Goal: Task Accomplishment & Management: Complete application form

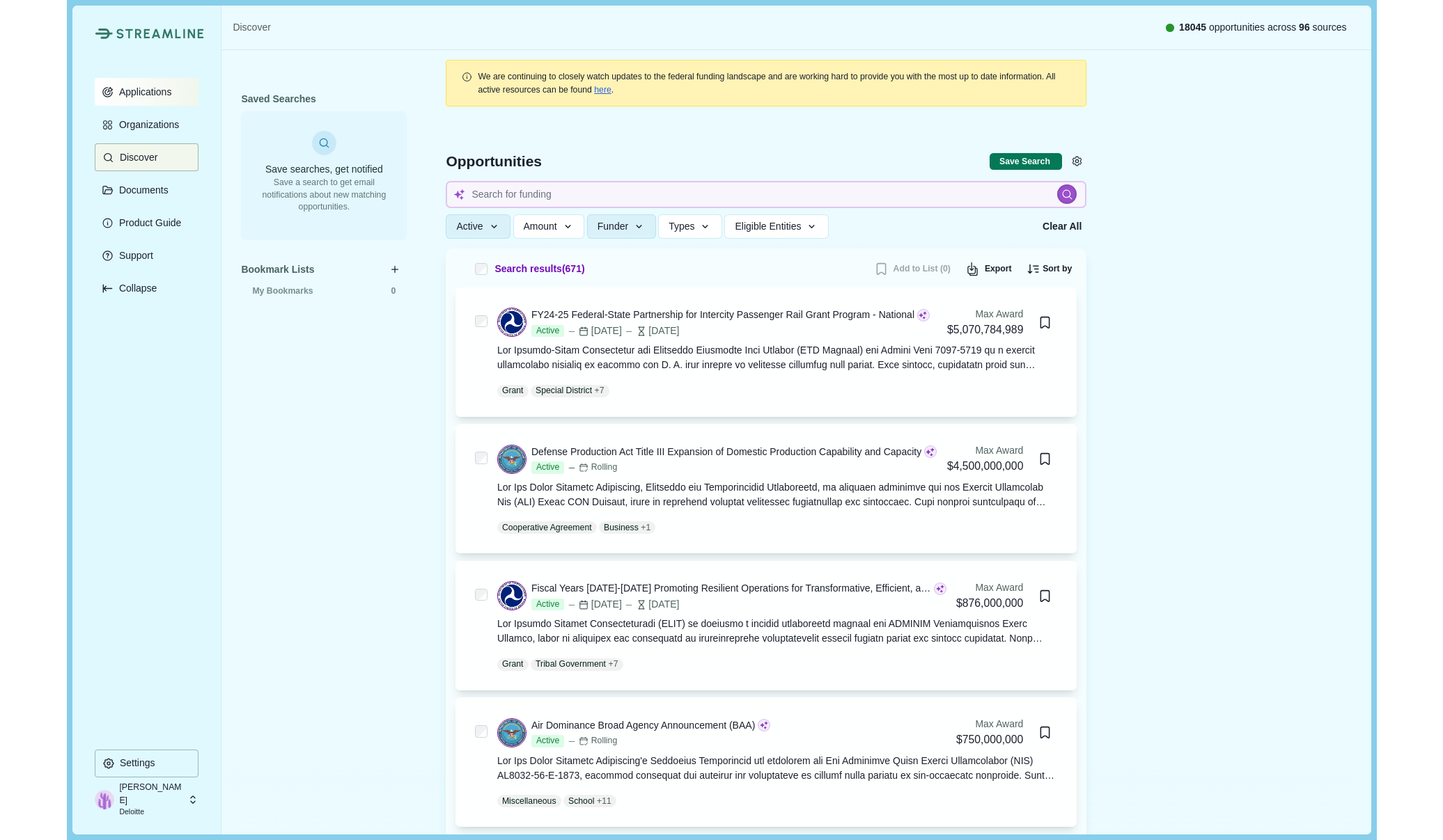
scroll to position [233, 0]
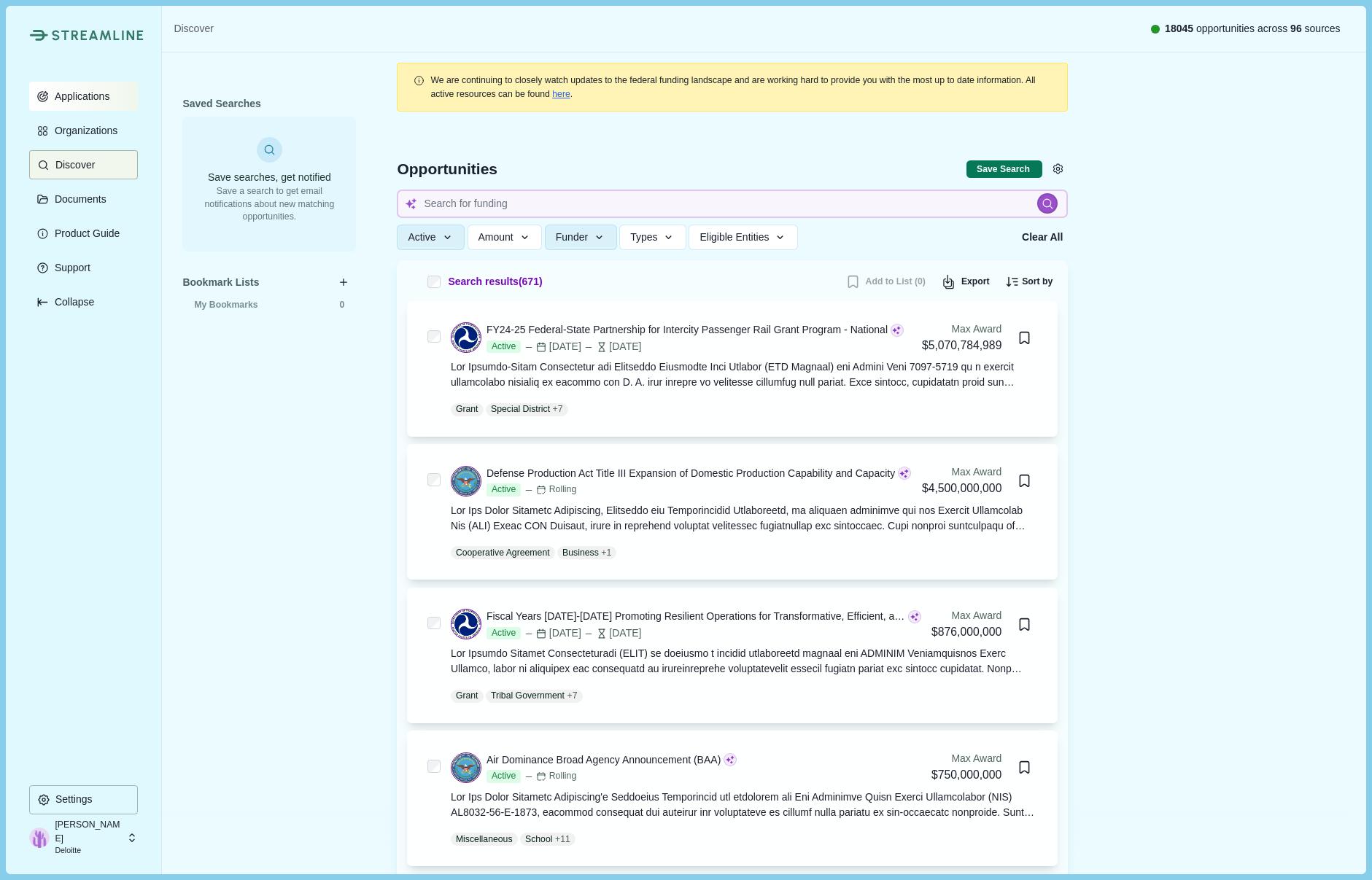
click at [90, 101] on p "Applications" at bounding box center [80, 96] width 61 height 12
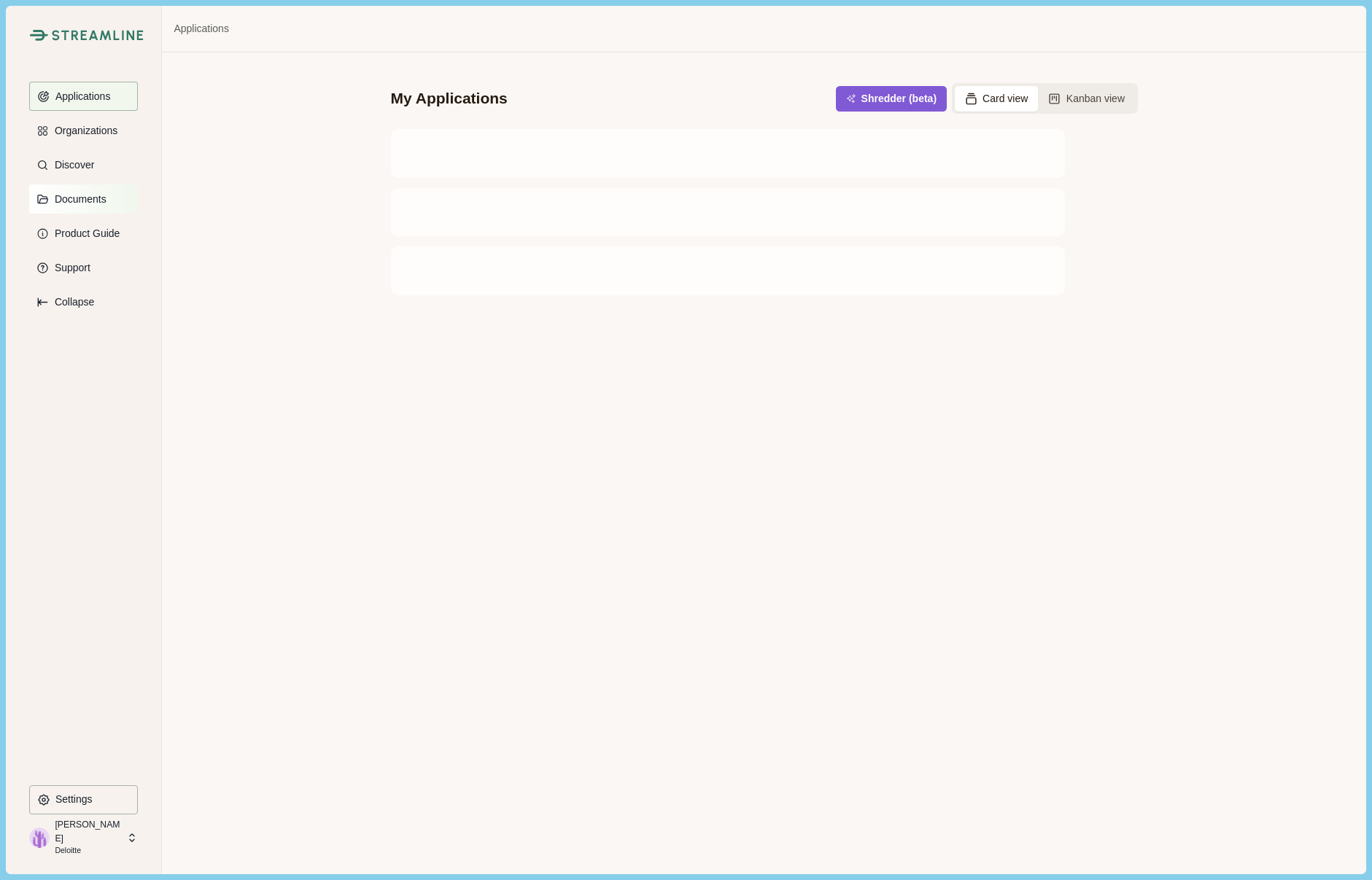
click at [89, 201] on p "Documents" at bounding box center [78, 199] width 57 height 12
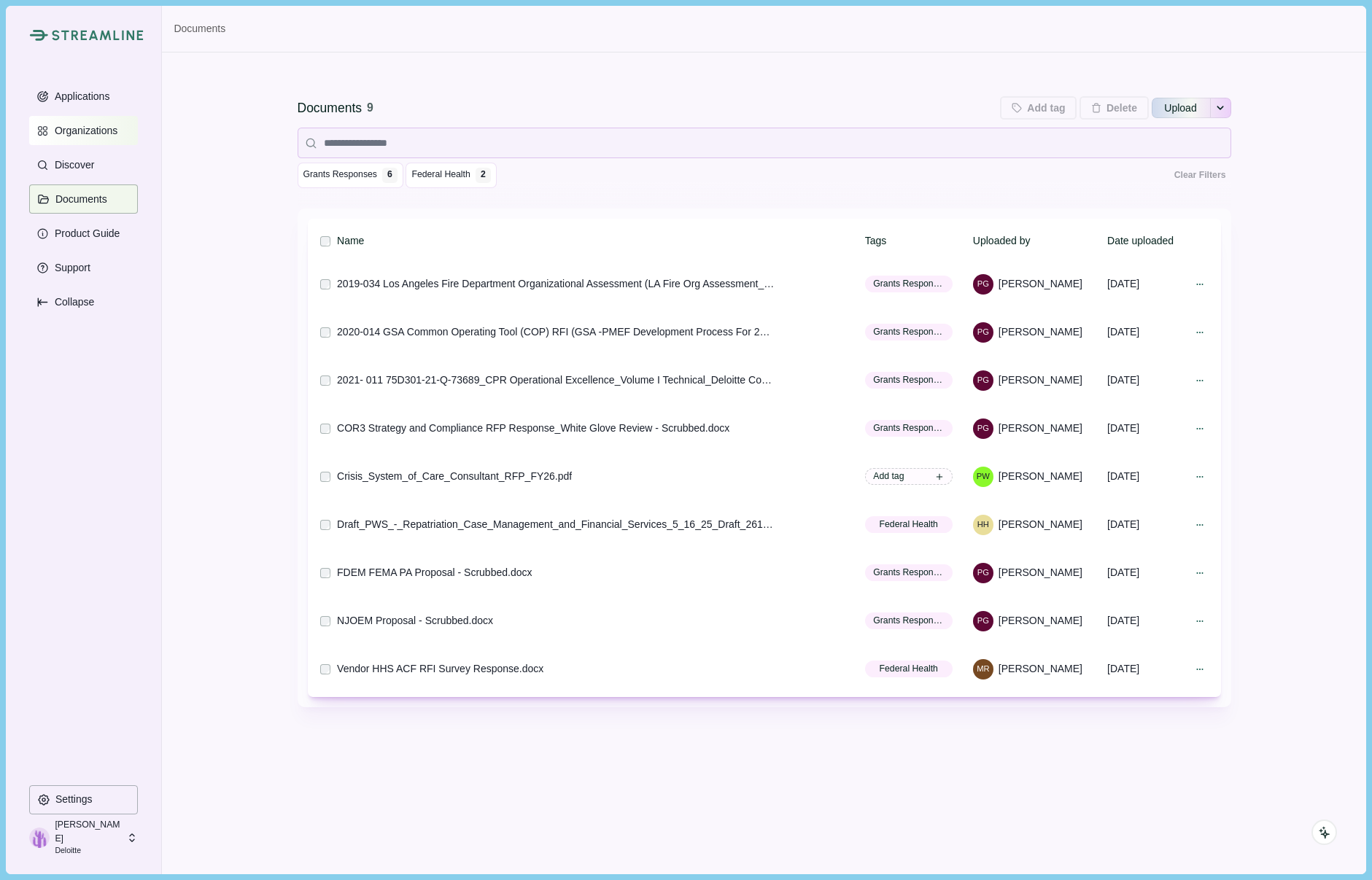
click at [113, 135] on p "Organizations" at bounding box center [84, 130] width 68 height 12
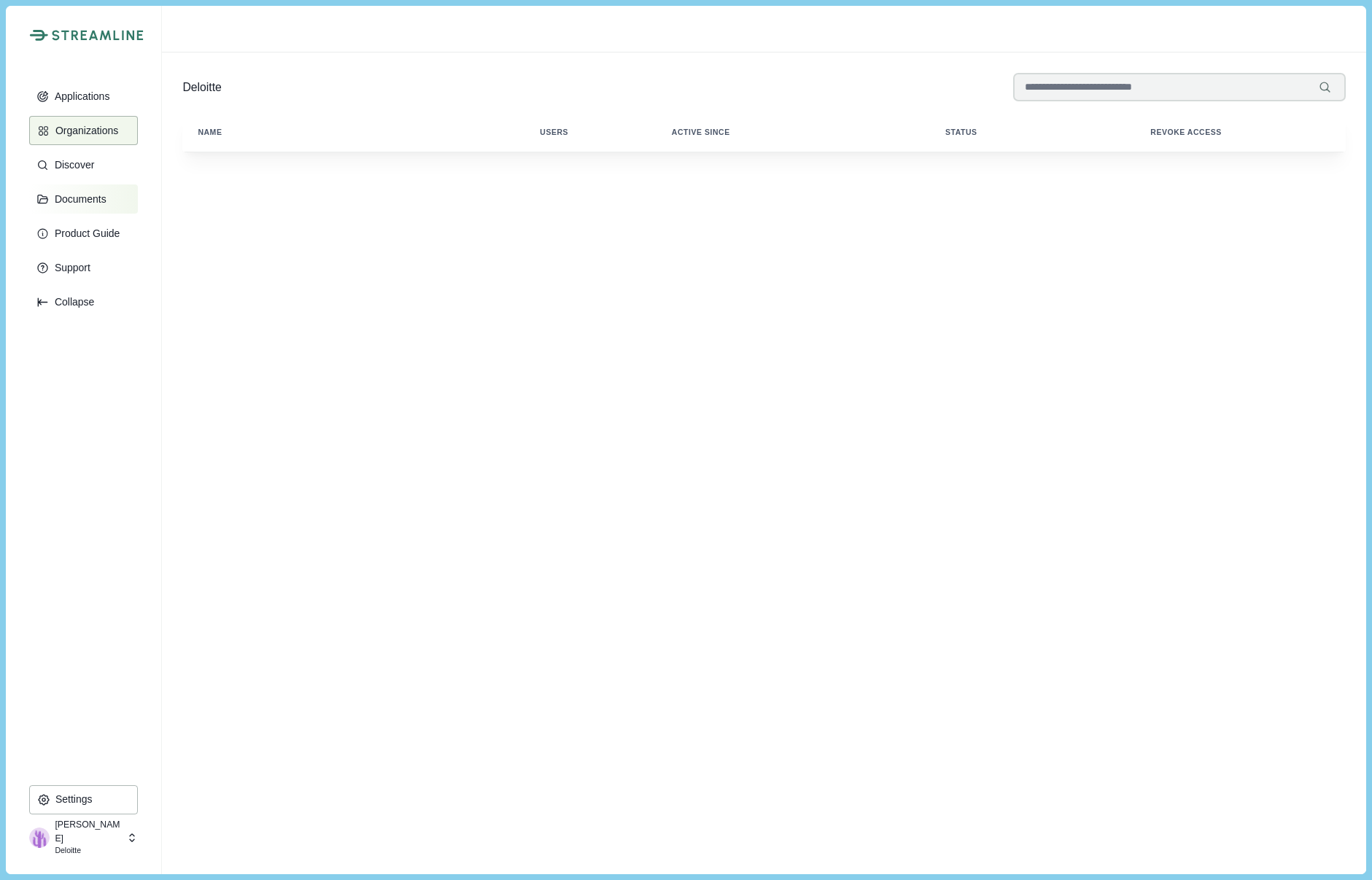
click at [114, 206] on button "Documents" at bounding box center [83, 199] width 108 height 29
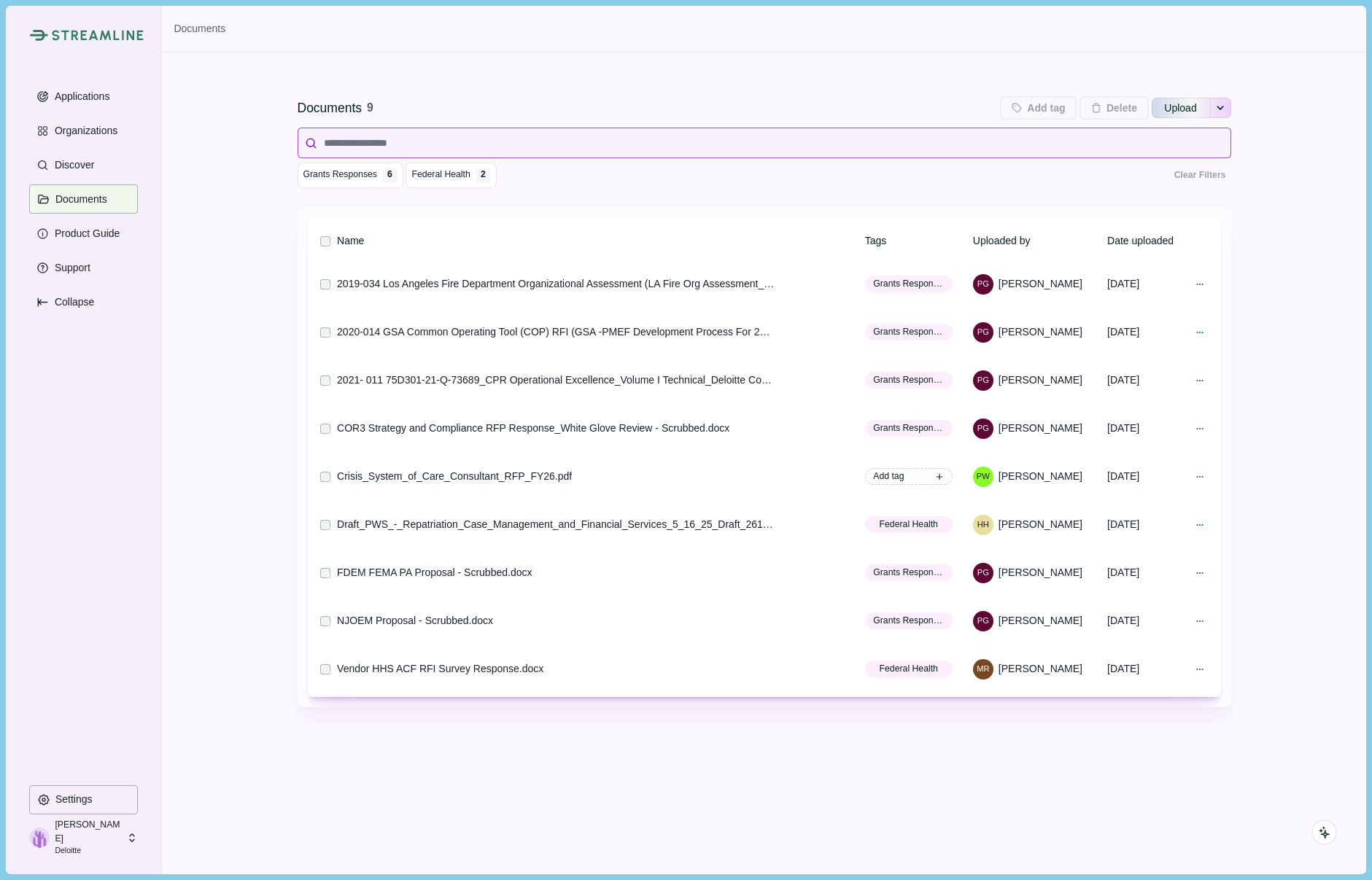
click at [442, 149] on input at bounding box center [764, 142] width 934 height 31
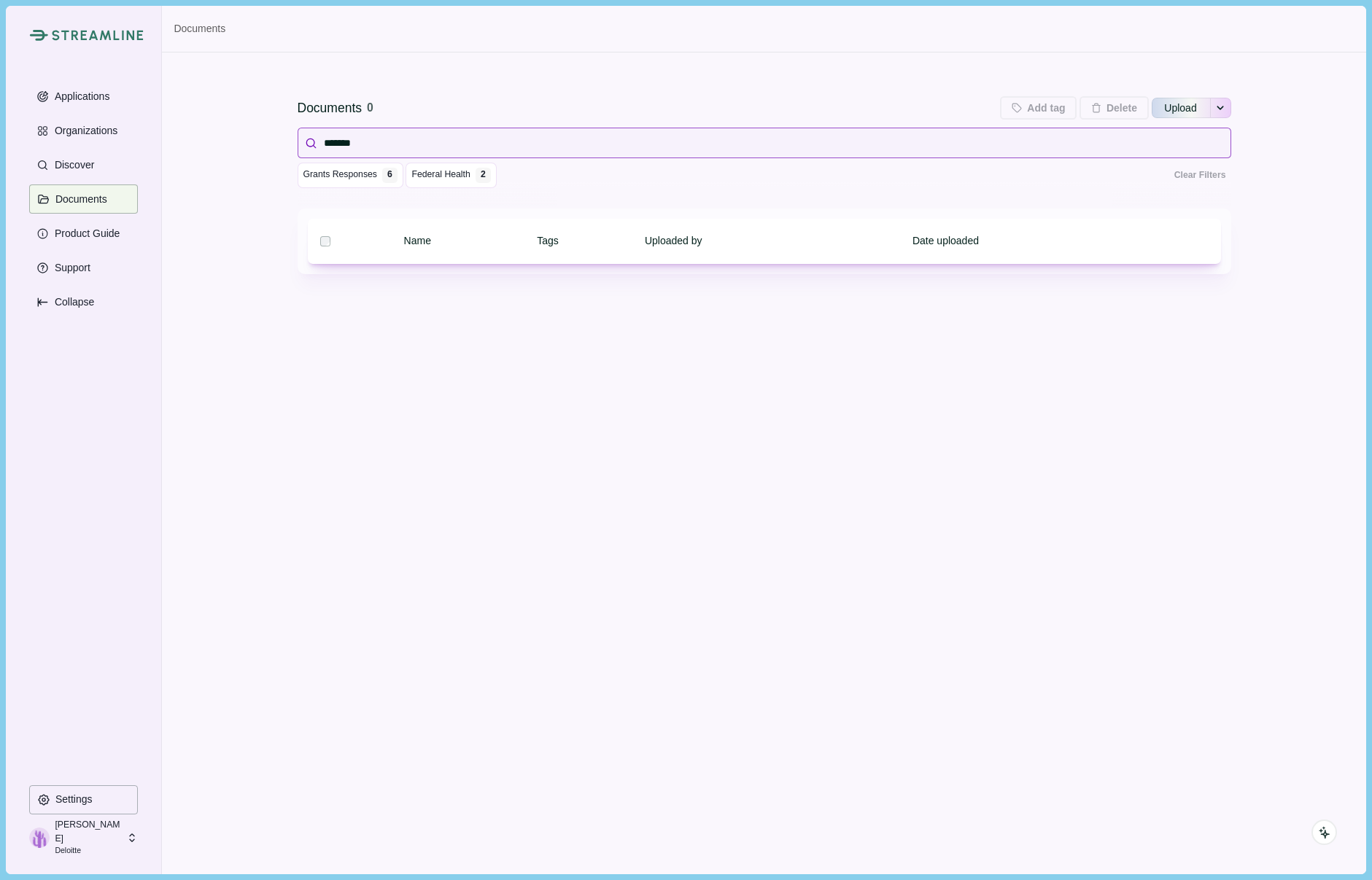
type input "*******"
click at [104, 100] on p "Applications" at bounding box center [80, 96] width 61 height 12
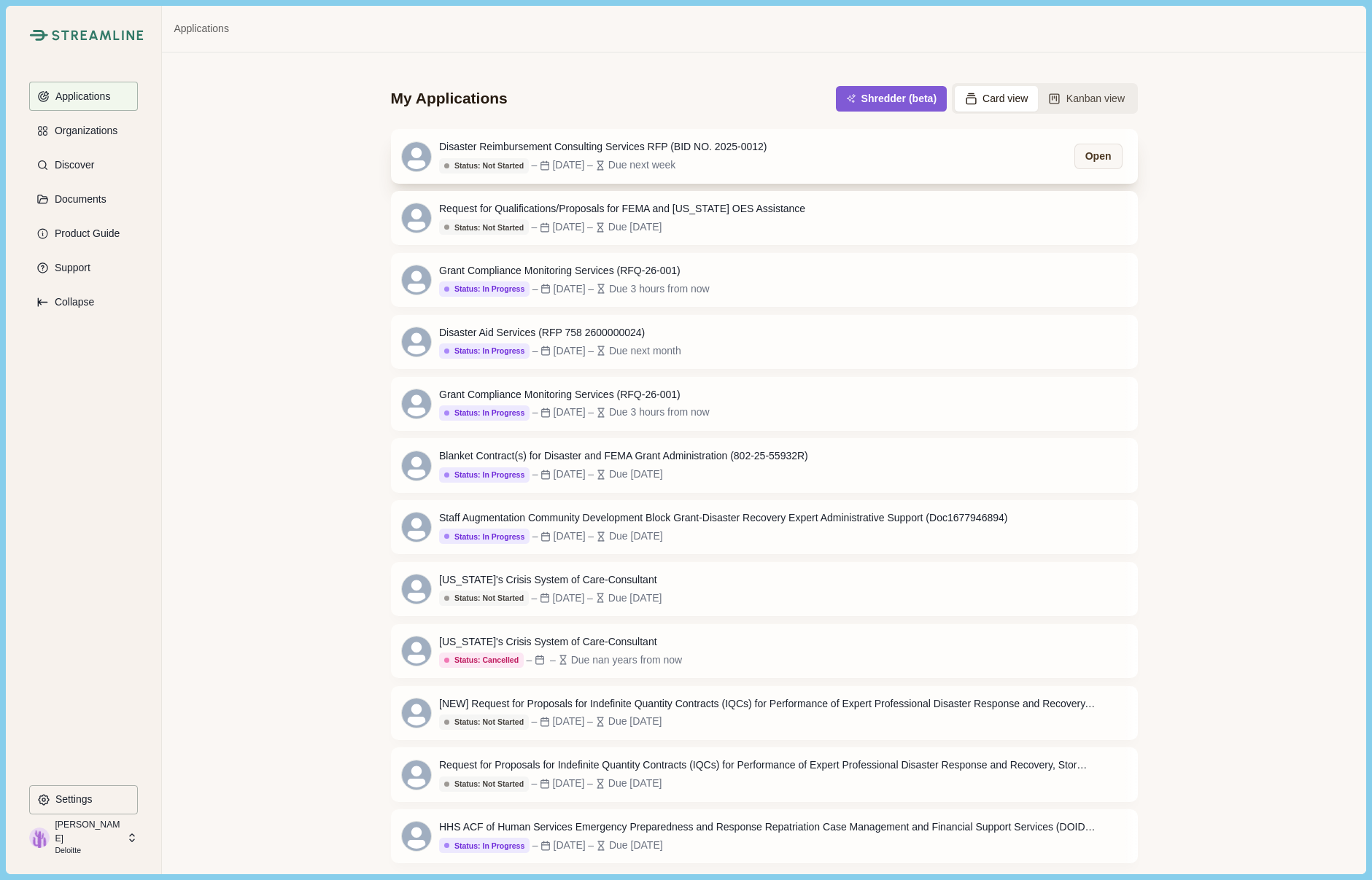
click at [735, 156] on div "Disaster Reimbursement Consulting Services RFP (BID NO. 2025-0012) Status: Not …" at bounding box center [602, 156] width 327 height 34
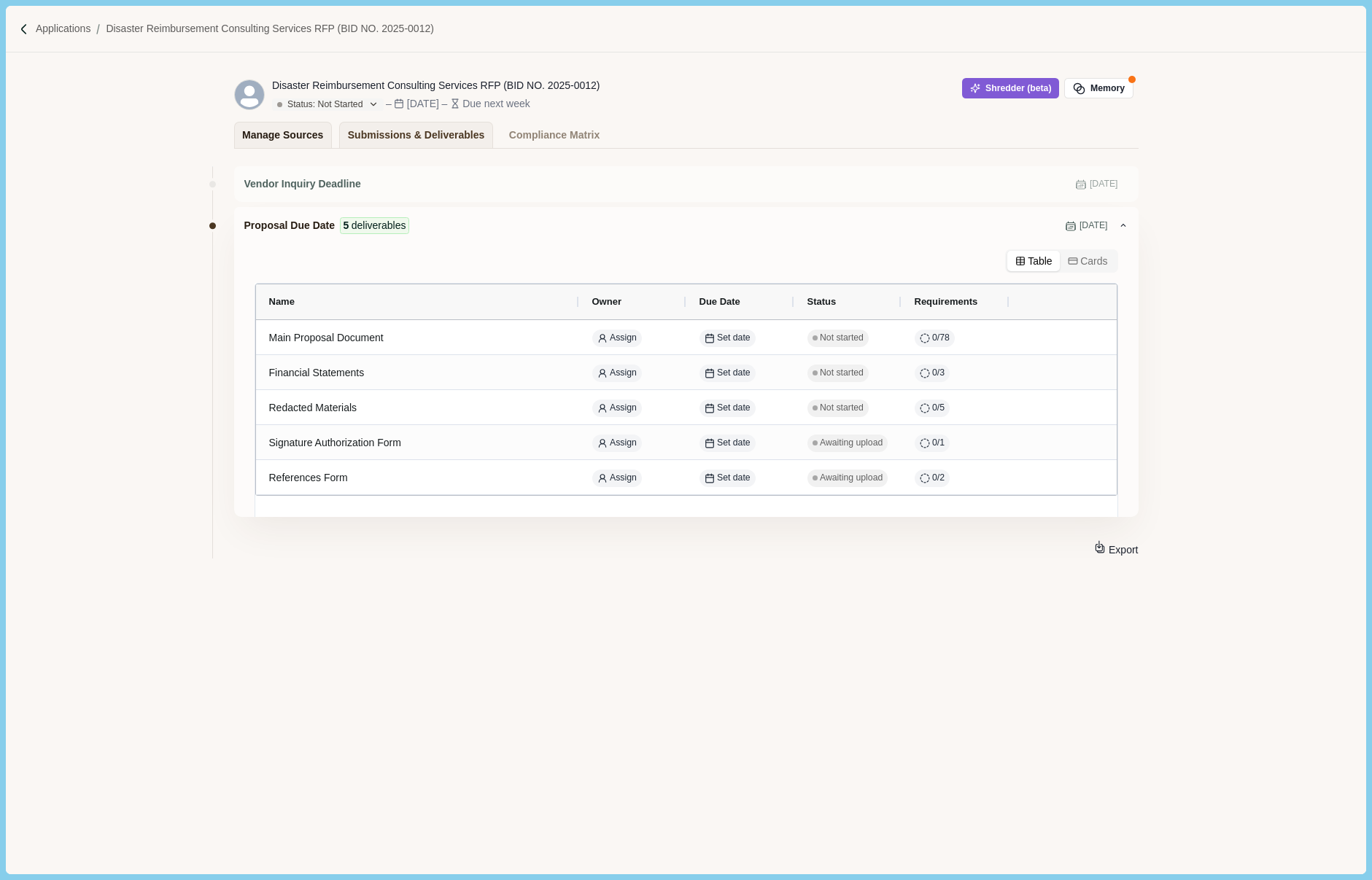
click at [283, 141] on div "Manage Sources" at bounding box center [282, 135] width 81 height 26
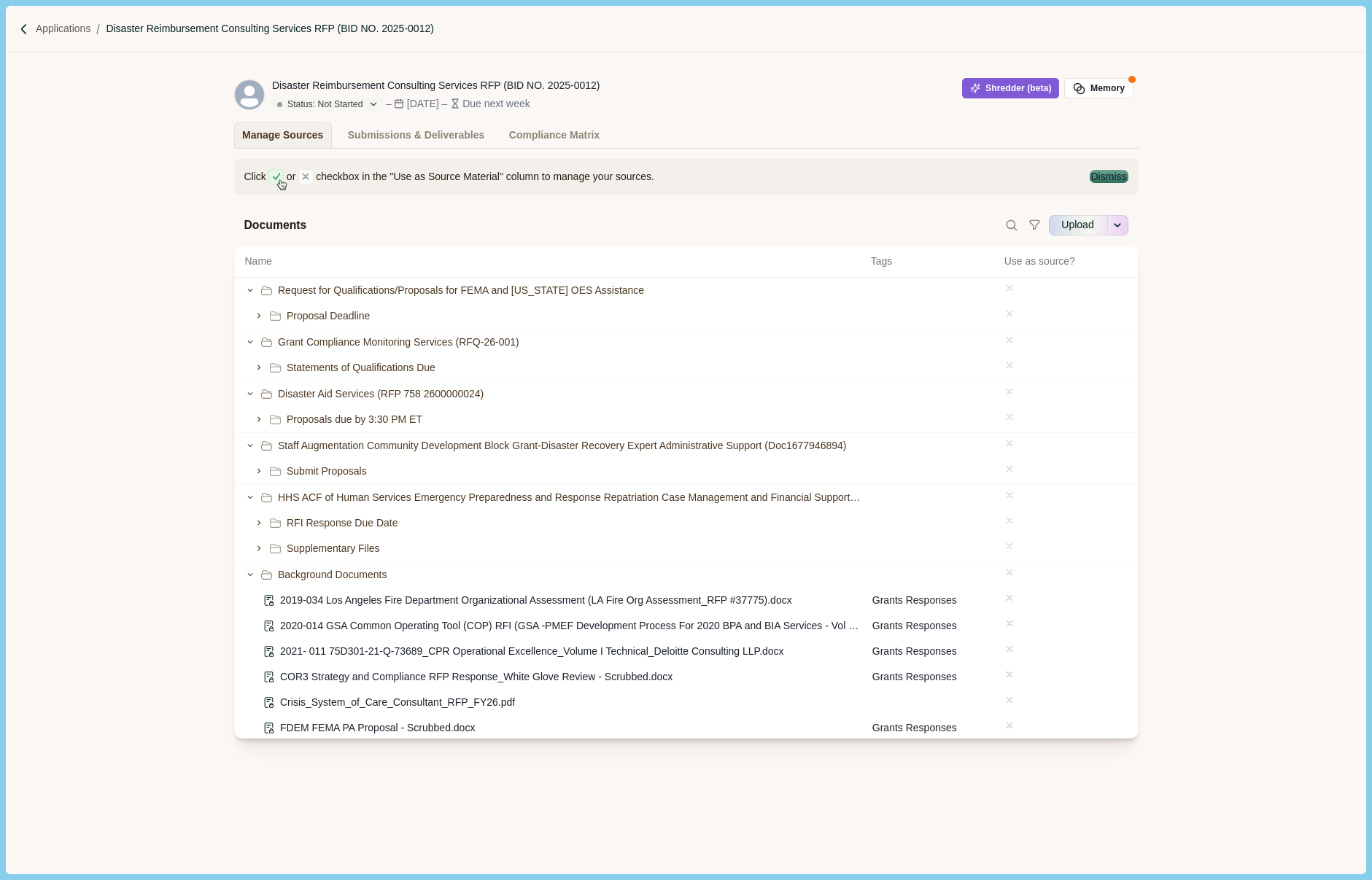
click at [139, 34] on p "Disaster Reimbursement Consulting Services RFP (BID NO. 2025-0012)" at bounding box center [268, 28] width 327 height 15
click at [70, 33] on p "Applications" at bounding box center [64, 28] width 56 height 15
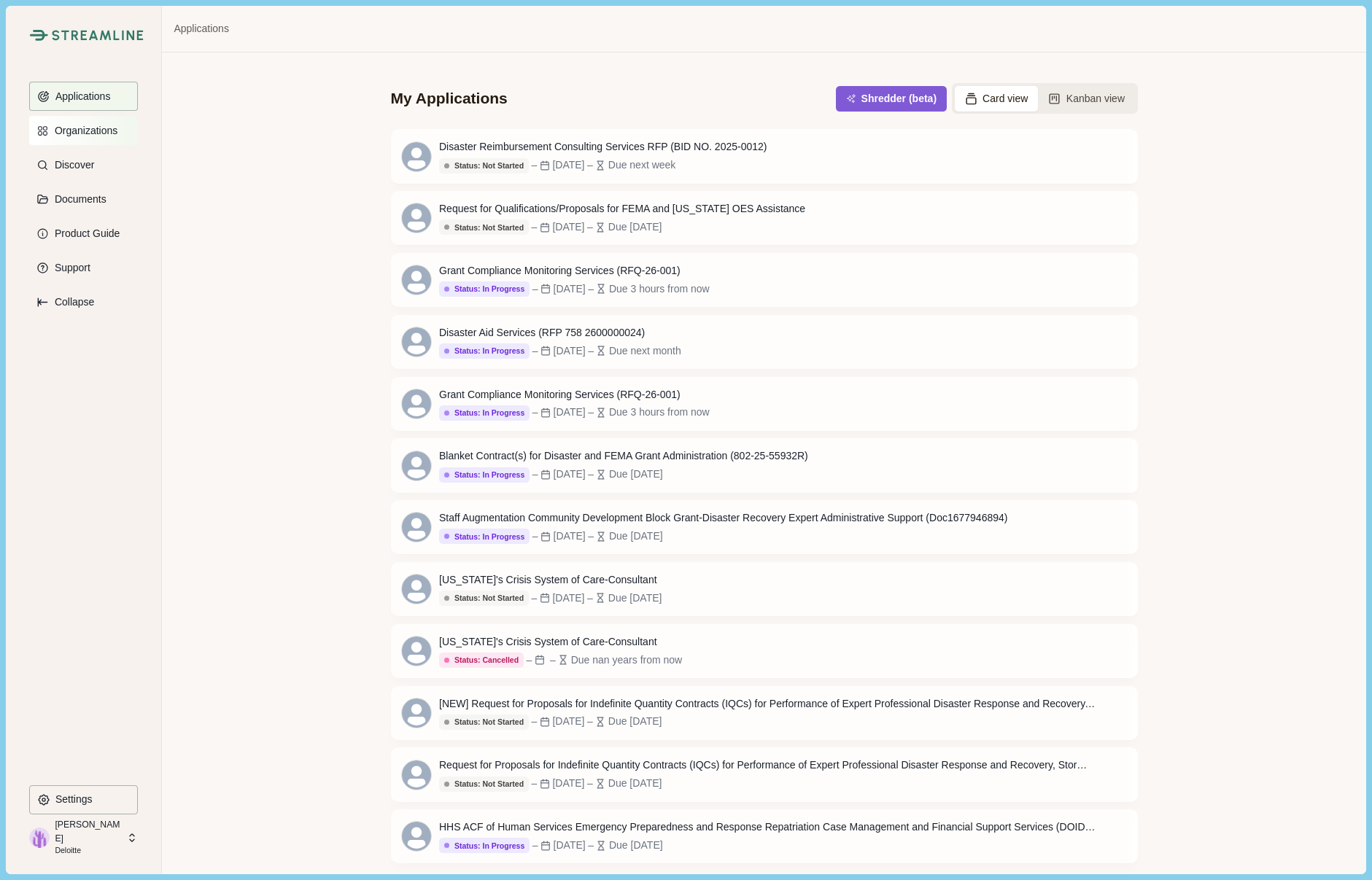
click at [73, 137] on button "Organizations" at bounding box center [83, 130] width 108 height 29
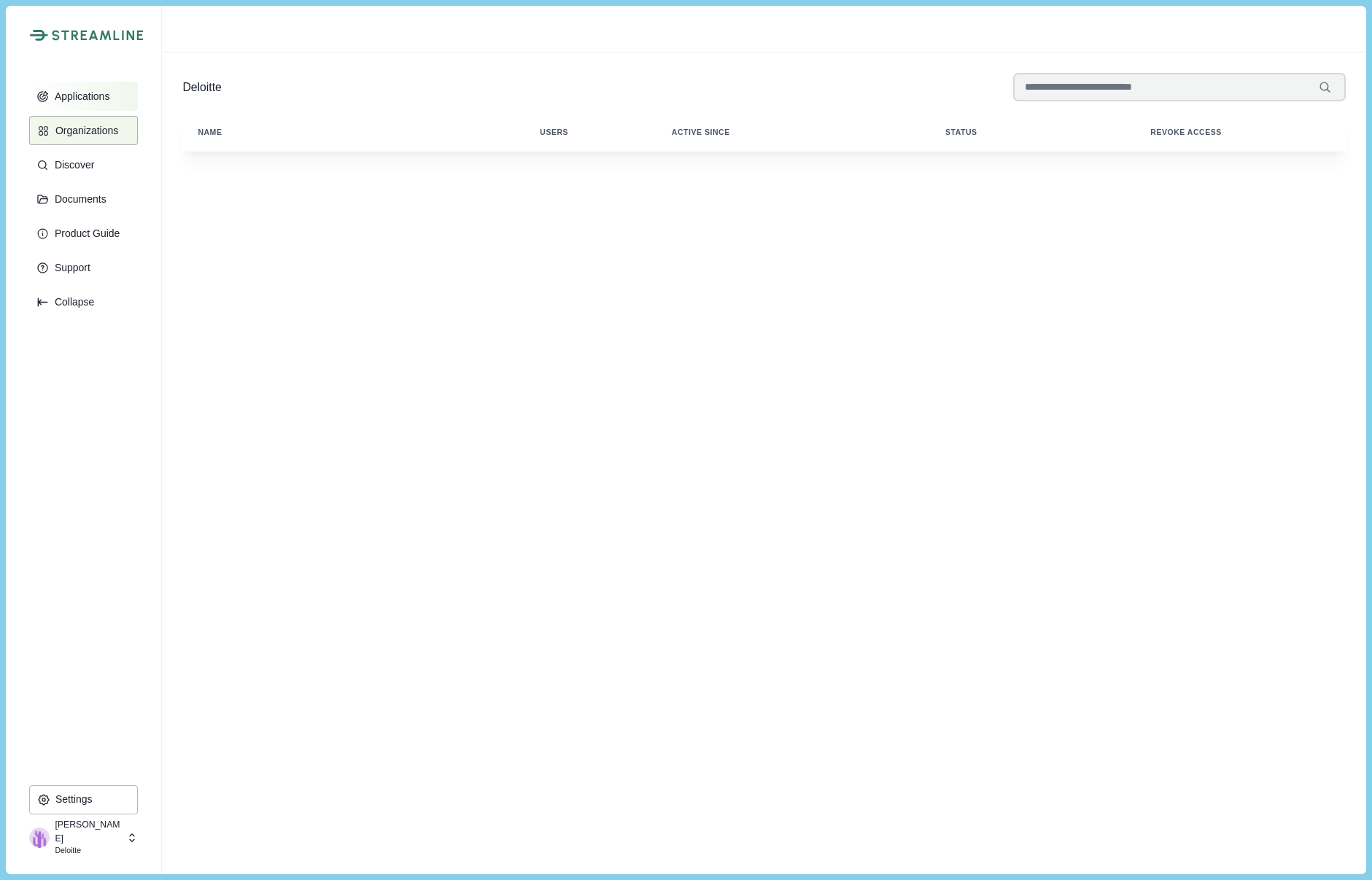
click at [74, 100] on p "Applications" at bounding box center [80, 96] width 61 height 12
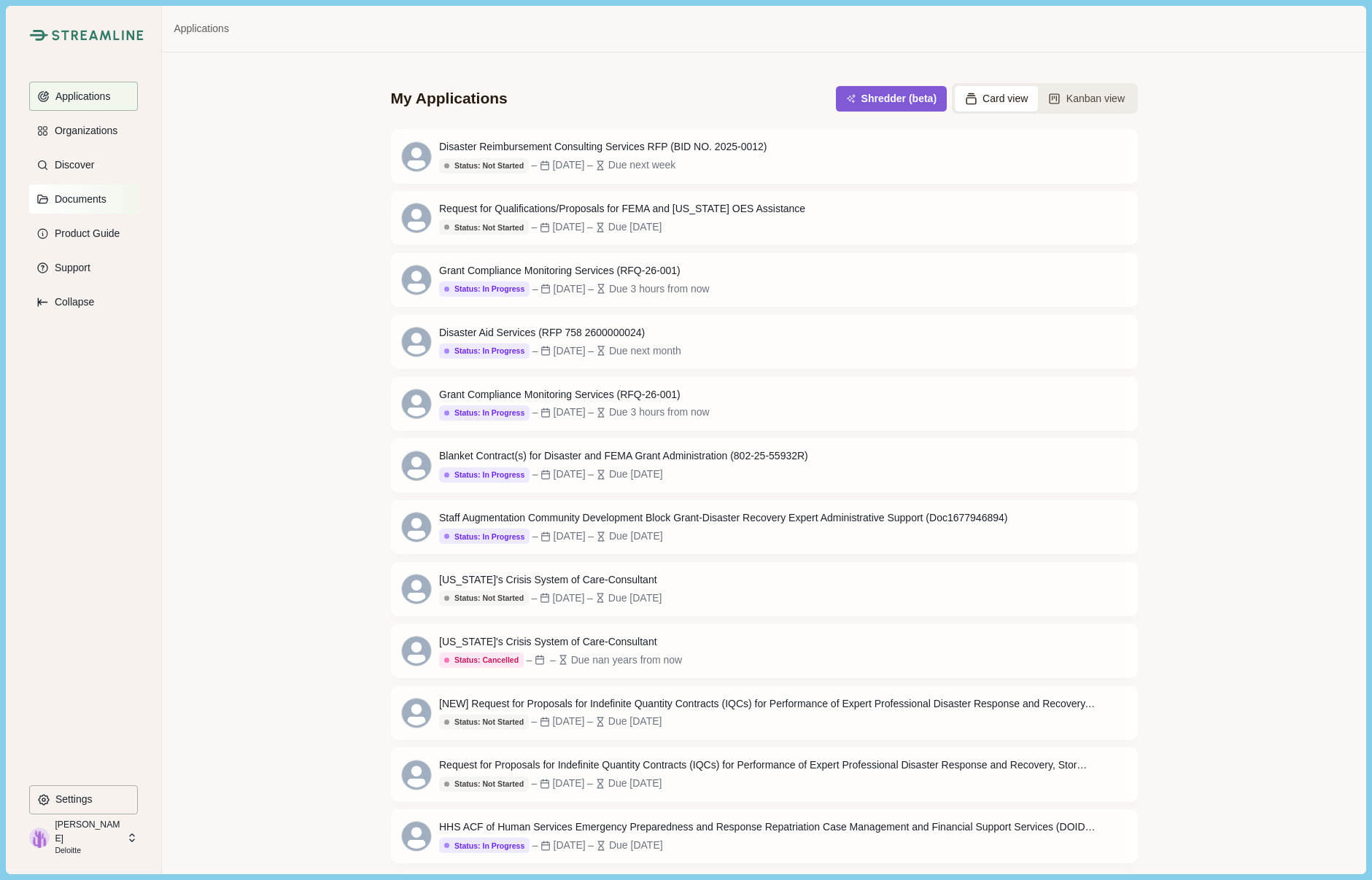
click at [93, 203] on p "Documents" at bounding box center [78, 199] width 57 height 12
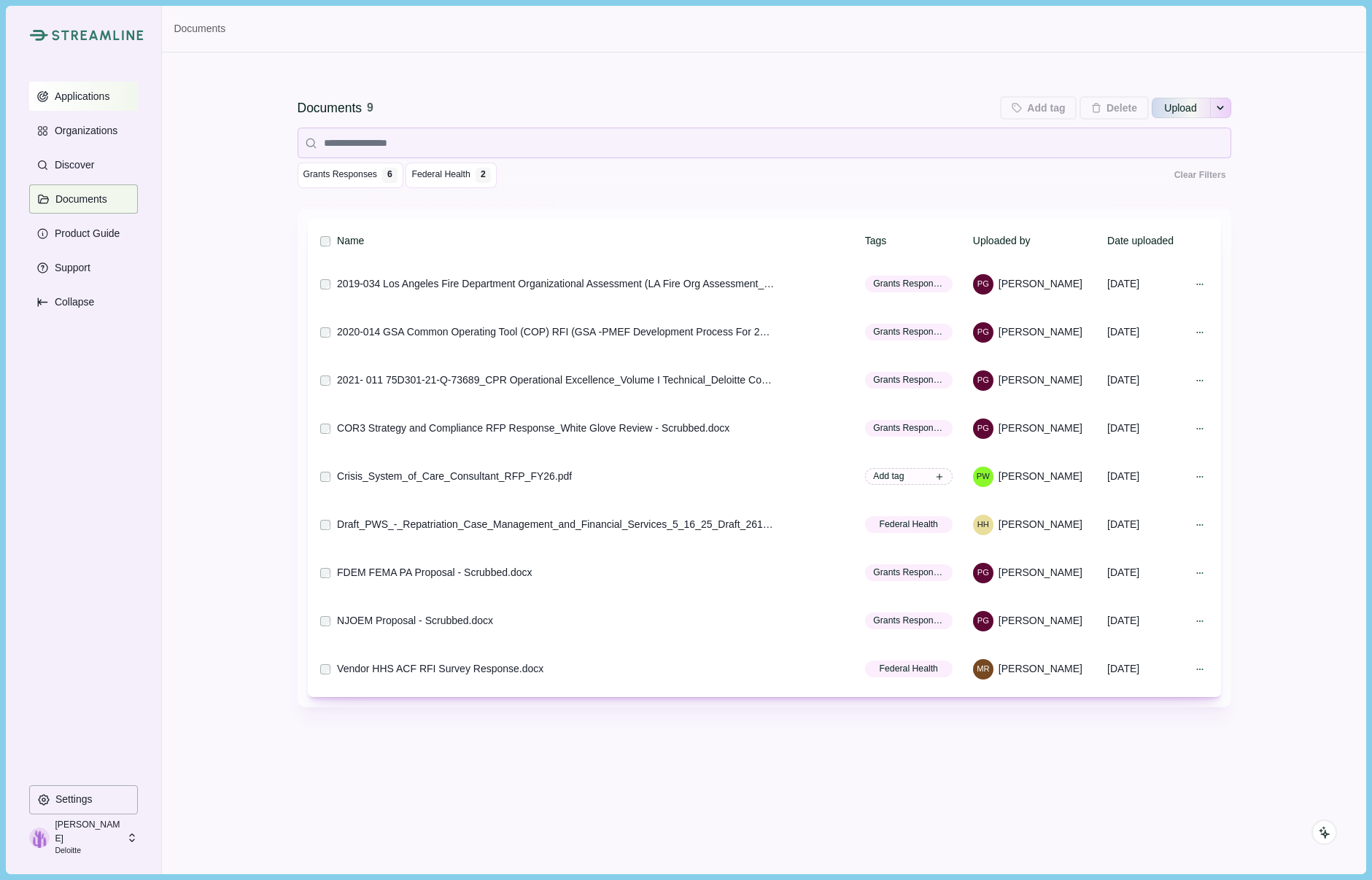
click at [86, 102] on button "Applications" at bounding box center [83, 95] width 108 height 29
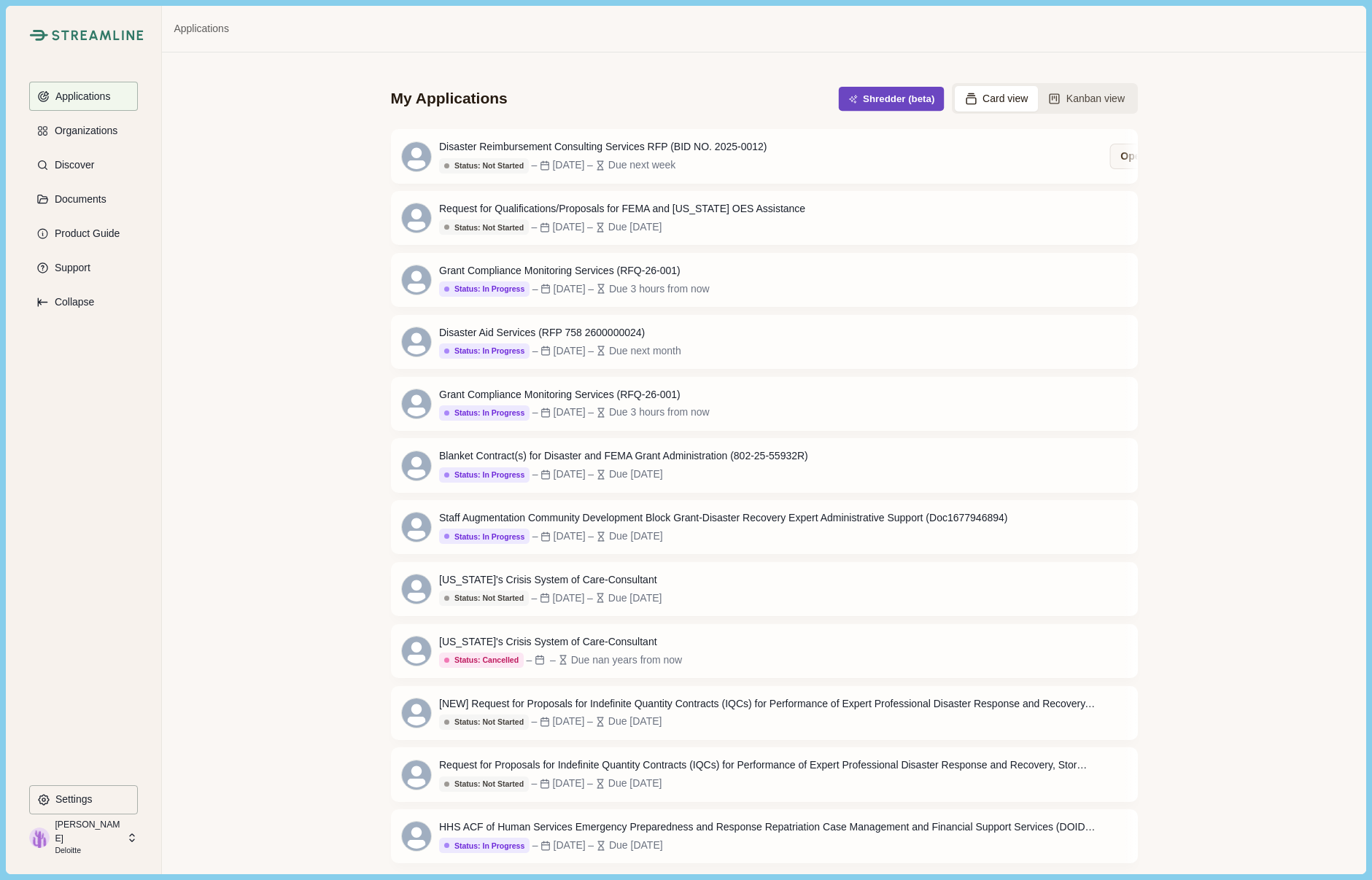
click at [899, 97] on button "Shredder (beta)" at bounding box center [891, 98] width 105 height 24
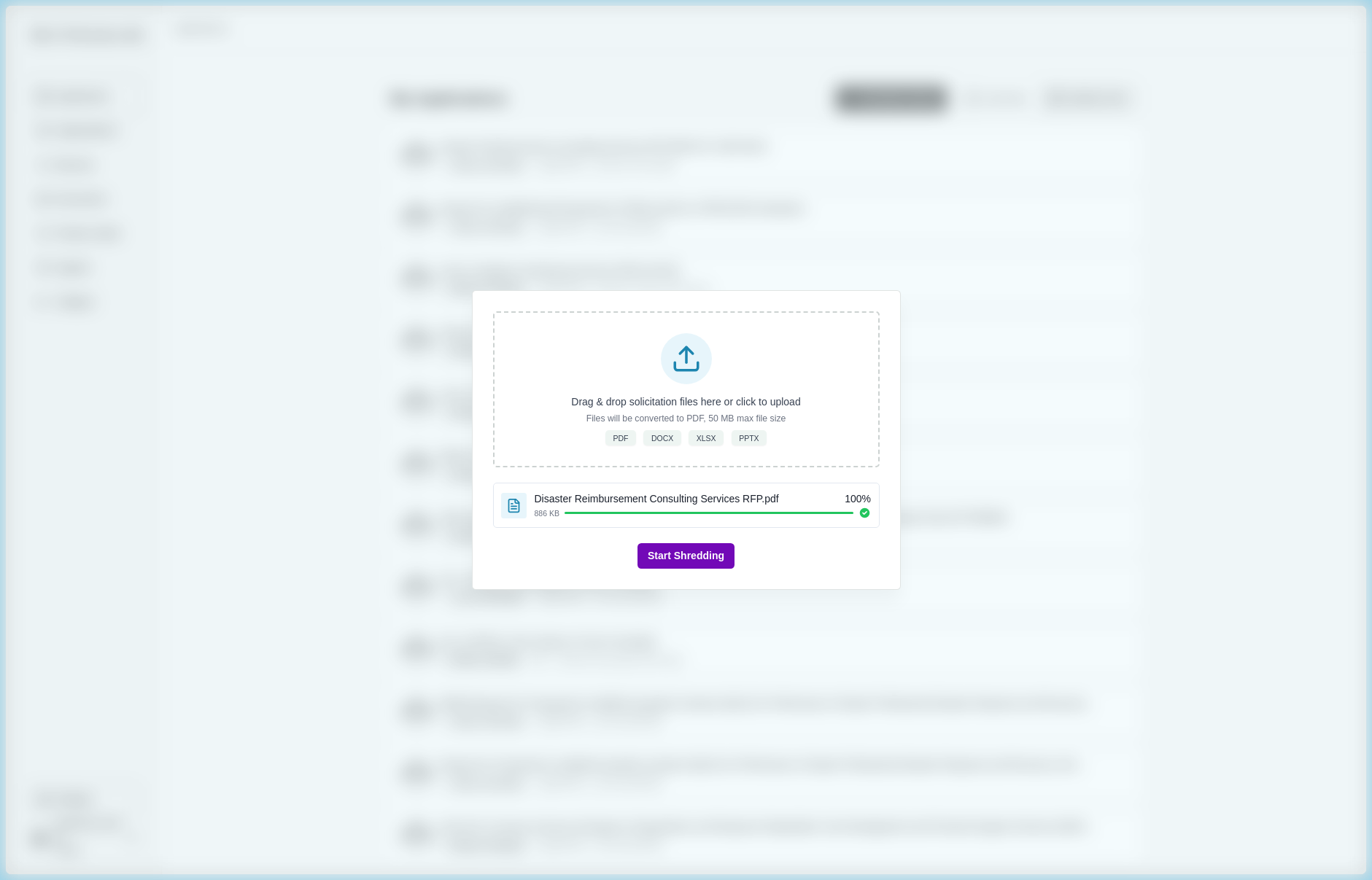
click at [705, 561] on button "Start Shredding" at bounding box center [686, 557] width 97 height 26
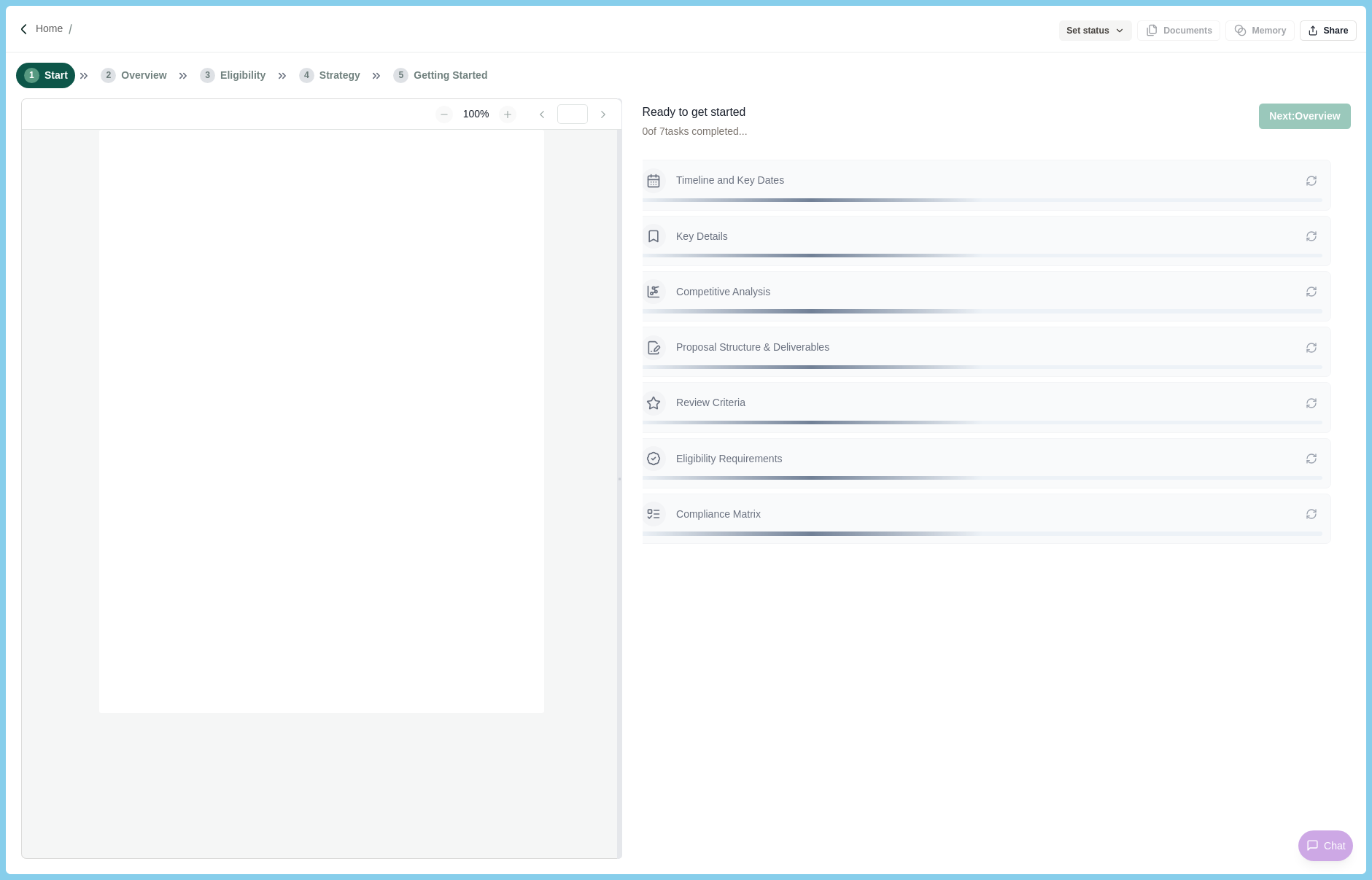
type input "**********"
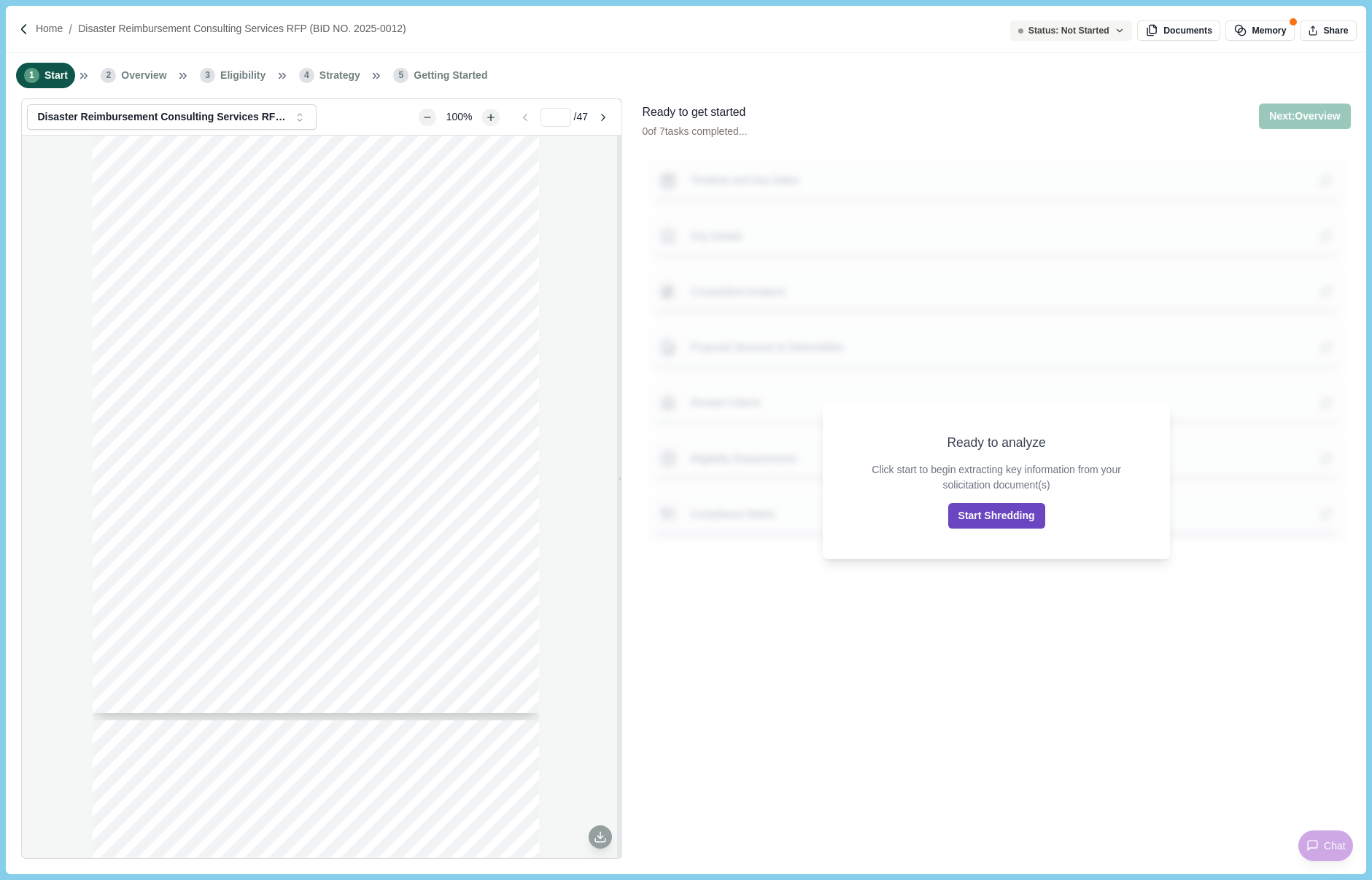
click at [999, 516] on button "Start Shredding" at bounding box center [997, 516] width 97 height 26
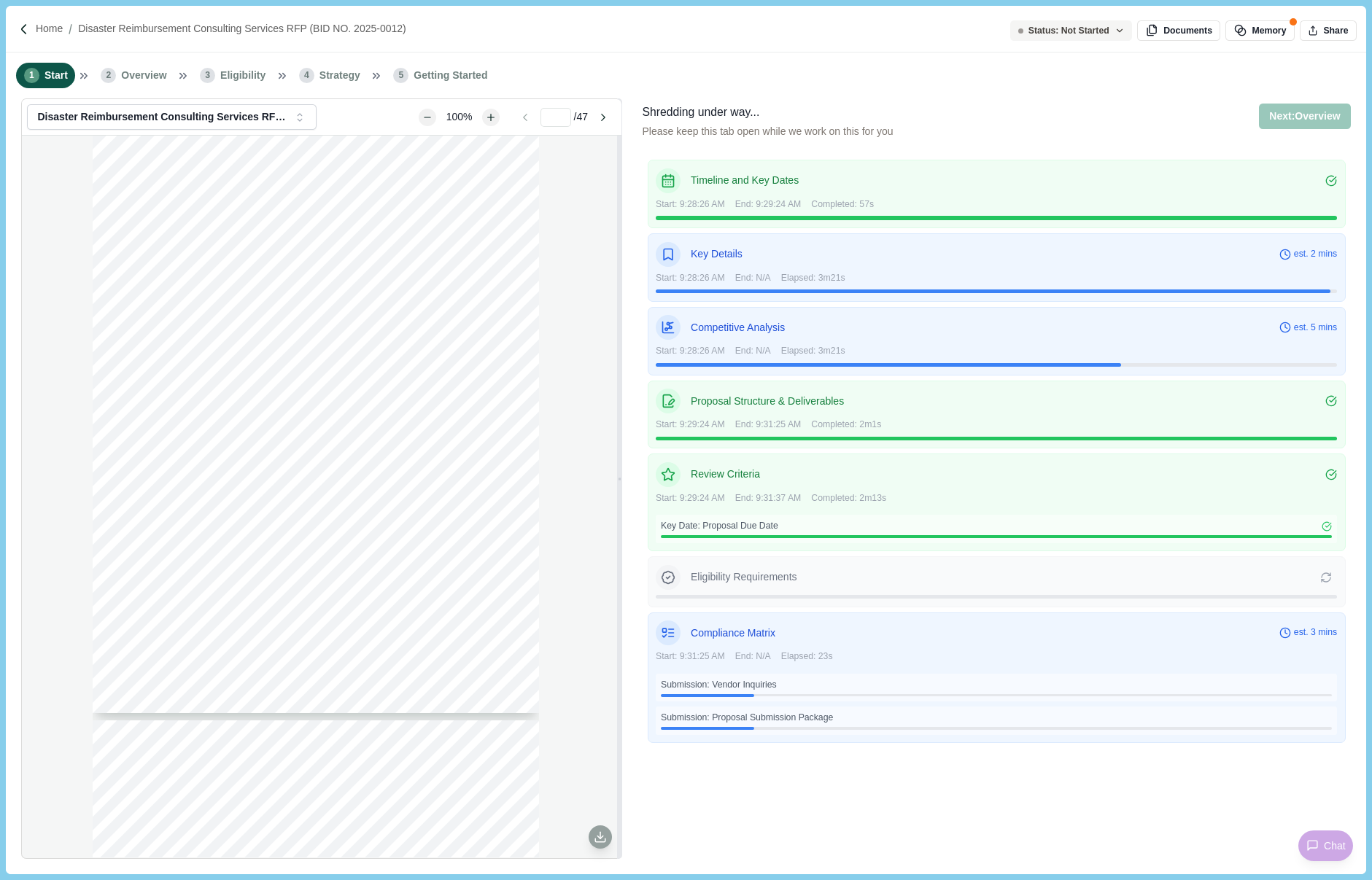
click at [48, 311] on div "[DATE] Subject: Request for Proposals (RFP) for Disaster Reimbursement Consulti…" at bounding box center [321, 496] width 599 height 722
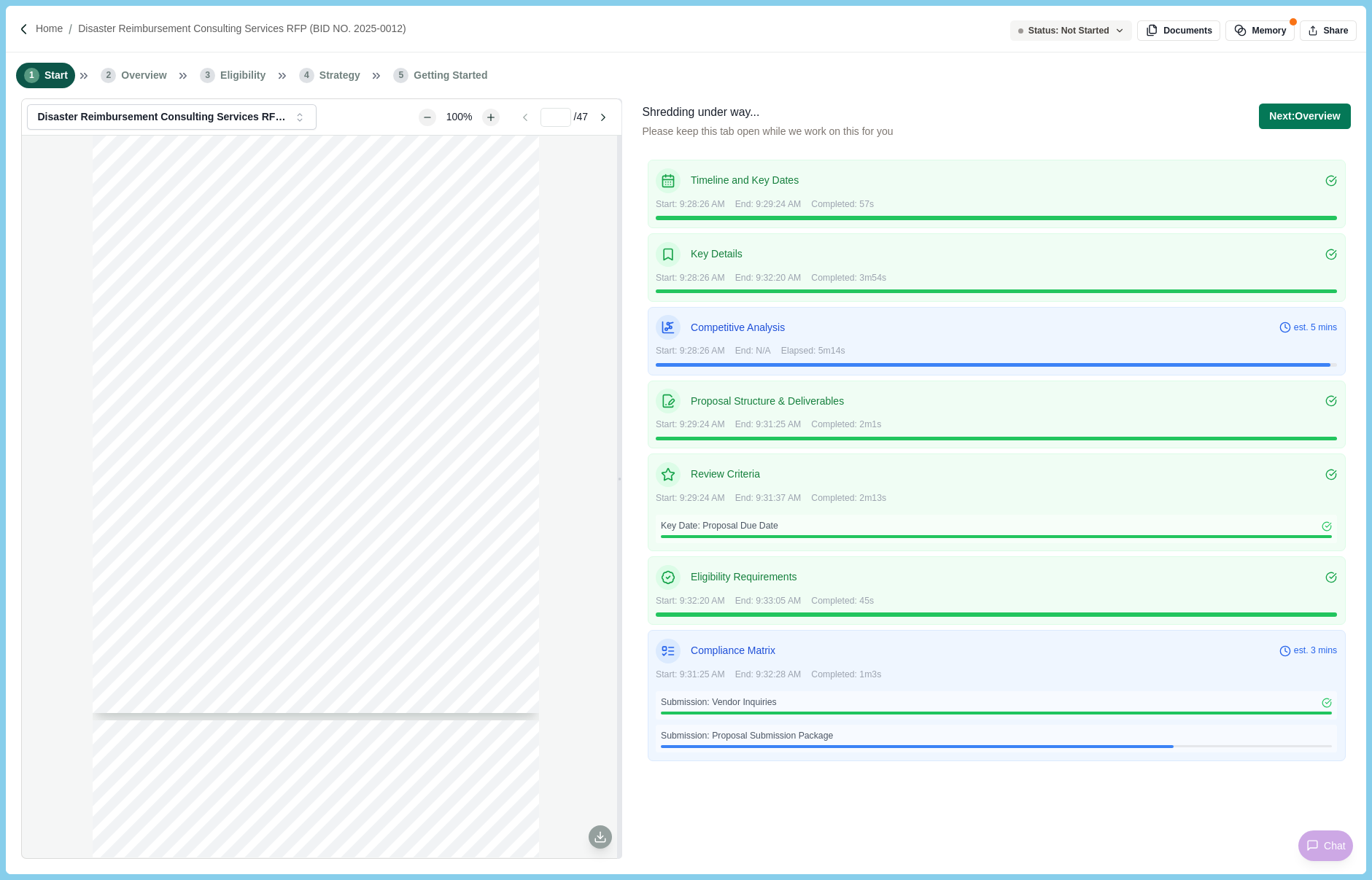
click at [58, 765] on div "[DATE] Subject: Request for Proposals (RFP) for Disaster Reimbursement Consulti…" at bounding box center [321, 496] width 599 height 722
click at [52, 565] on div "[DATE] Subject: Request for Proposals (RFP) for Disaster Reimbursement Consulti…" at bounding box center [321, 496] width 599 height 722
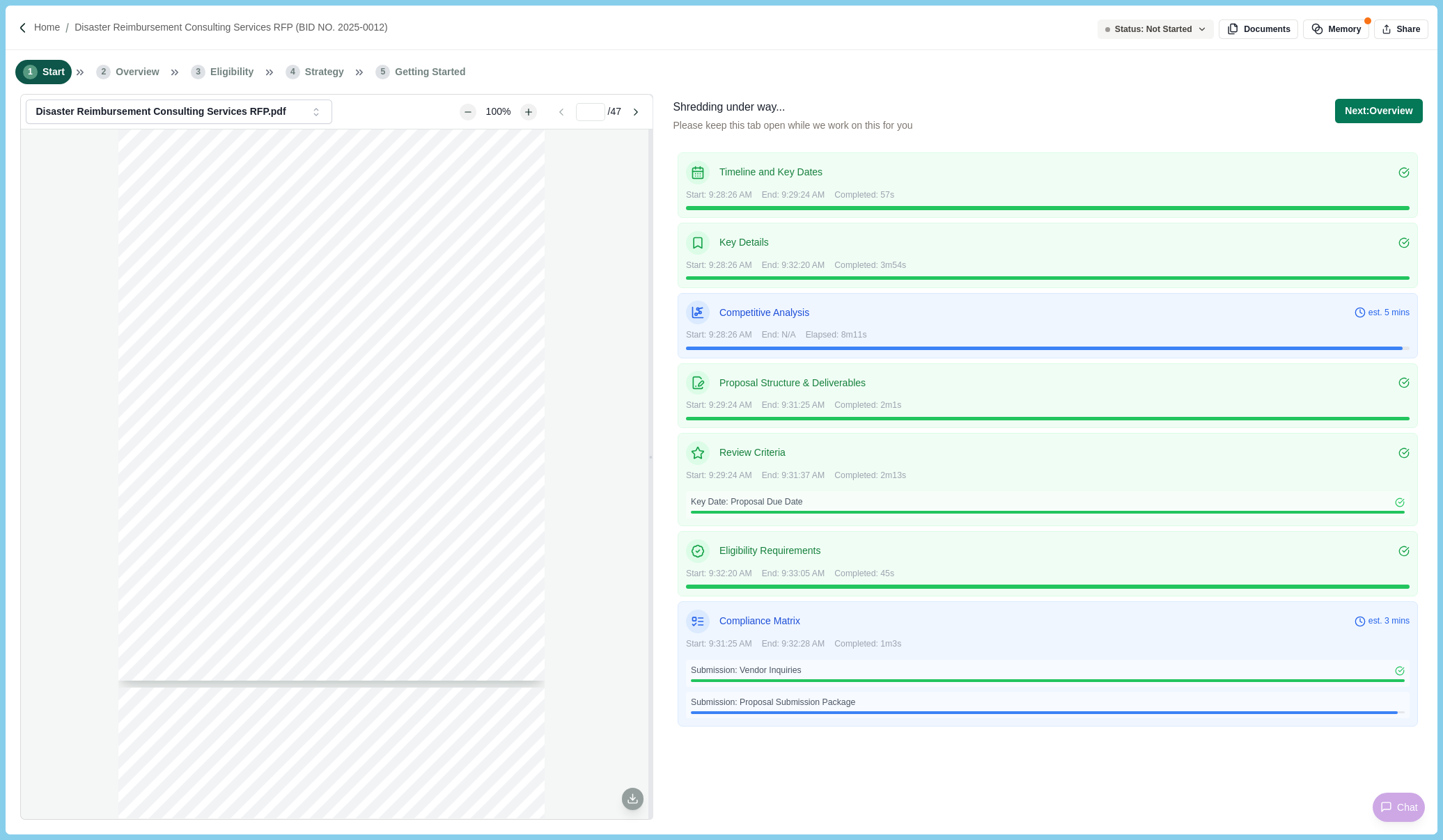
click at [1309, 68] on div "1 Start 2 Overview 3 Eligibility 4 Strategy 5 Getting Started" at bounding box center [722, 72] width 1432 height 44
click at [1309, 65] on div "1 Start 2 Overview 3 Eligibility 4 Strategy 5 Getting Started" at bounding box center [722, 72] width 1432 height 44
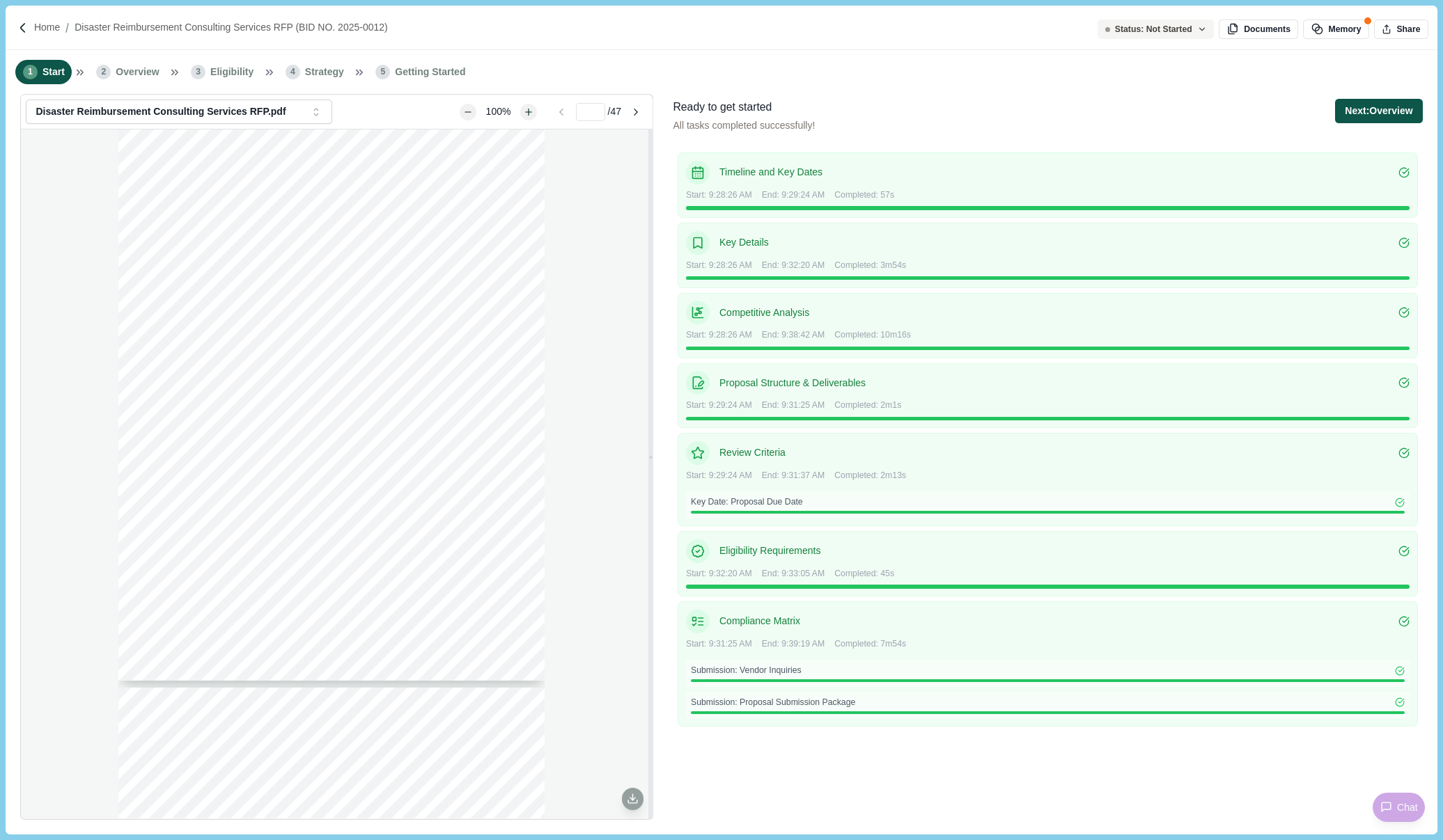
click at [1309, 106] on button "Next: Overview" at bounding box center [1378, 111] width 87 height 25
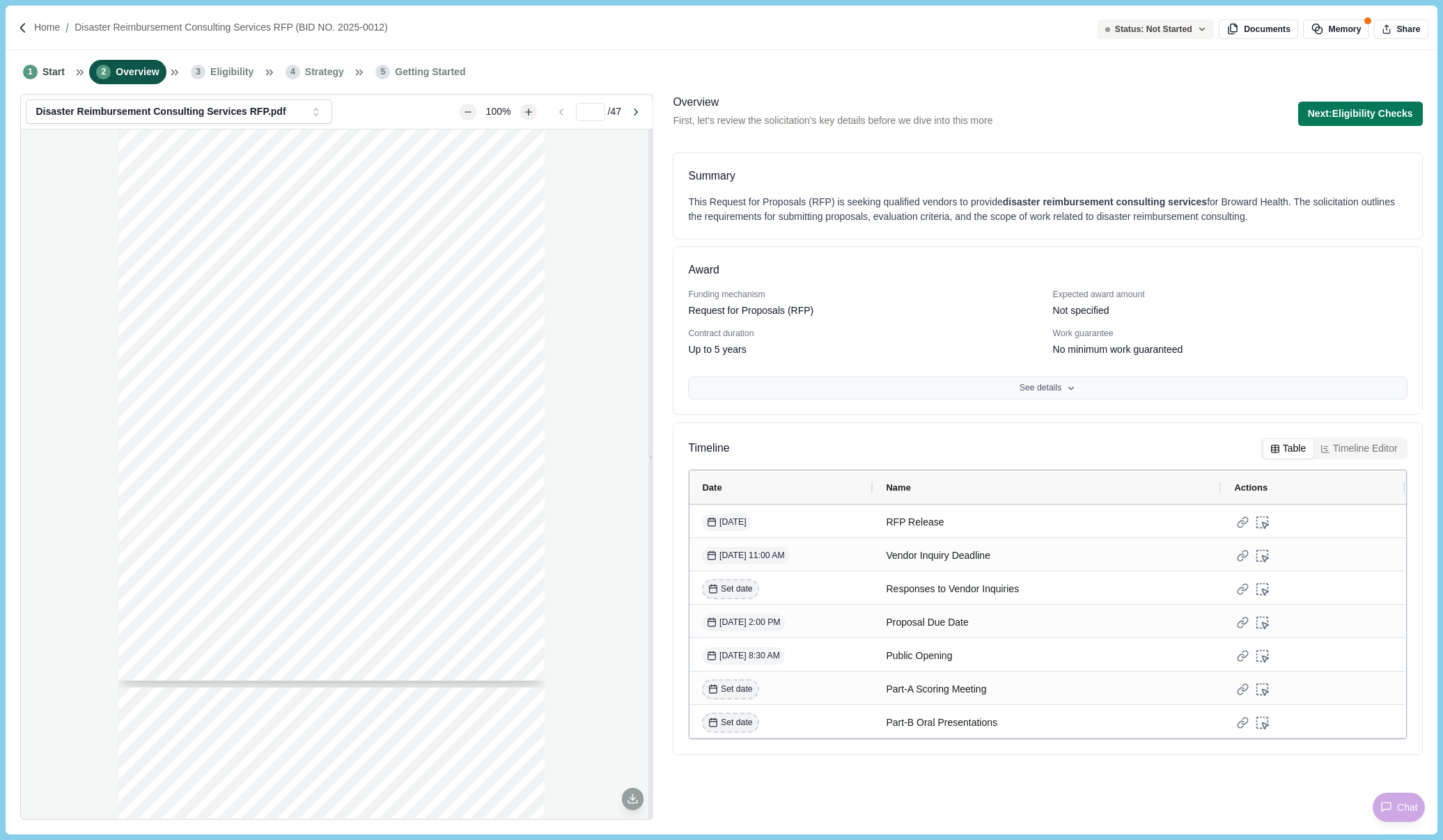
click at [1059, 386] on button "See details" at bounding box center [1047, 388] width 719 height 24
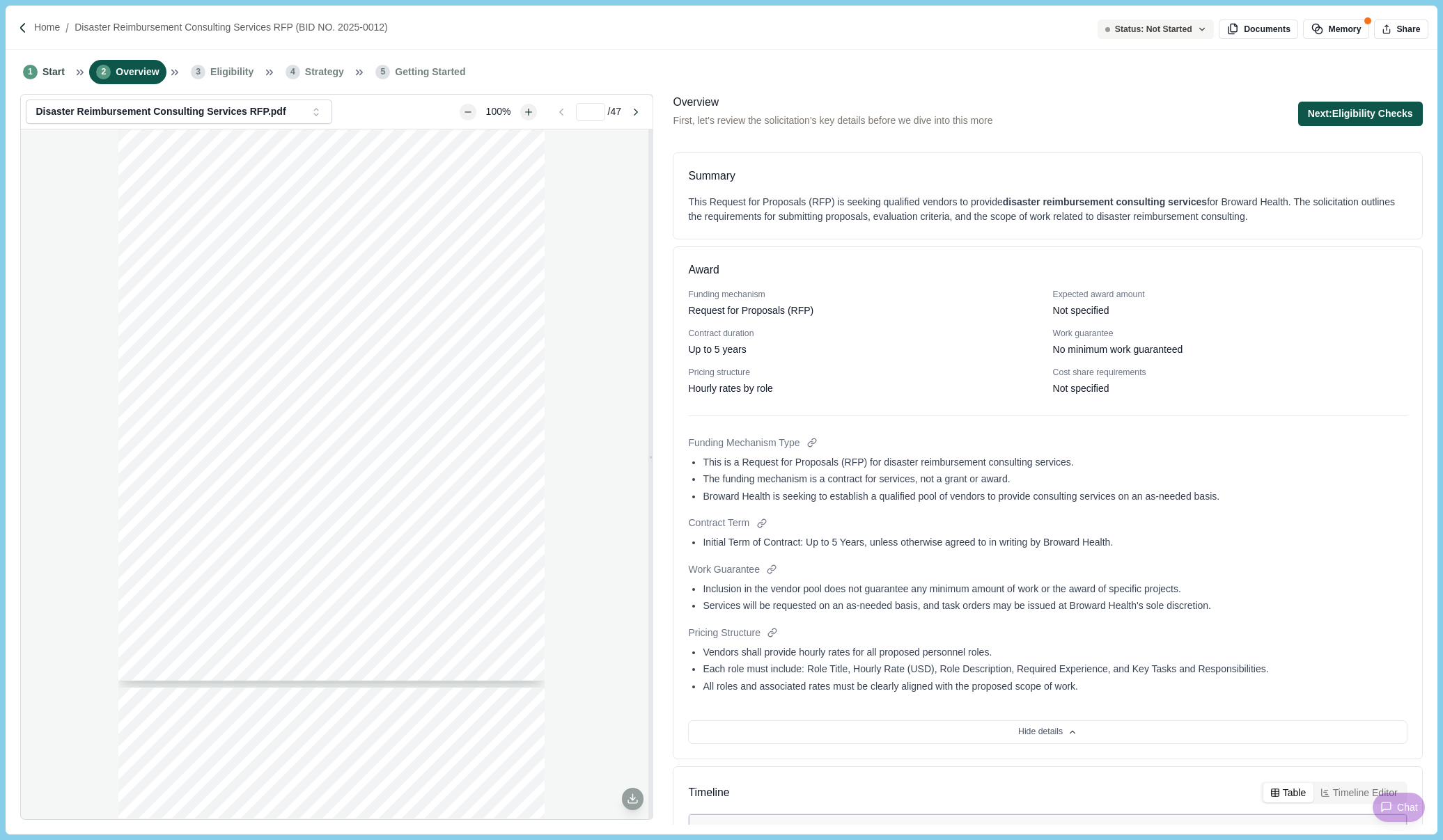
click at [1309, 116] on button "Next: Eligibility Checks" at bounding box center [1359, 114] width 124 height 25
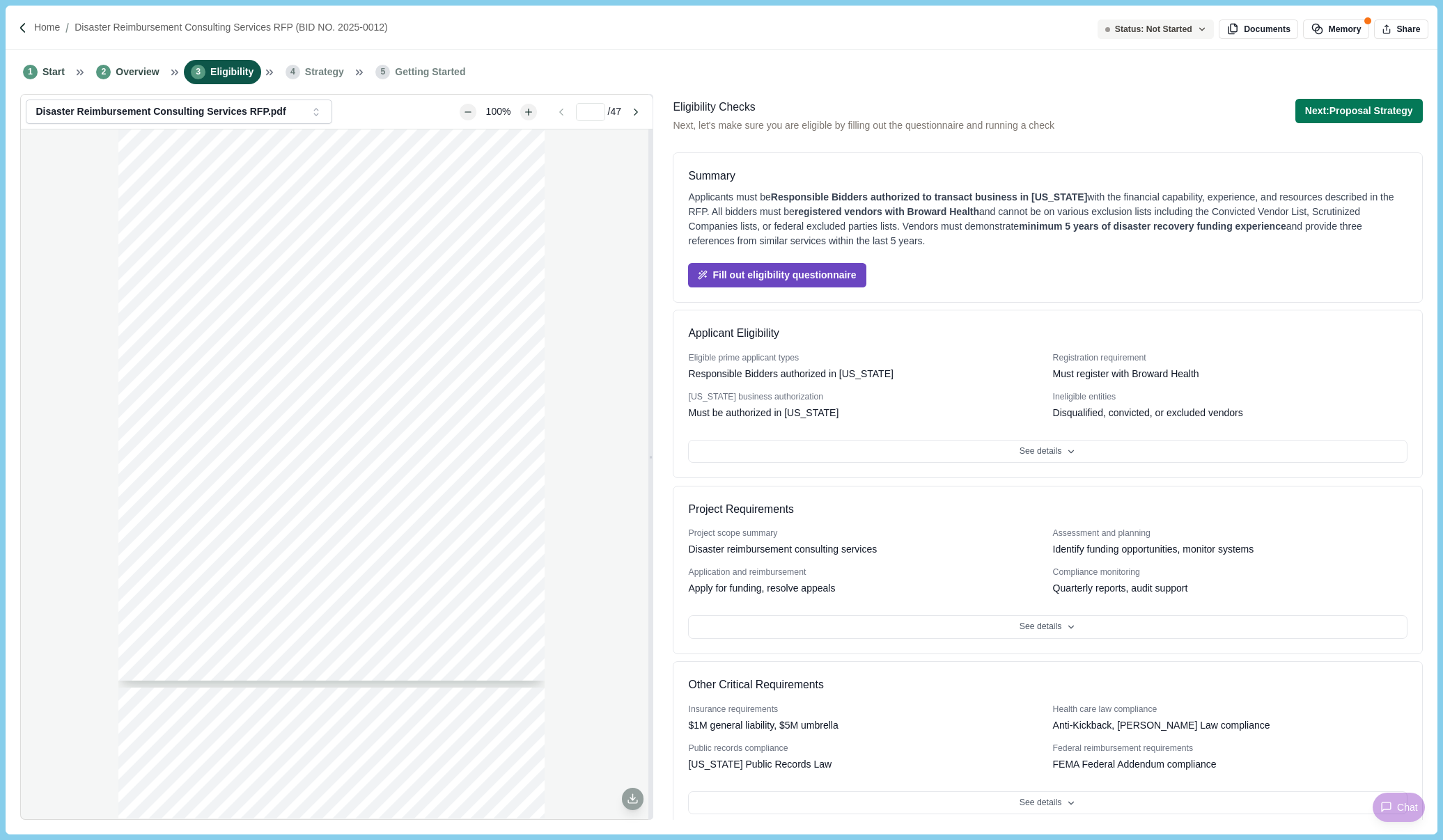
click at [826, 278] on button "Fill out eligibility questionnaire" at bounding box center [777, 275] width 178 height 25
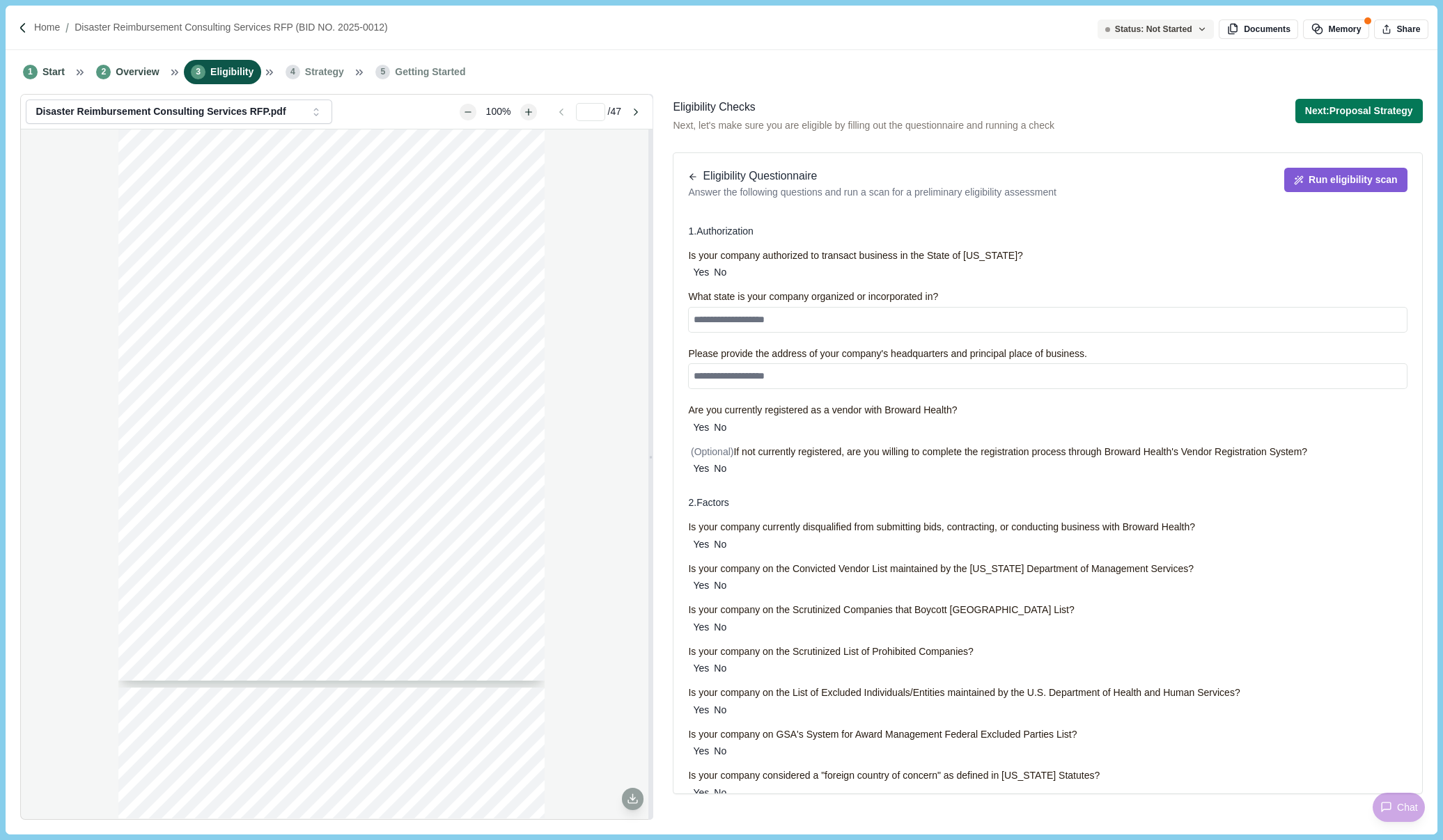
click at [223, 63] on li "3 Eligibility" at bounding box center [222, 72] width 77 height 25
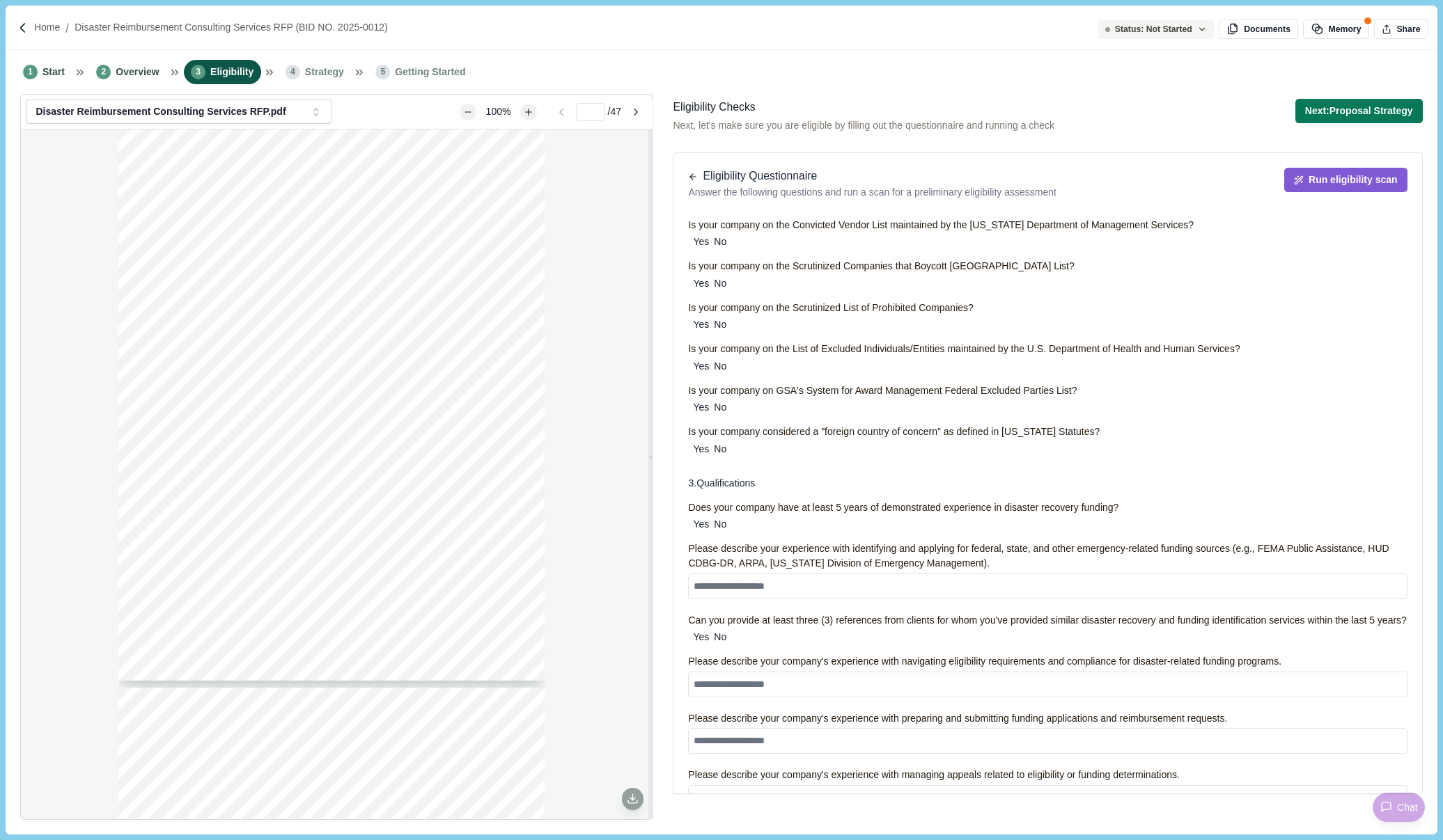
scroll to position [348, 0]
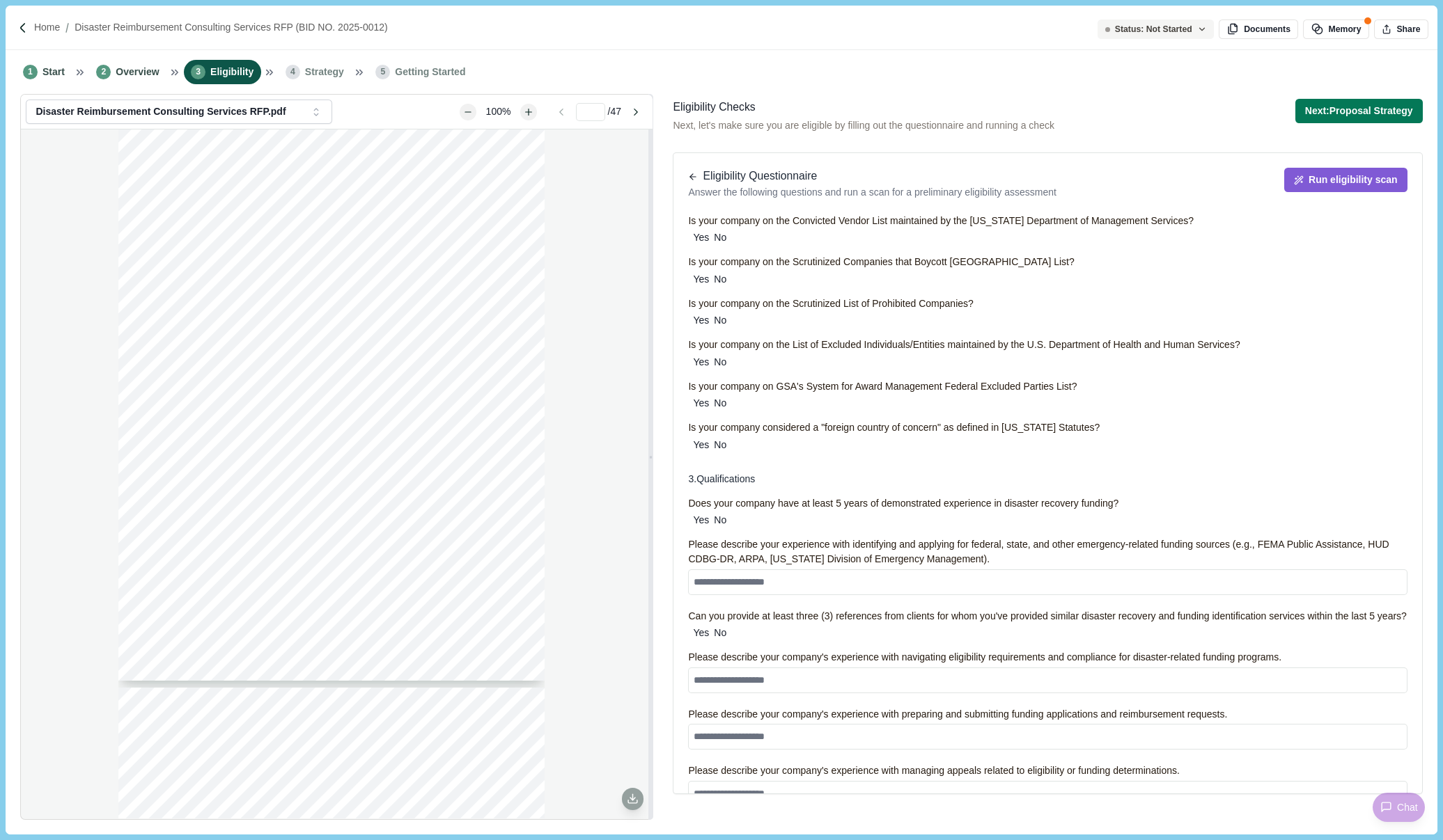
click at [697, 517] on label "Yes" at bounding box center [699, 520] width 21 height 14
click at [1309, 106] on button "Next: Proposal Strategy" at bounding box center [1359, 111] width 127 height 25
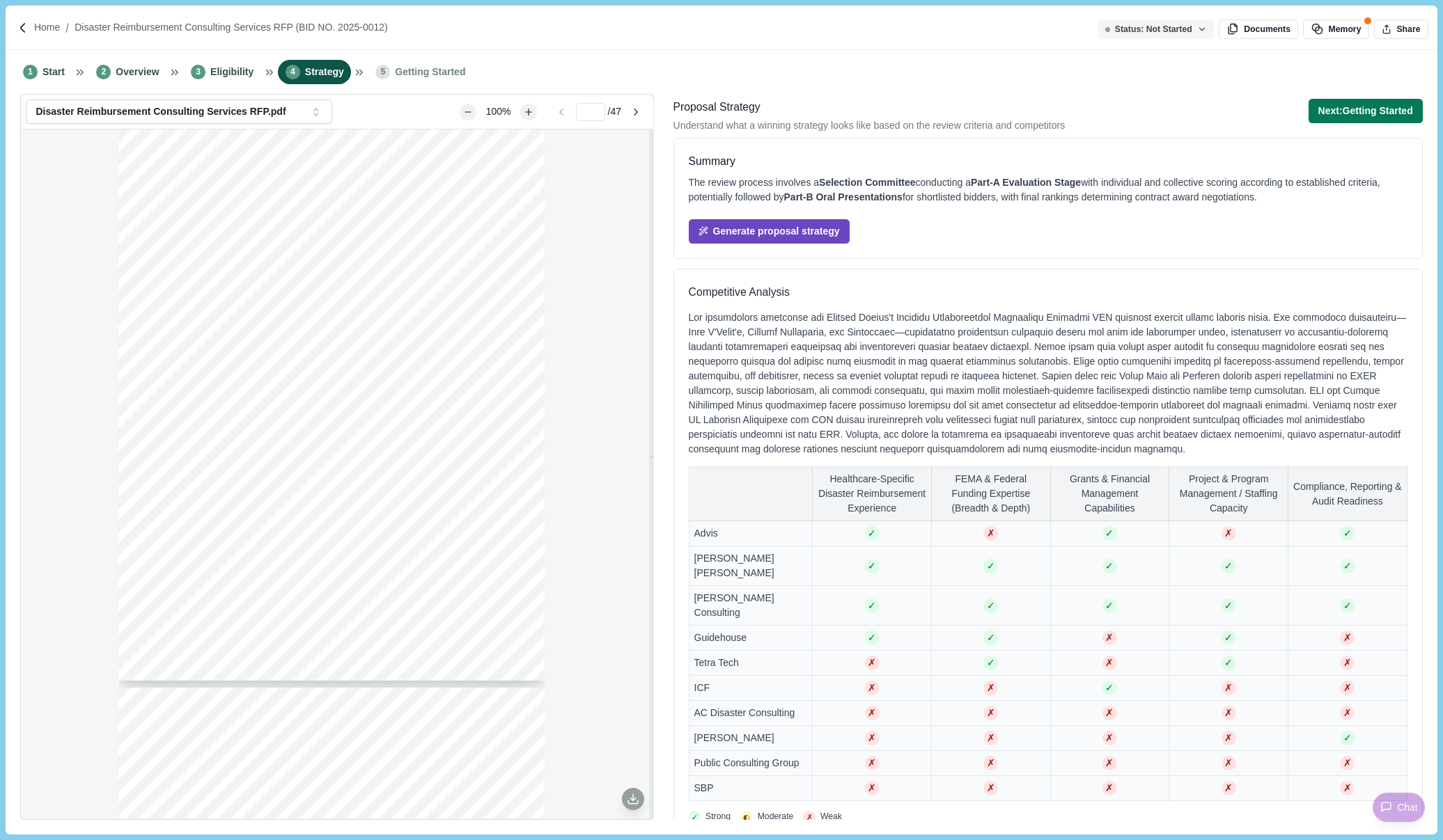
click at [800, 223] on button "Generate proposal strategy" at bounding box center [769, 232] width 160 height 25
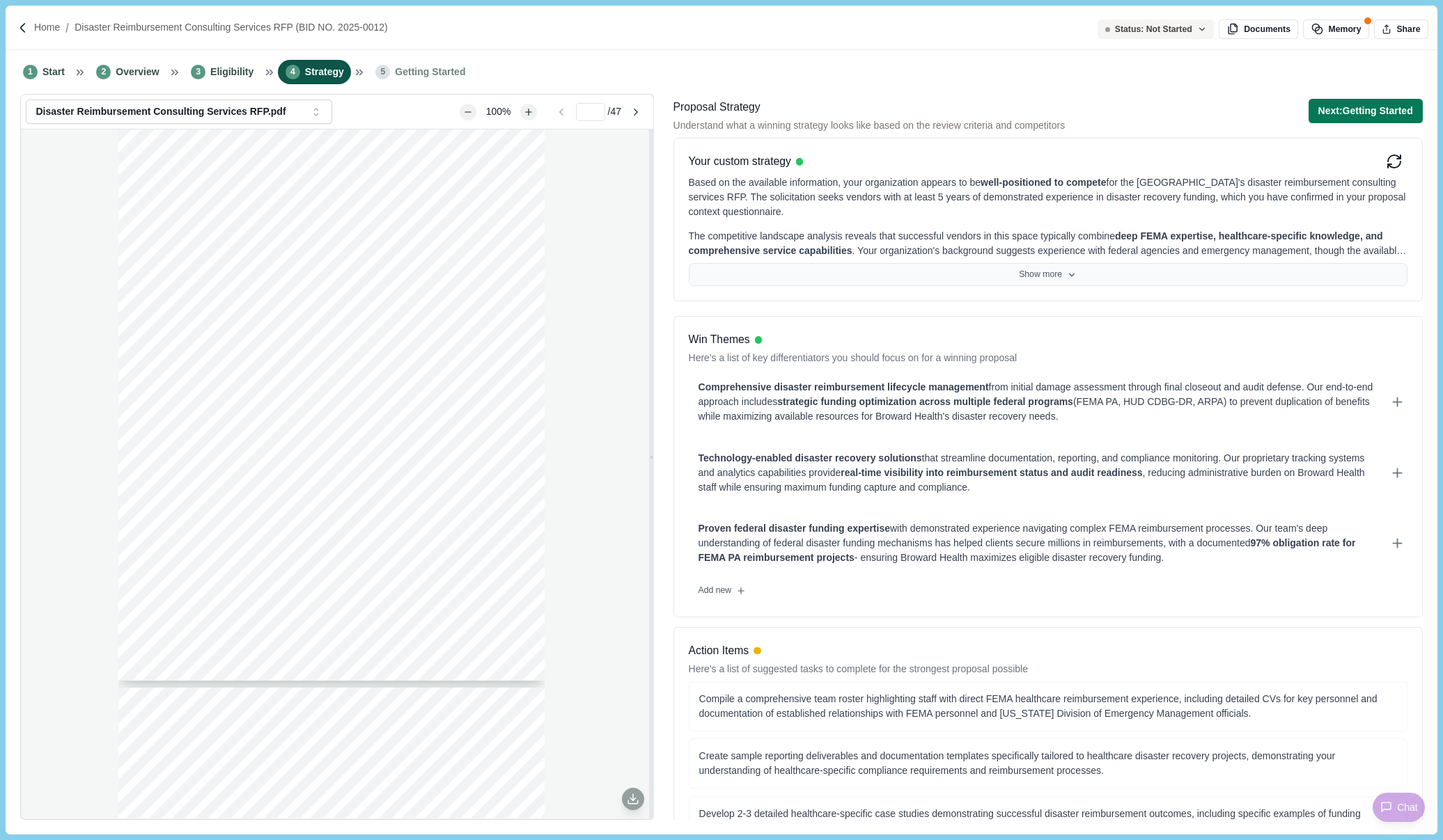
click at [1032, 276] on button "Show more" at bounding box center [1048, 274] width 719 height 24
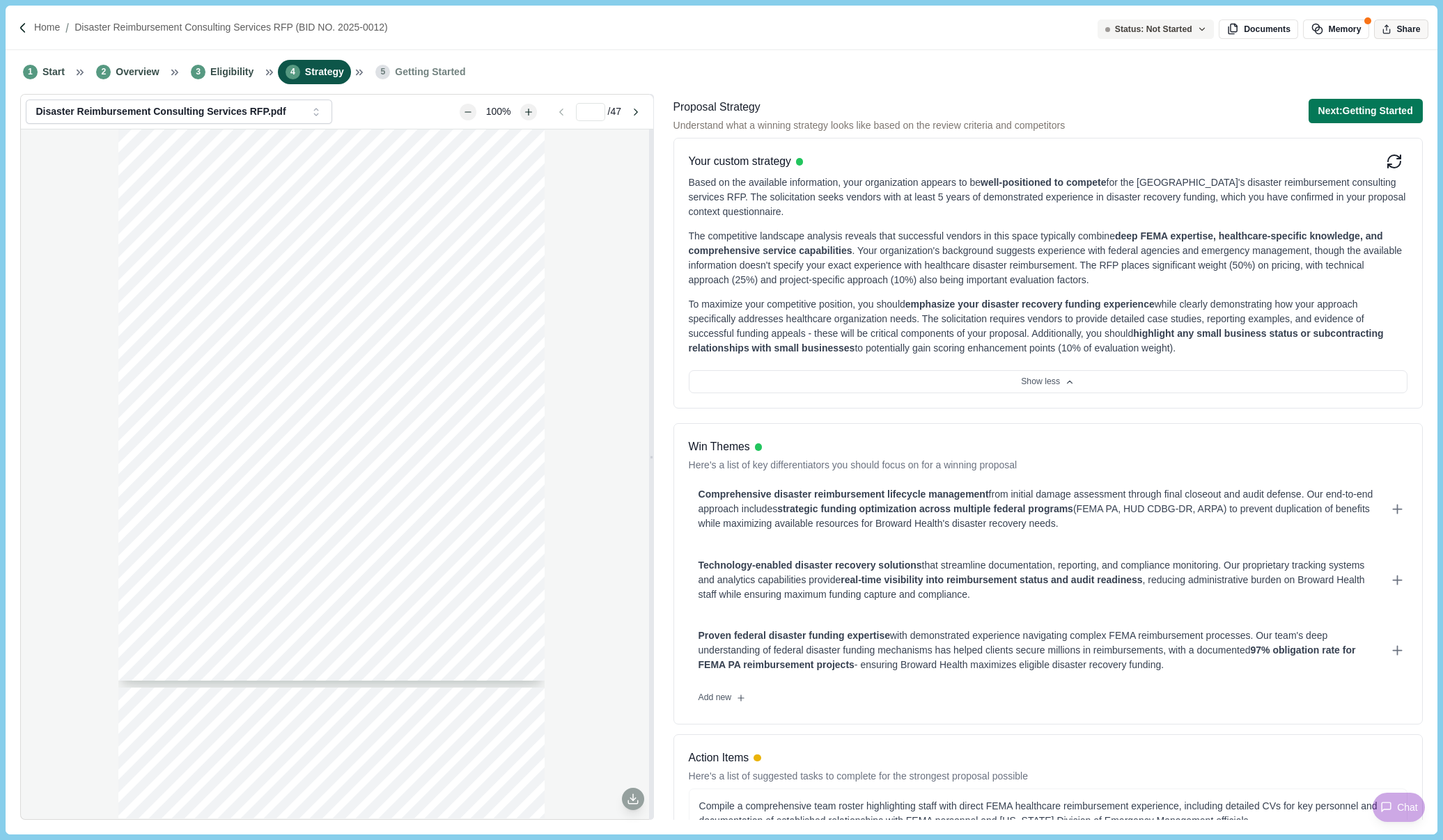
click at [1309, 35] on button "Share" at bounding box center [1400, 29] width 54 height 20
click at [1309, 125] on input "**********" at bounding box center [1288, 121] width 248 height 25
drag, startPoint x: 1325, startPoint y: 125, endPoint x: 1406, endPoint y: 123, distance: 81.0
click at [1309, 123] on rect "Copy link" at bounding box center [1402, 121] width 7 height 7
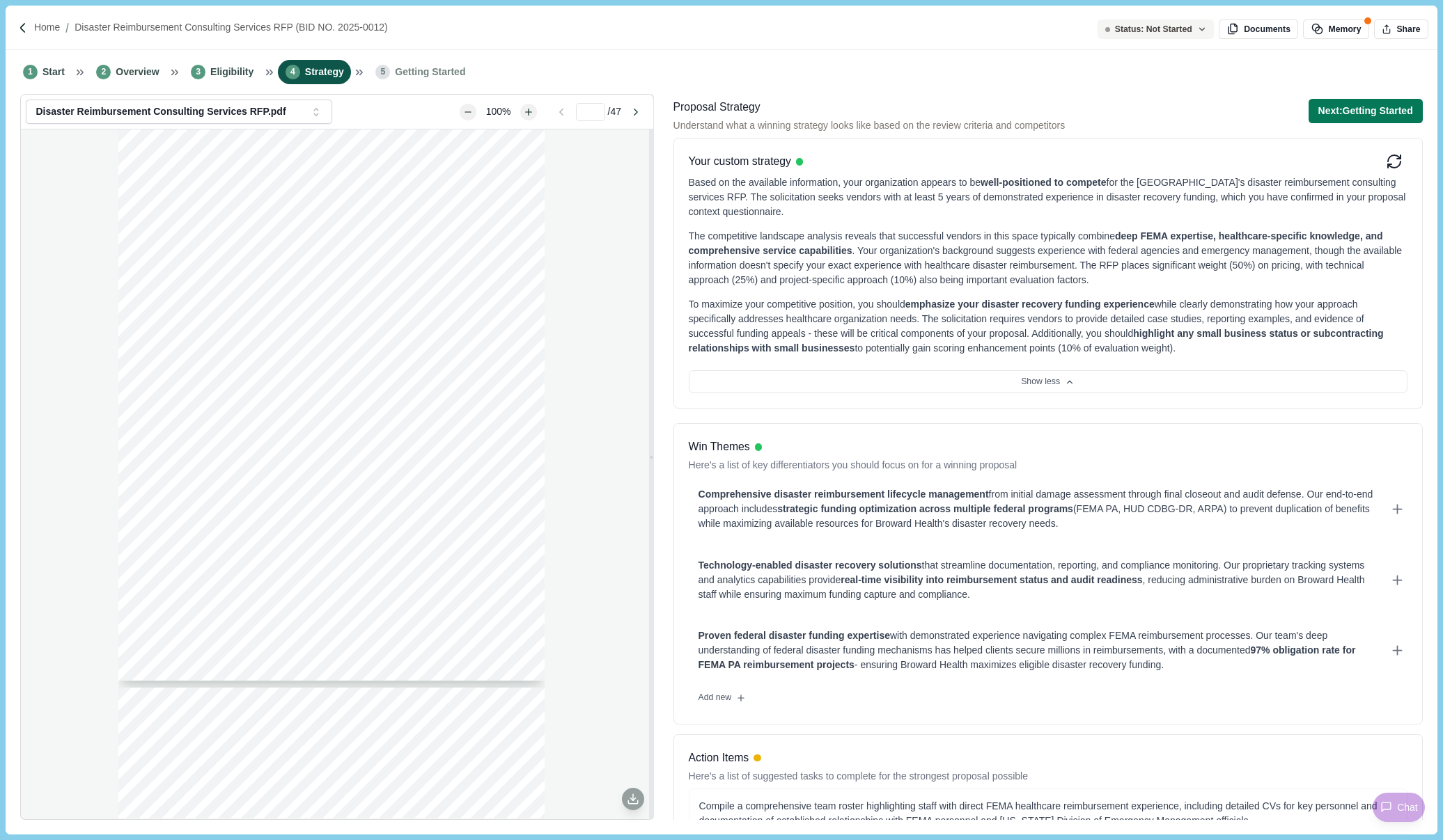
click at [45, 324] on div "[DATE] Subject: Request for Proposals (RFP) for Disaster Reimbursement Consulti…" at bounding box center [336, 474] width 631 height 689
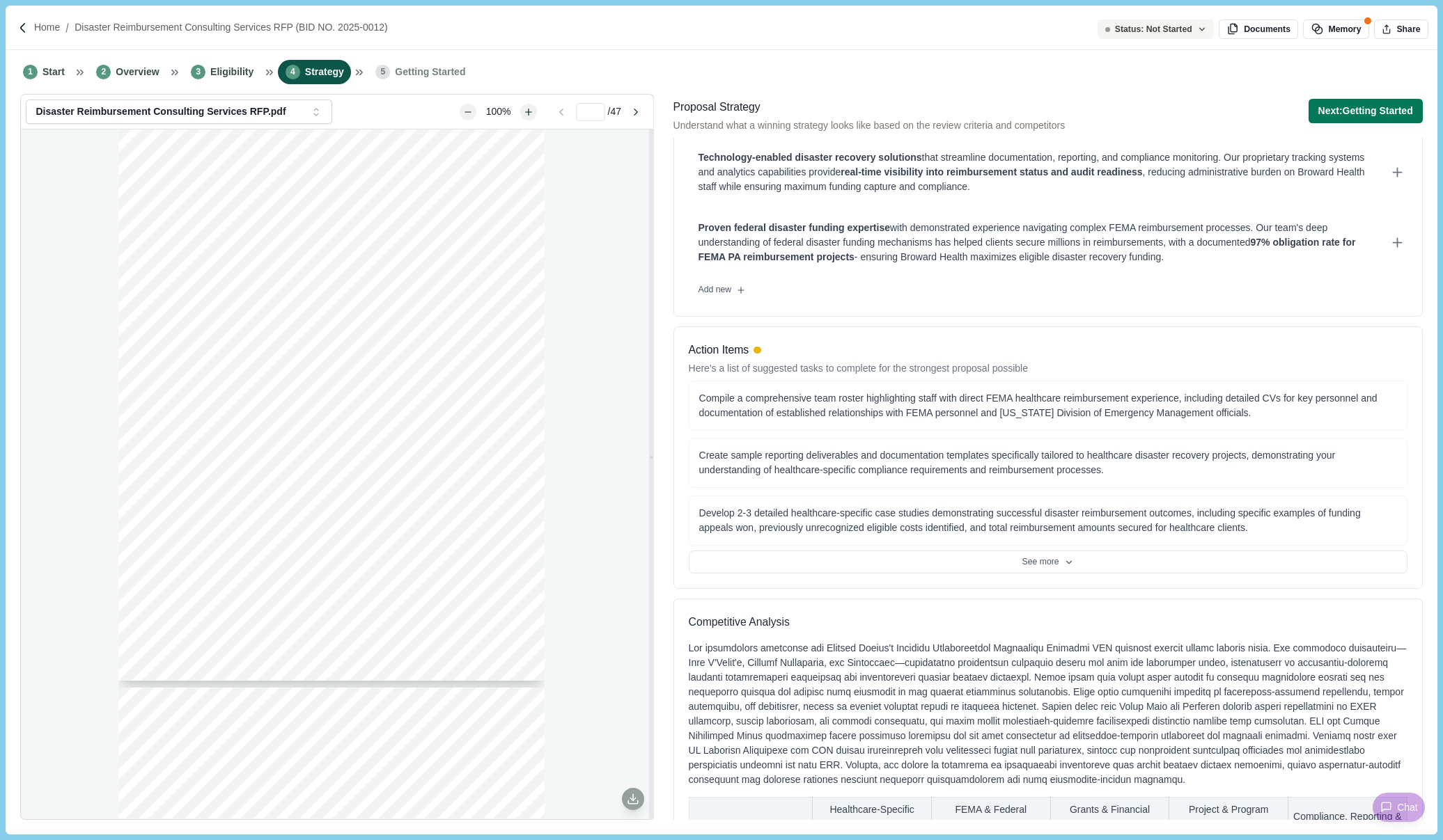
scroll to position [418, 0]
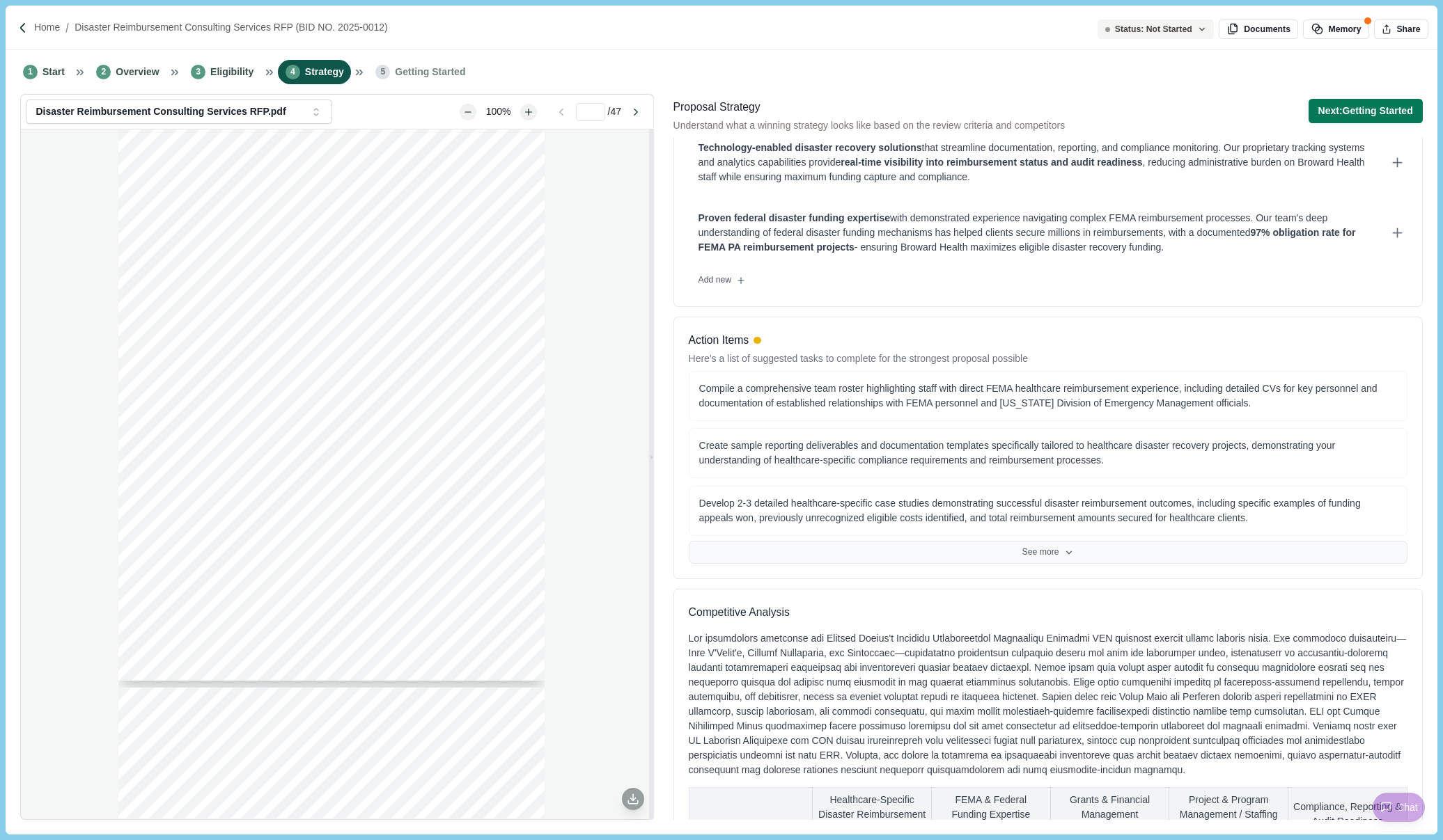
click at [1042, 546] on button "See more" at bounding box center [1048, 552] width 719 height 24
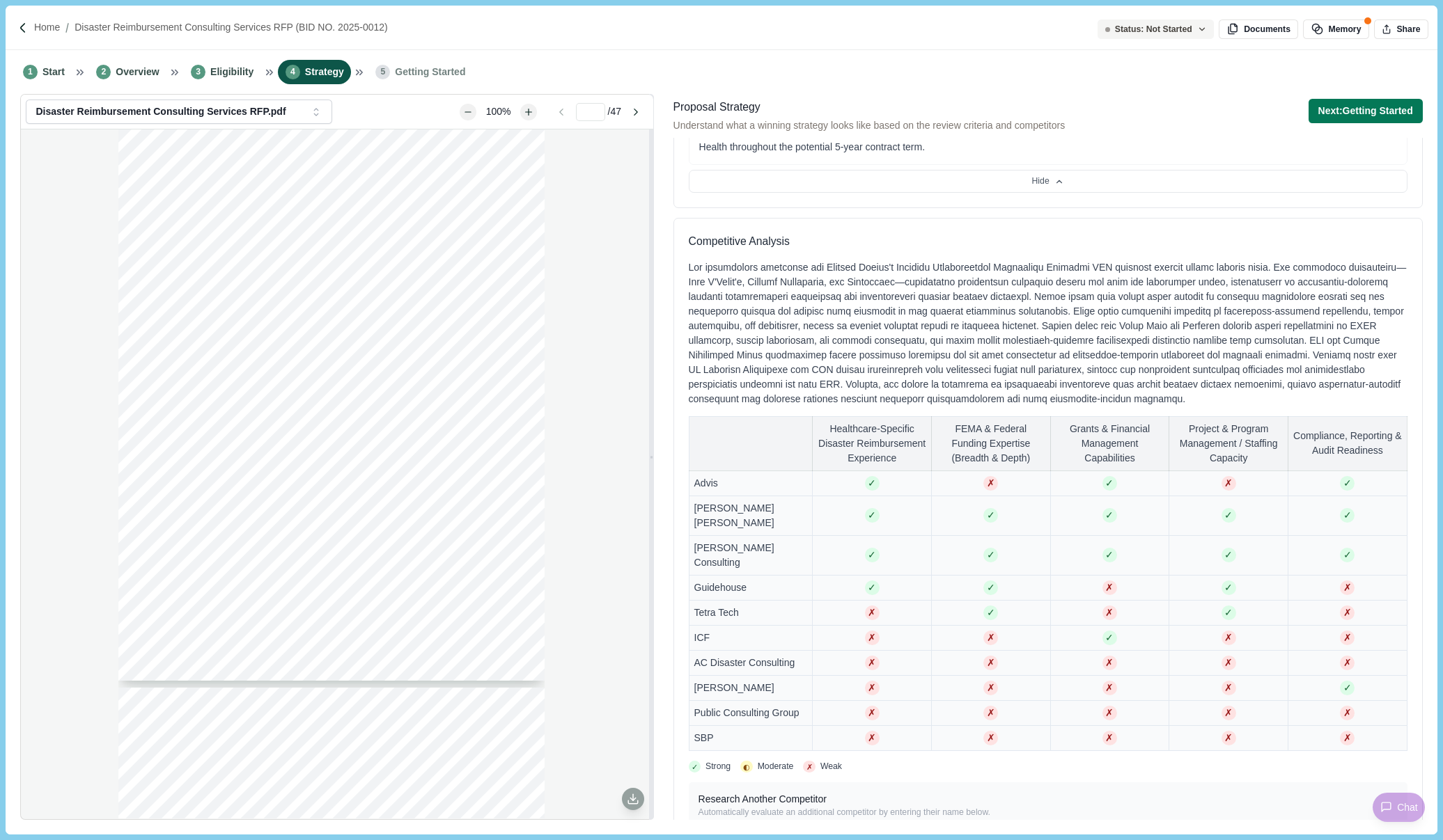
scroll to position [975, 0]
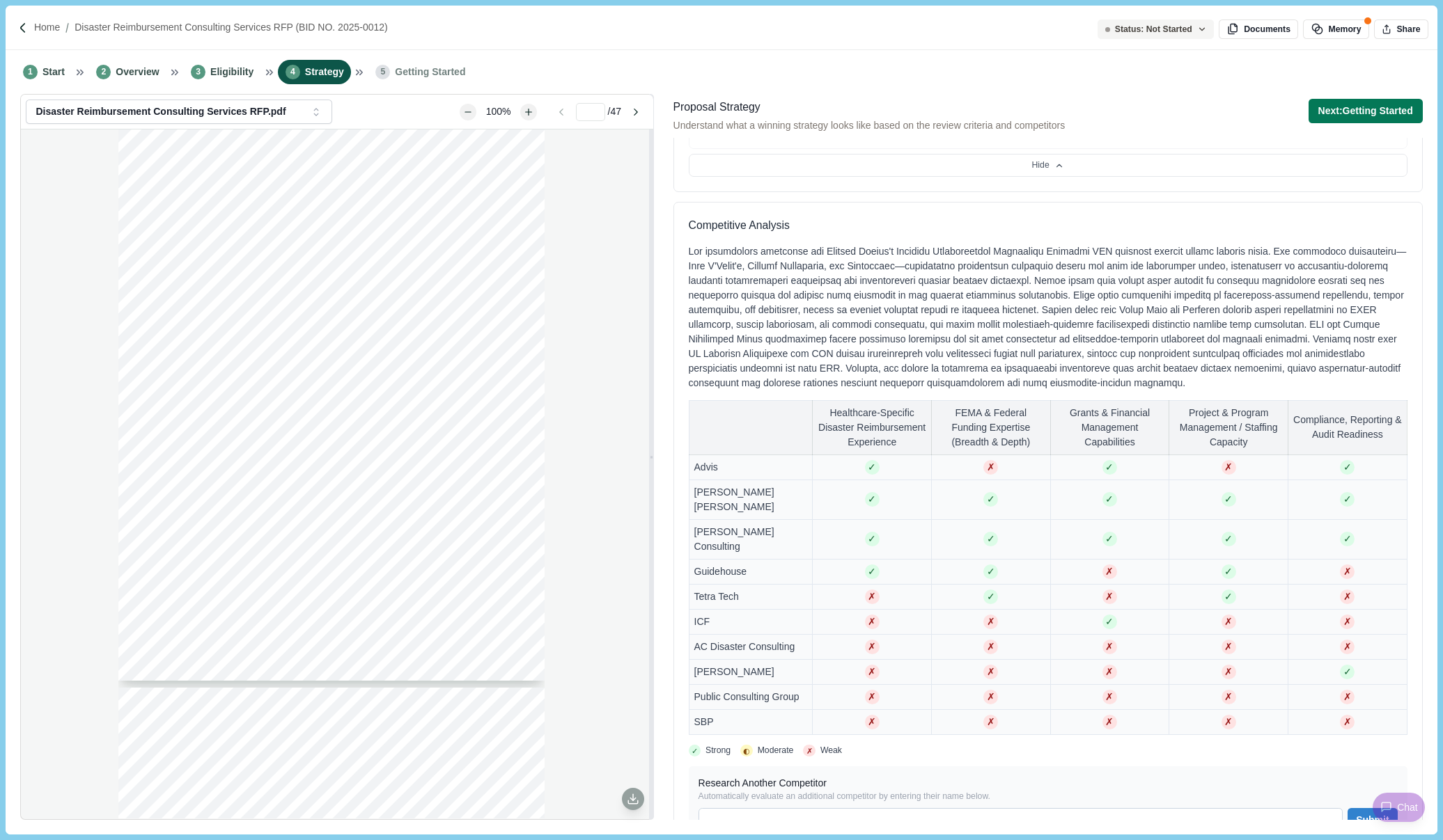
click at [81, 371] on div "[DATE] Subject: Request for Proposals (RFP) for Disaster Reimbursement Consulti…" at bounding box center [336, 474] width 631 height 689
click at [1309, 62] on div "1 Start 2 Overview 3 Eligibility 4 Strategy 5 Getting Started" at bounding box center [722, 72] width 1432 height 44
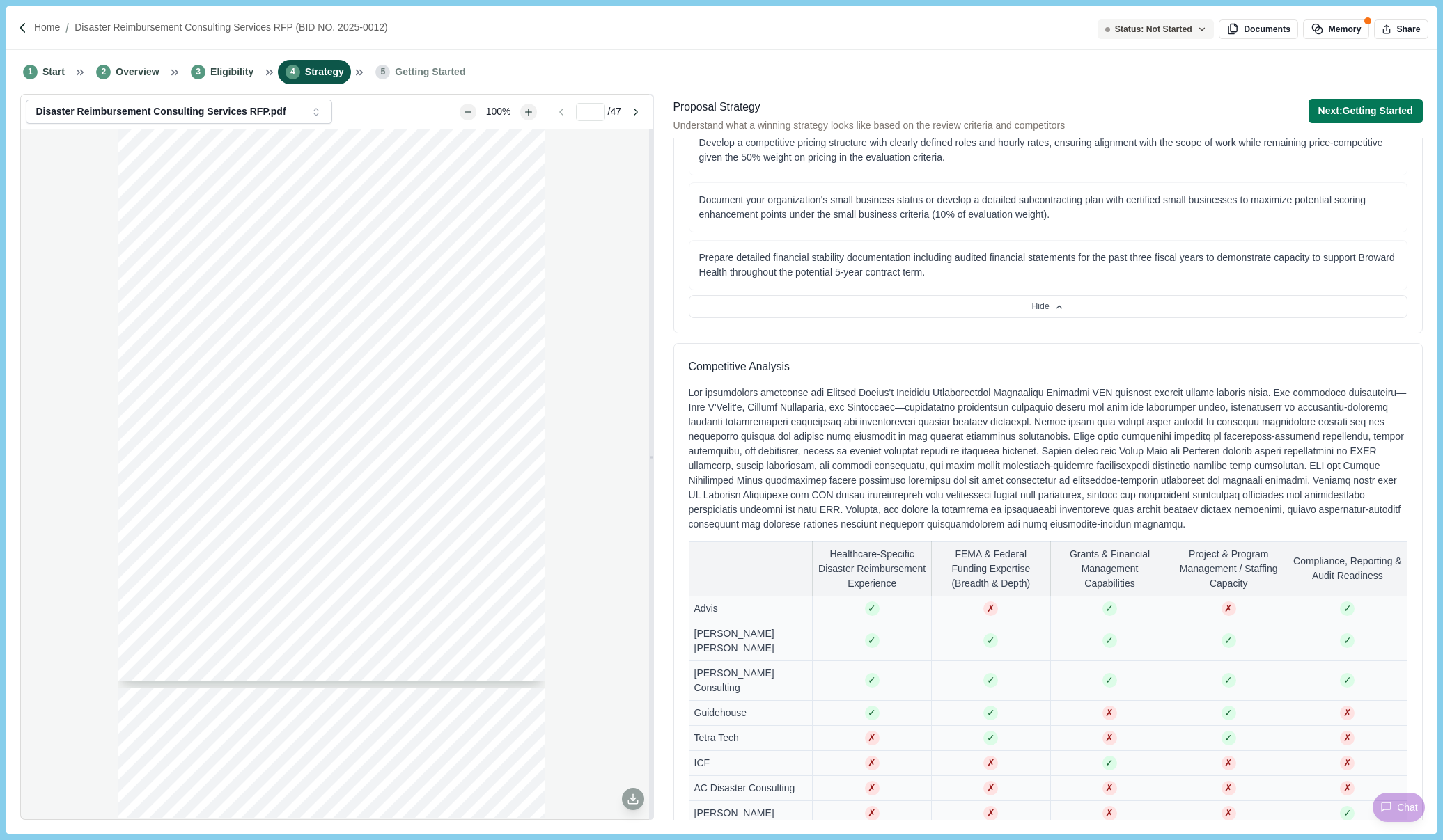
scroll to position [621, 0]
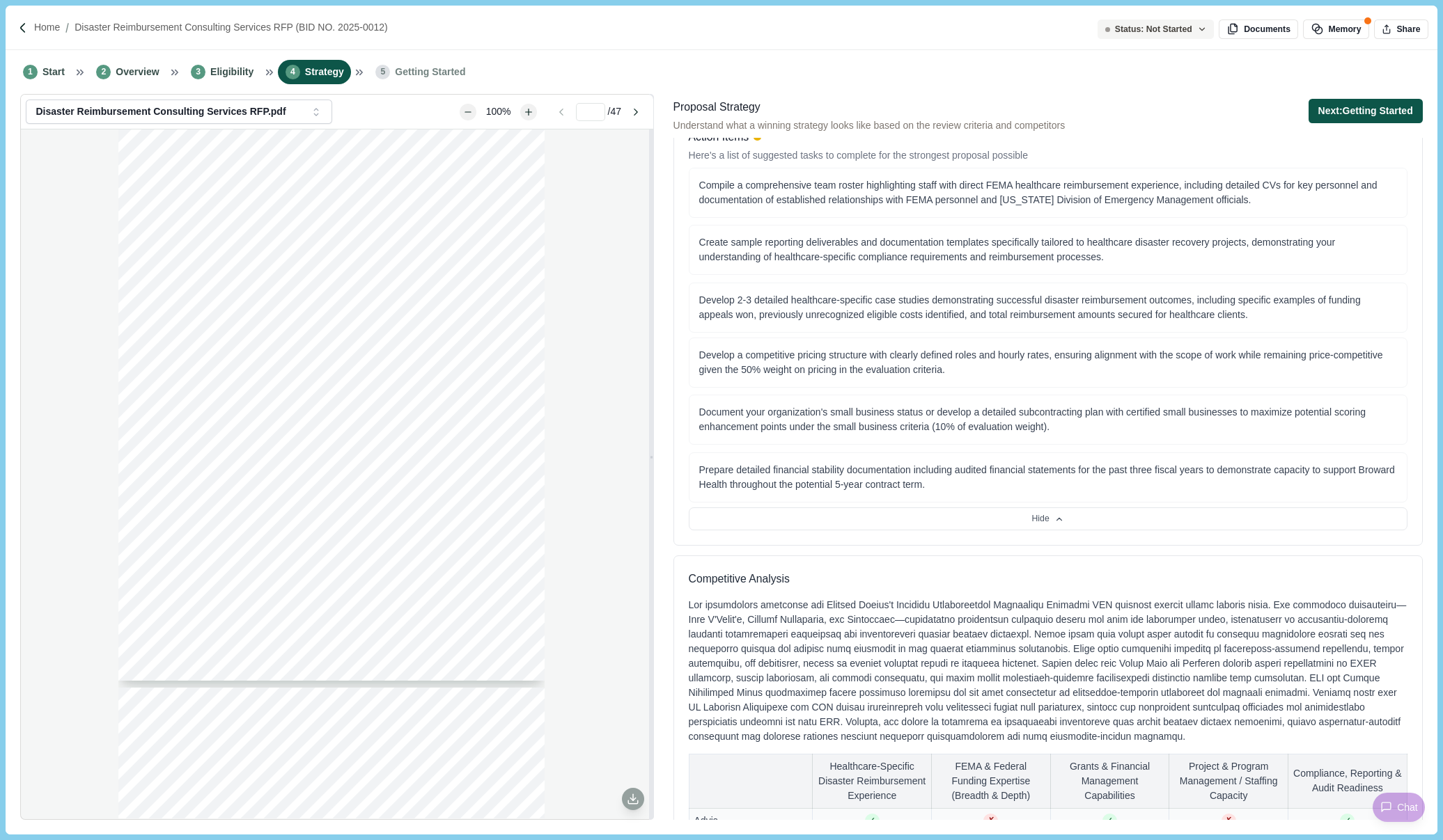
click at [1309, 99] on button "Next: Getting Started" at bounding box center [1365, 111] width 114 height 25
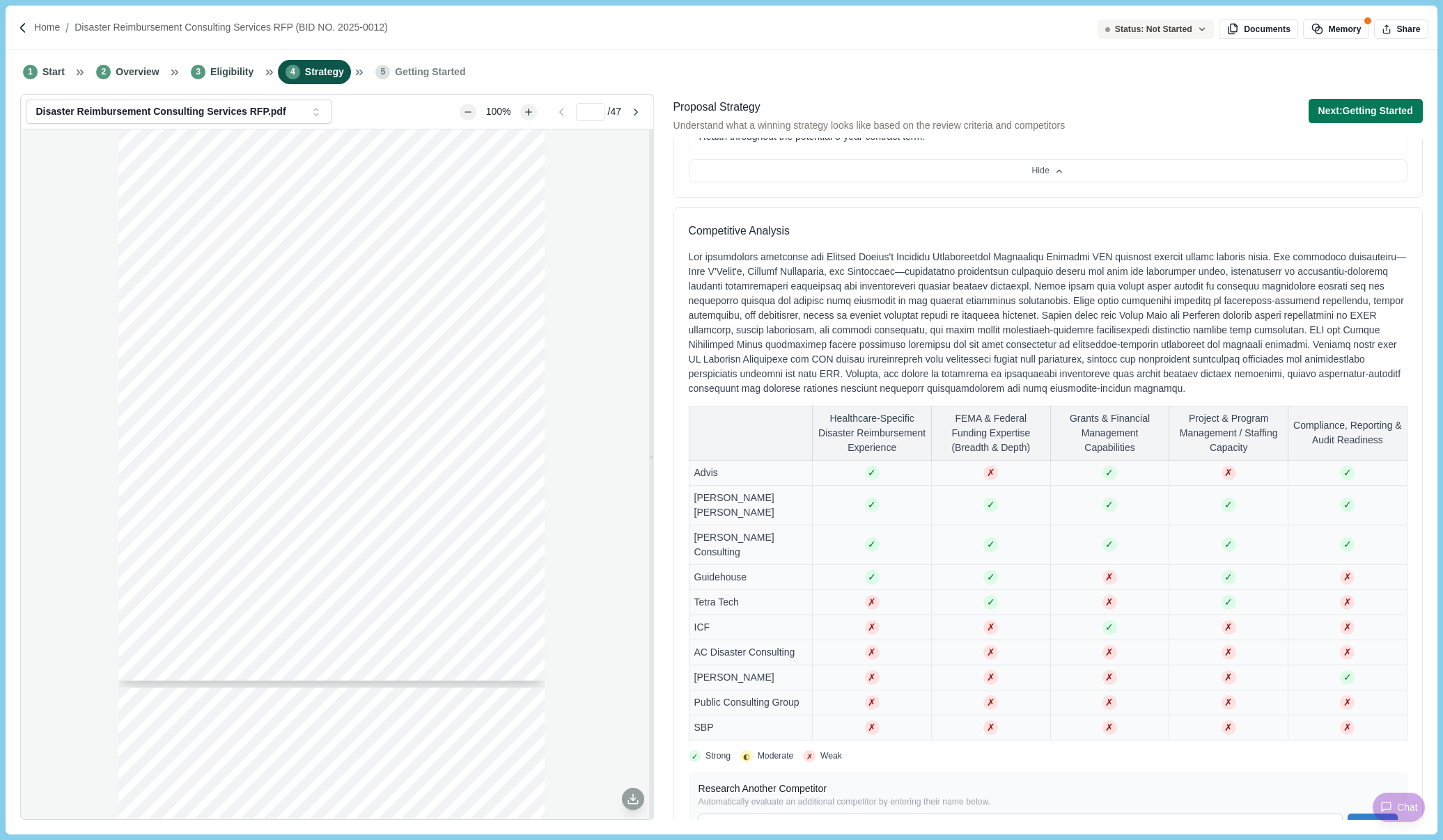
scroll to position [1317, 0]
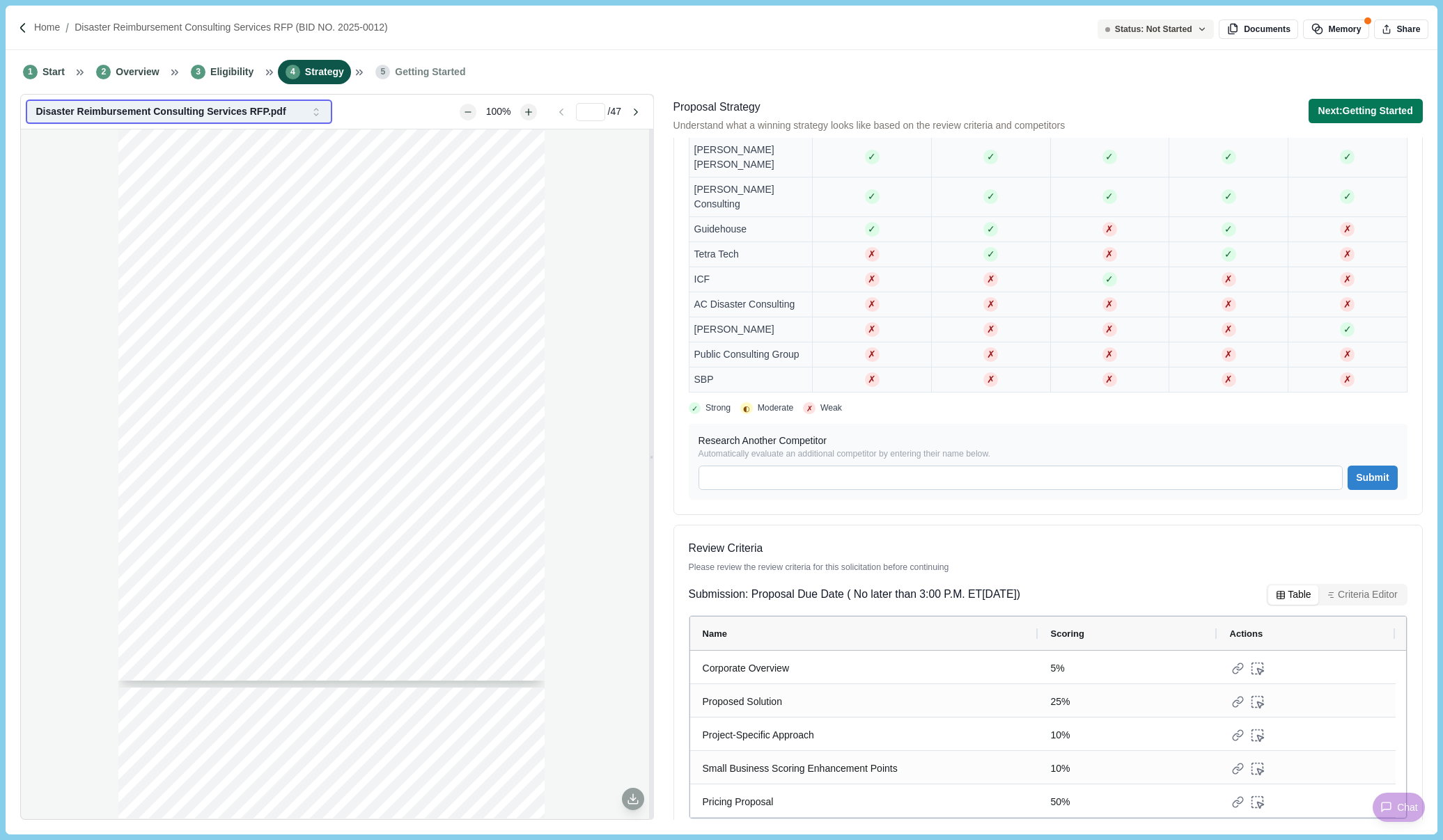
click at [322, 113] on icon "button" at bounding box center [315, 112] width 12 height 12
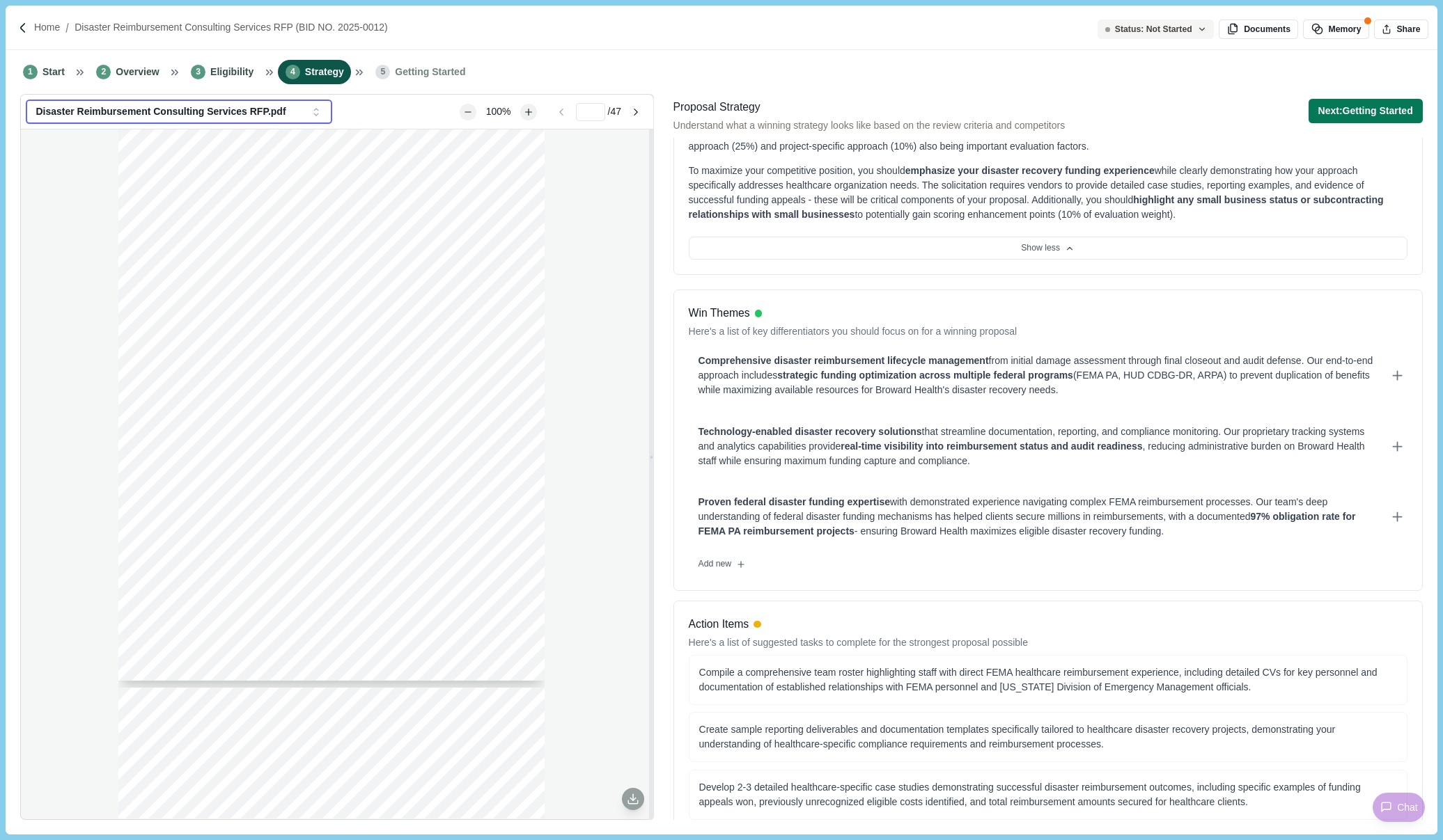
scroll to position [0, 0]
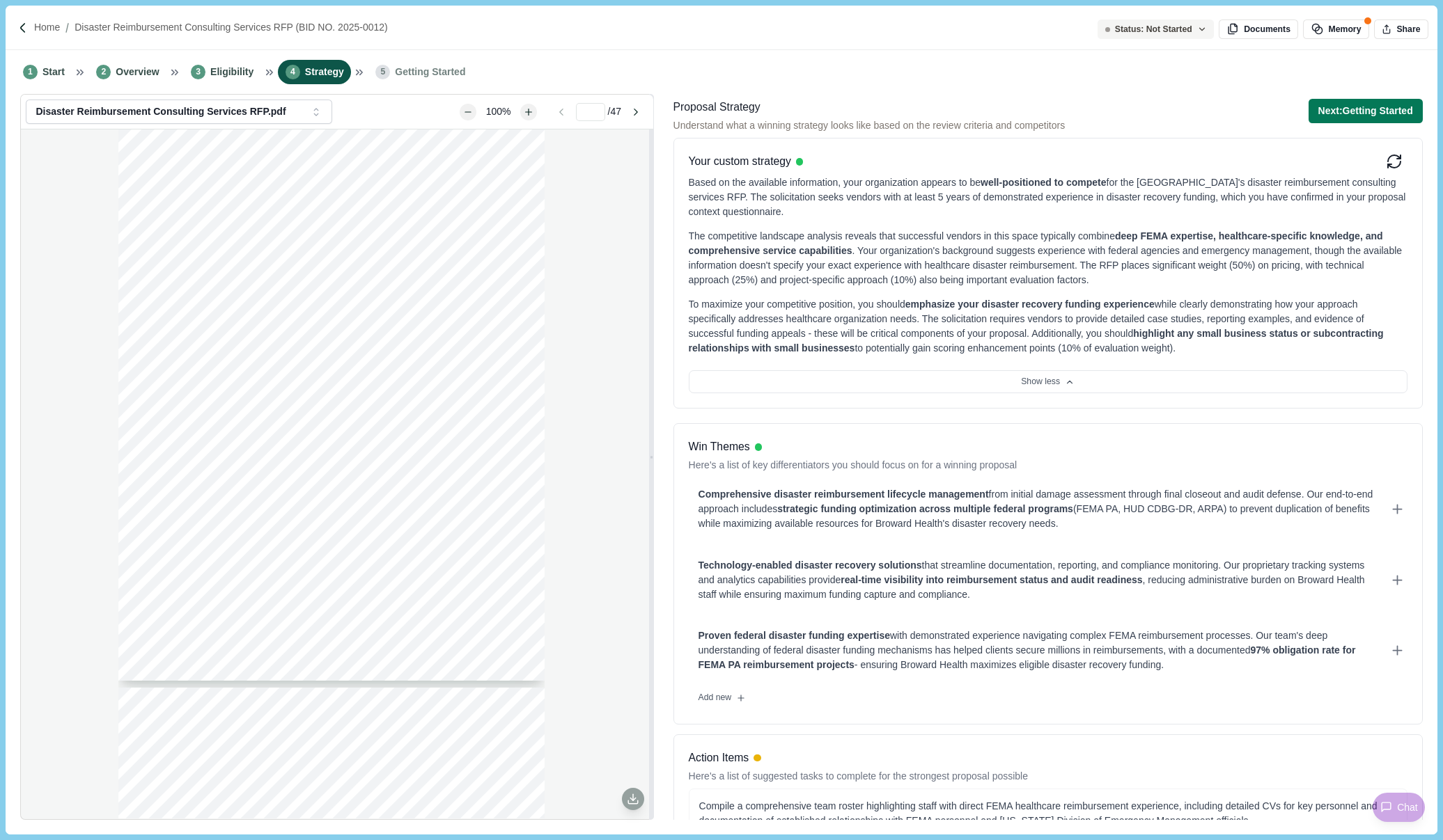
click at [1075, 452] on div "Win Themes Here's a list of key differentiators you should focus on for a winni…" at bounding box center [1048, 456] width 719 height 34
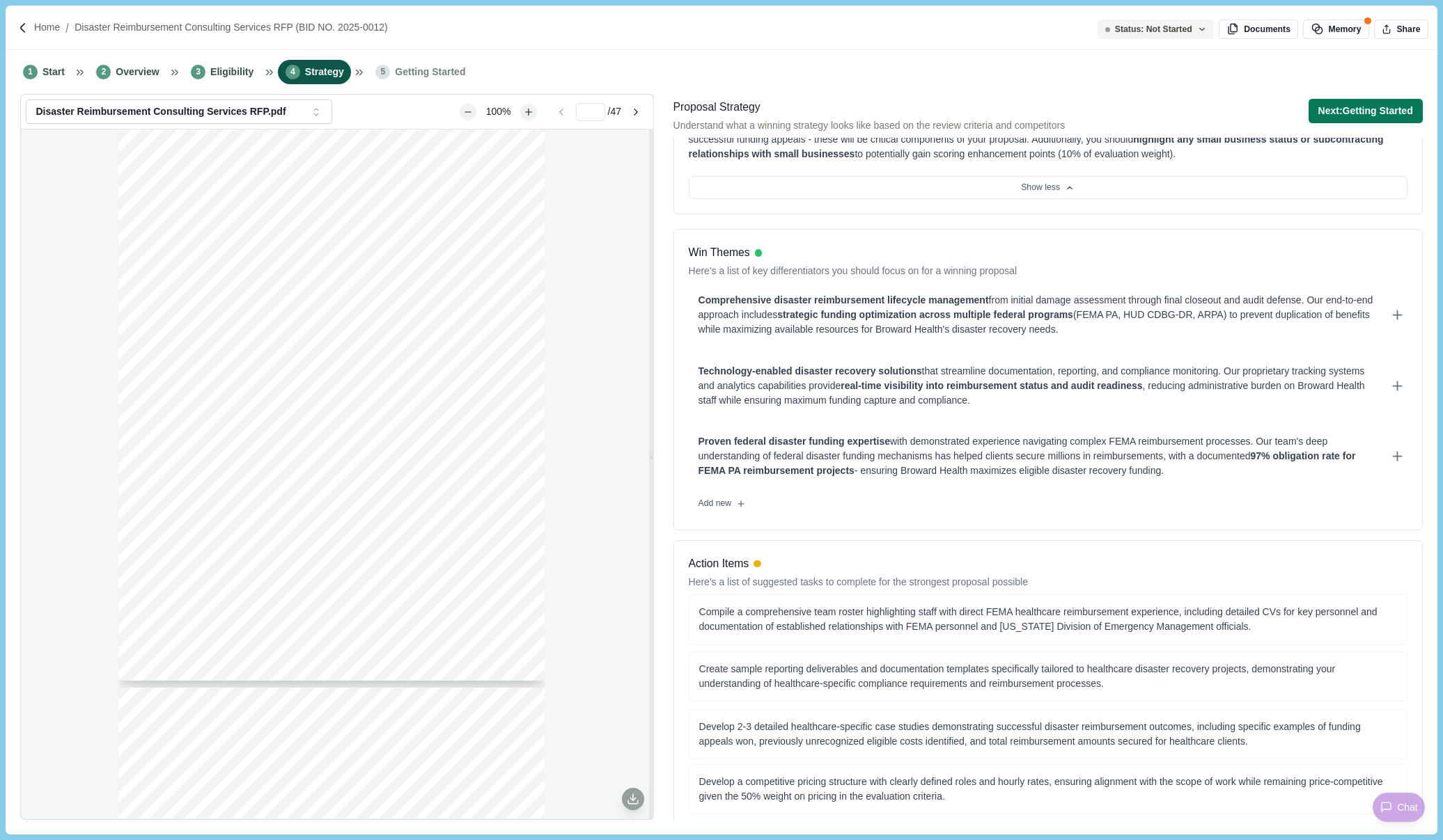
scroll to position [209, 0]
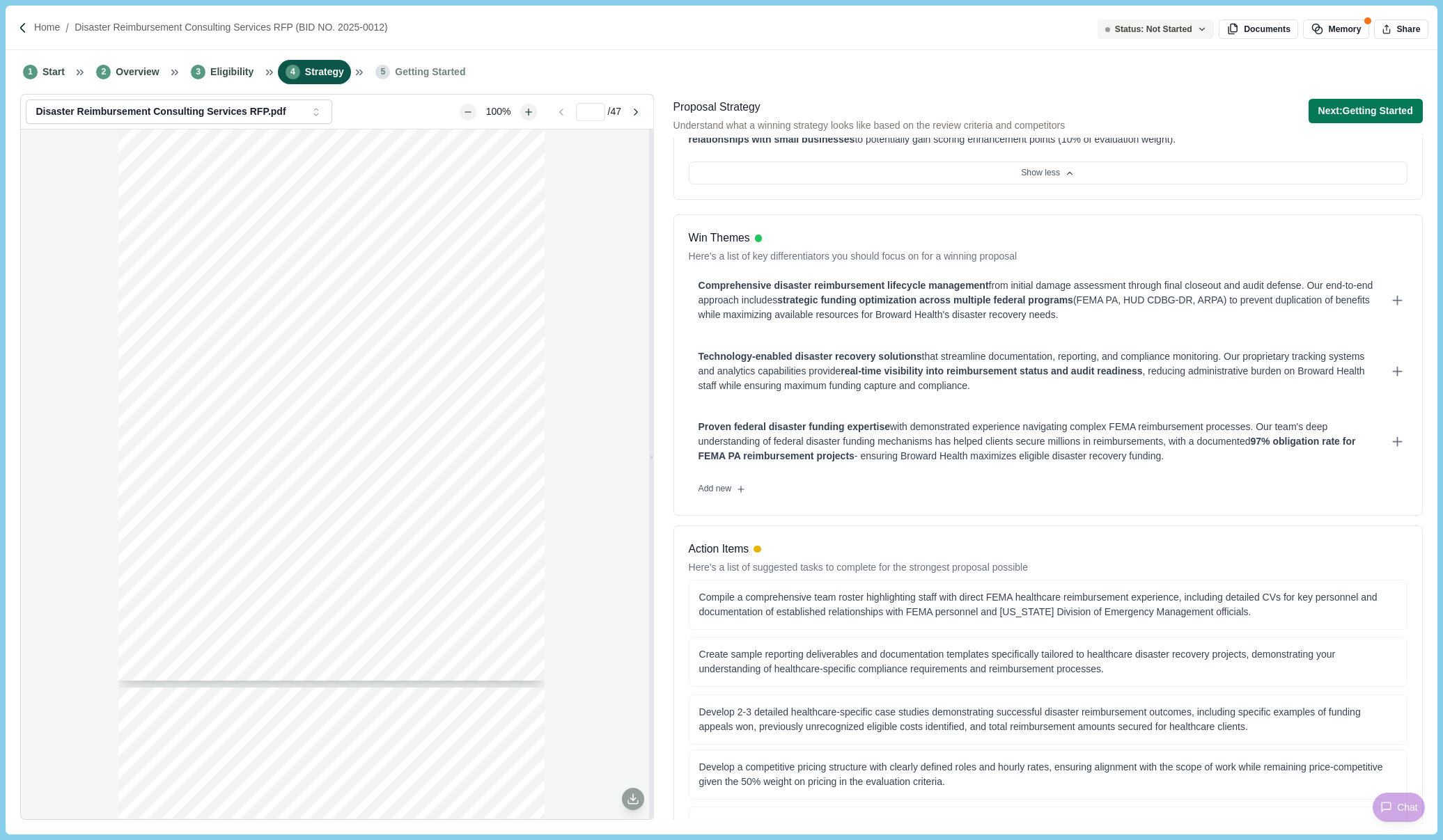
click at [1021, 524] on div "Win Themes Here's a list of key differentiators you should focus on for a winni…" at bounding box center [1047, 587] width 749 height 744
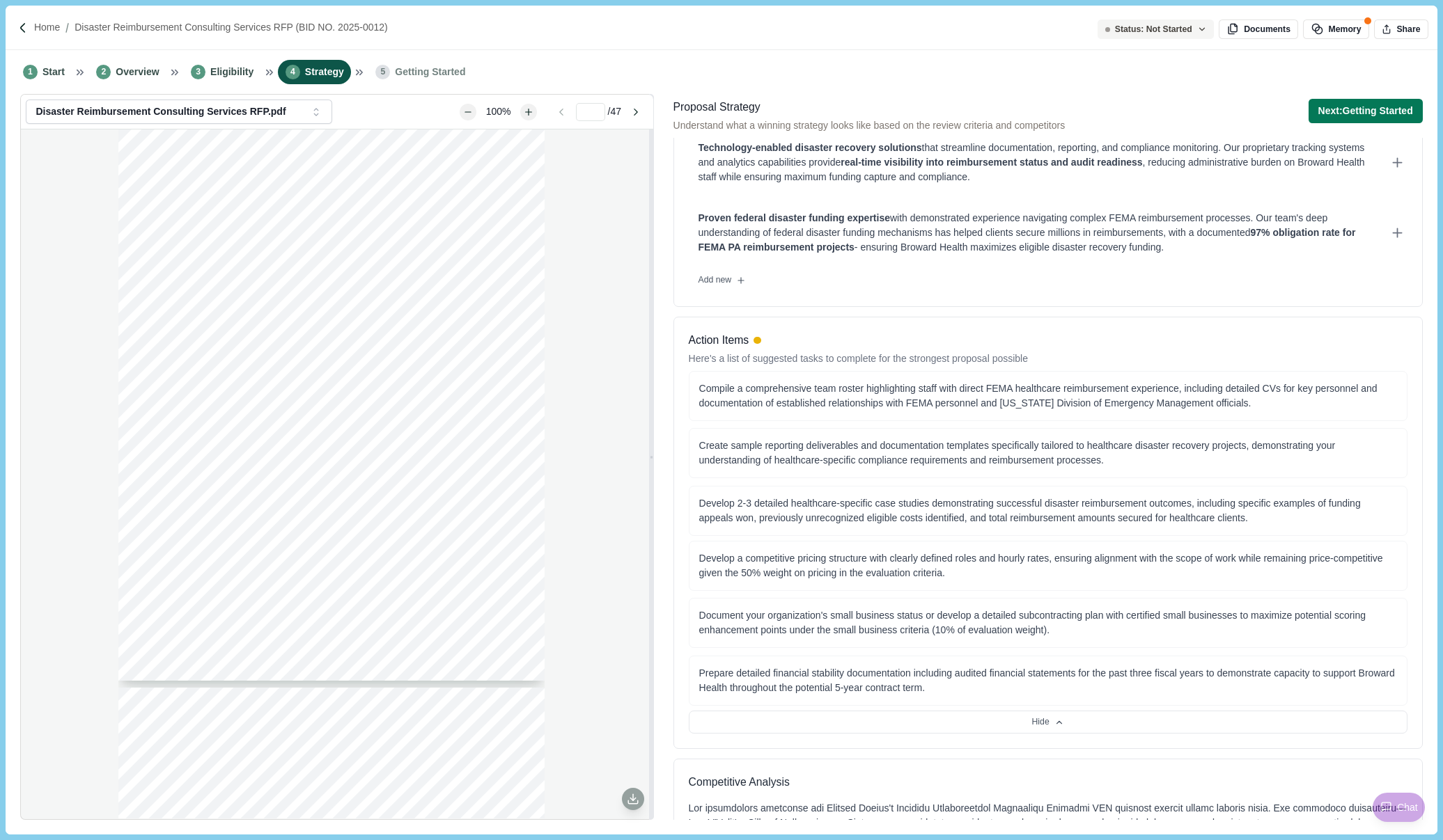
scroll to position [488, 0]
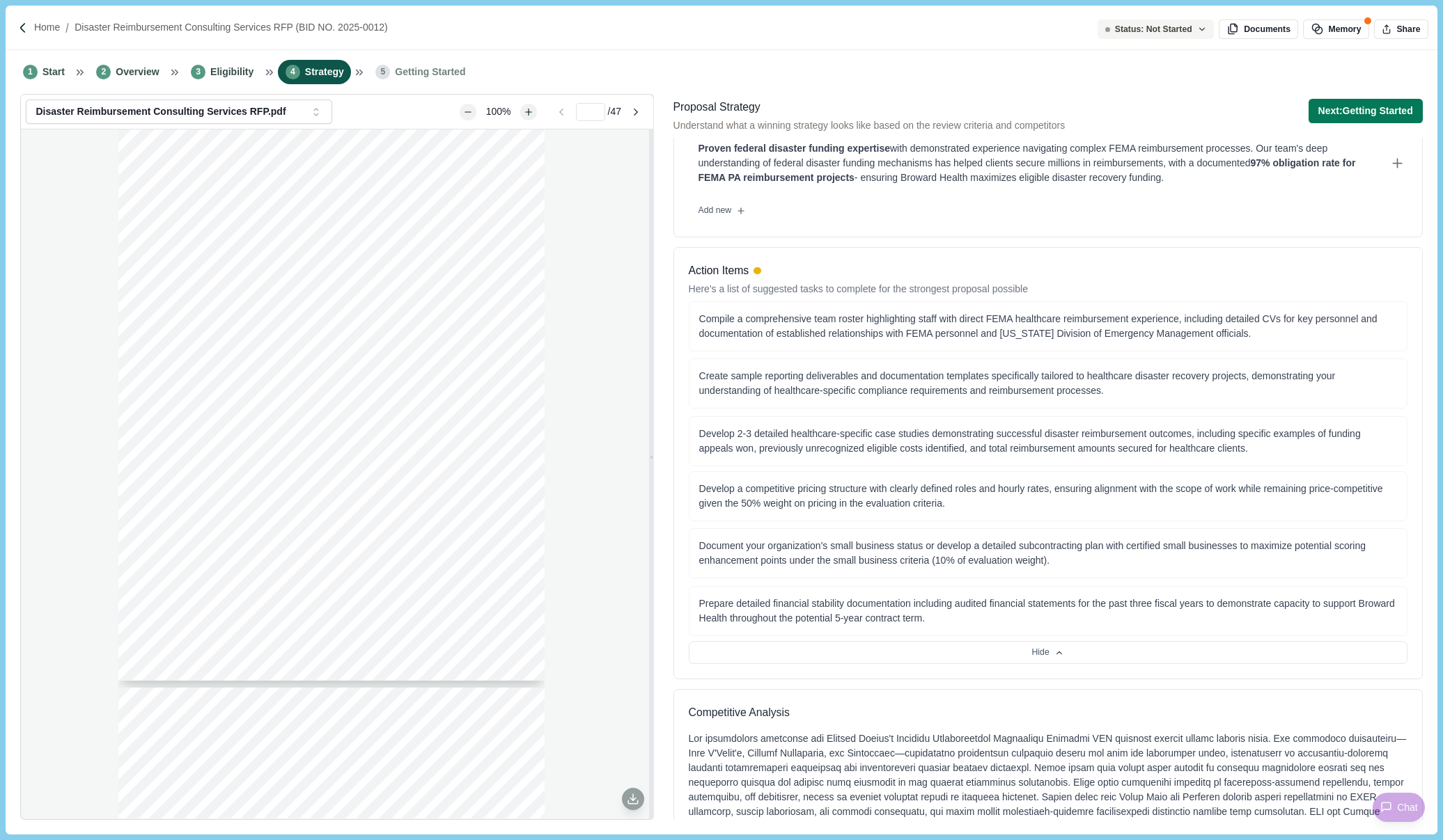
click at [564, 647] on div "[DATE] Subject: Request for Proposals (RFP) for Disaster Reimbursement Consulti…" at bounding box center [336, 474] width 631 height 689
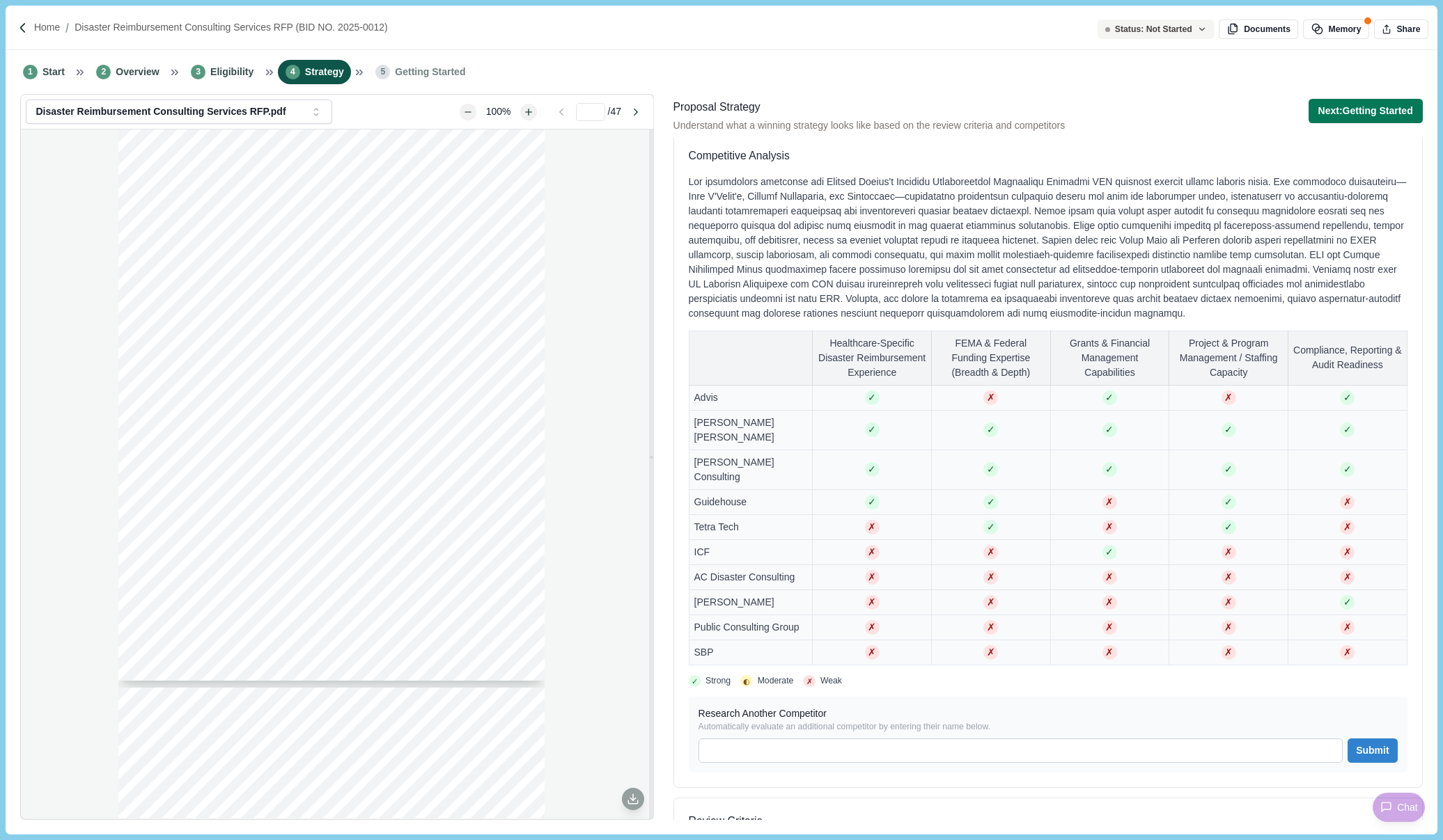
scroll to position [975, 0]
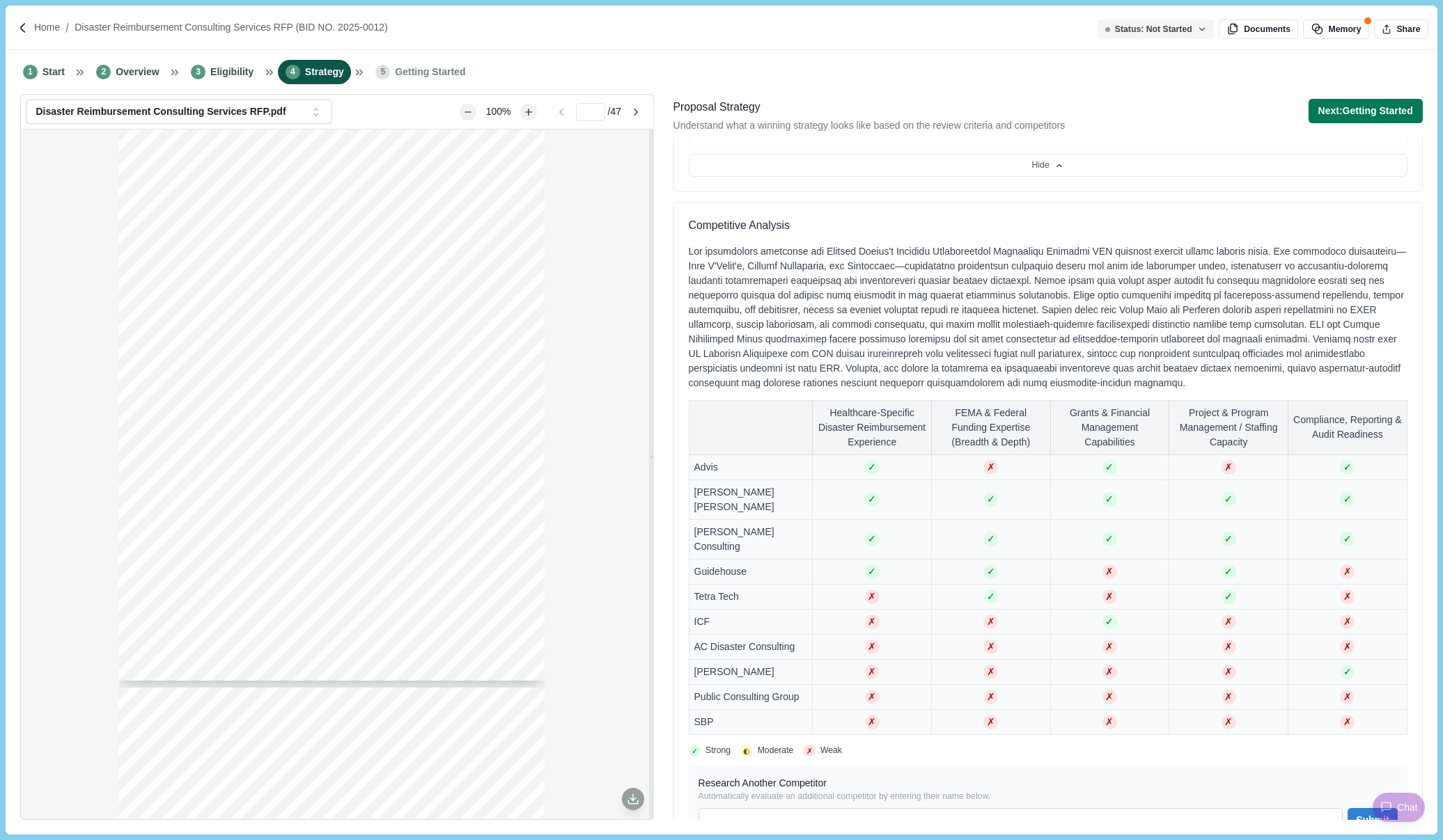
click at [1255, 747] on div "✓ Strong ◐ Moderate ✗ Weak Research Another Competitor Automatically evaluate a…" at bounding box center [1048, 793] width 719 height 98
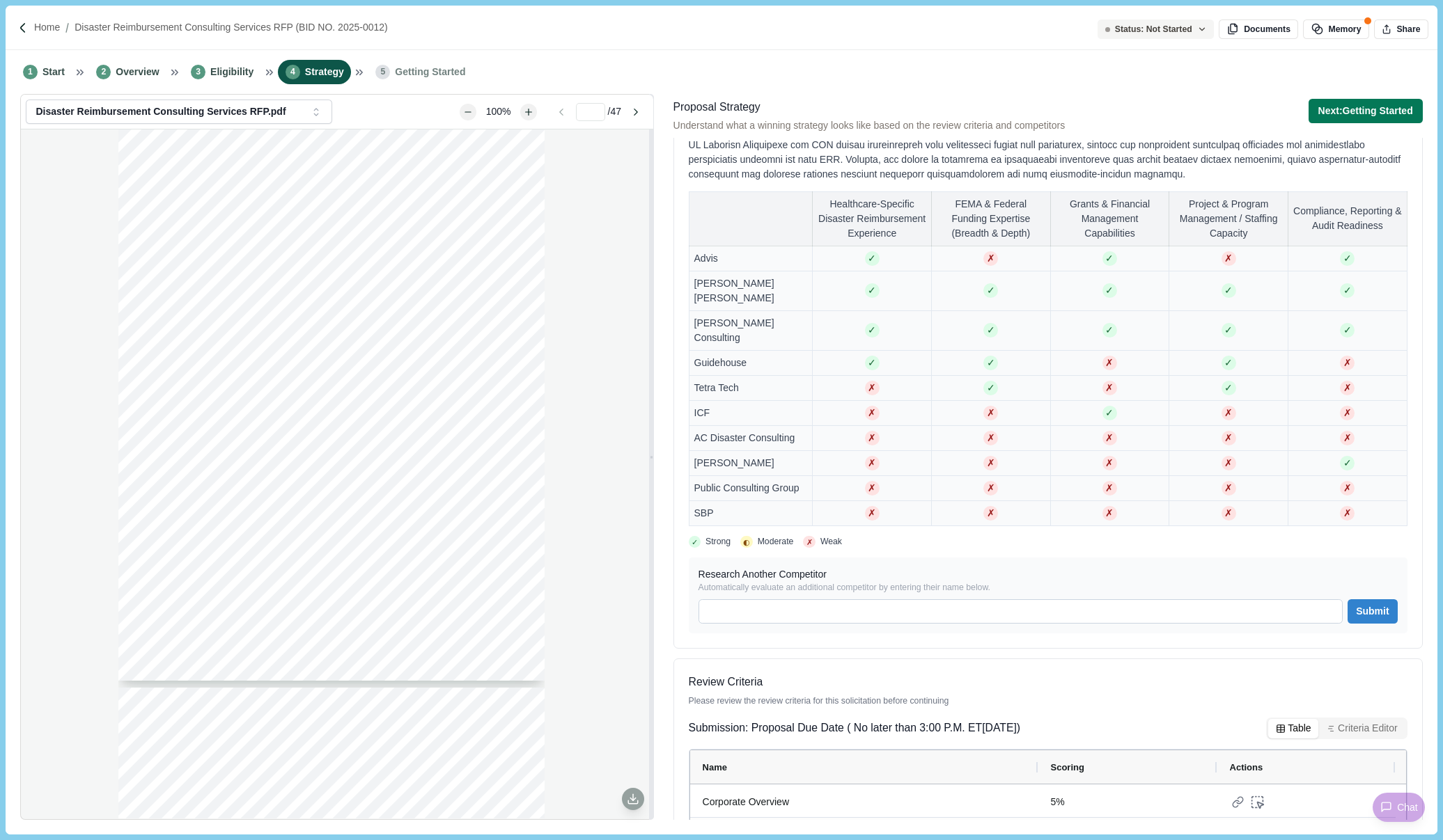
scroll to position [1317, 0]
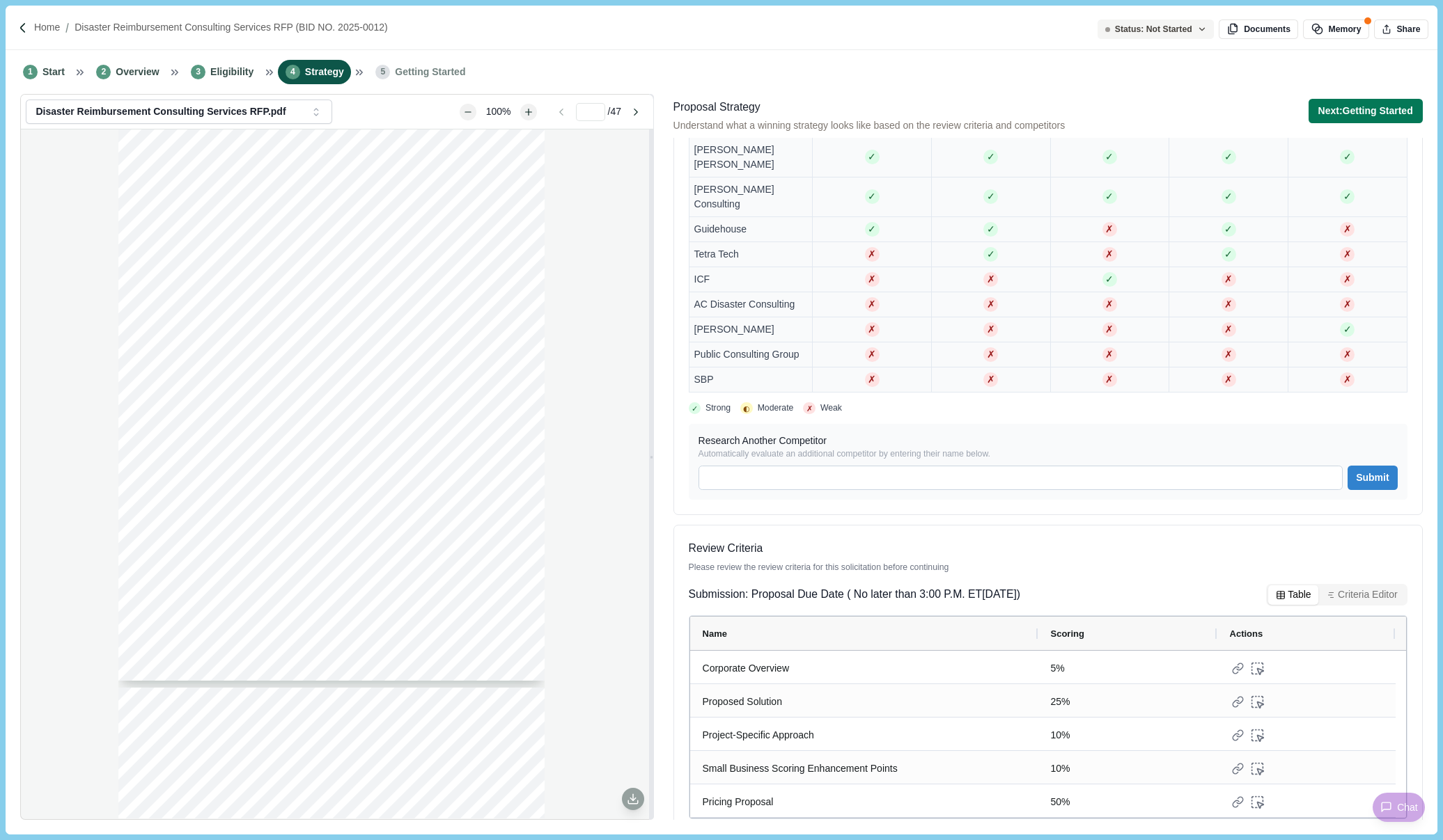
click at [1181, 540] on span "Review Criteria" at bounding box center [1048, 549] width 719 height 17
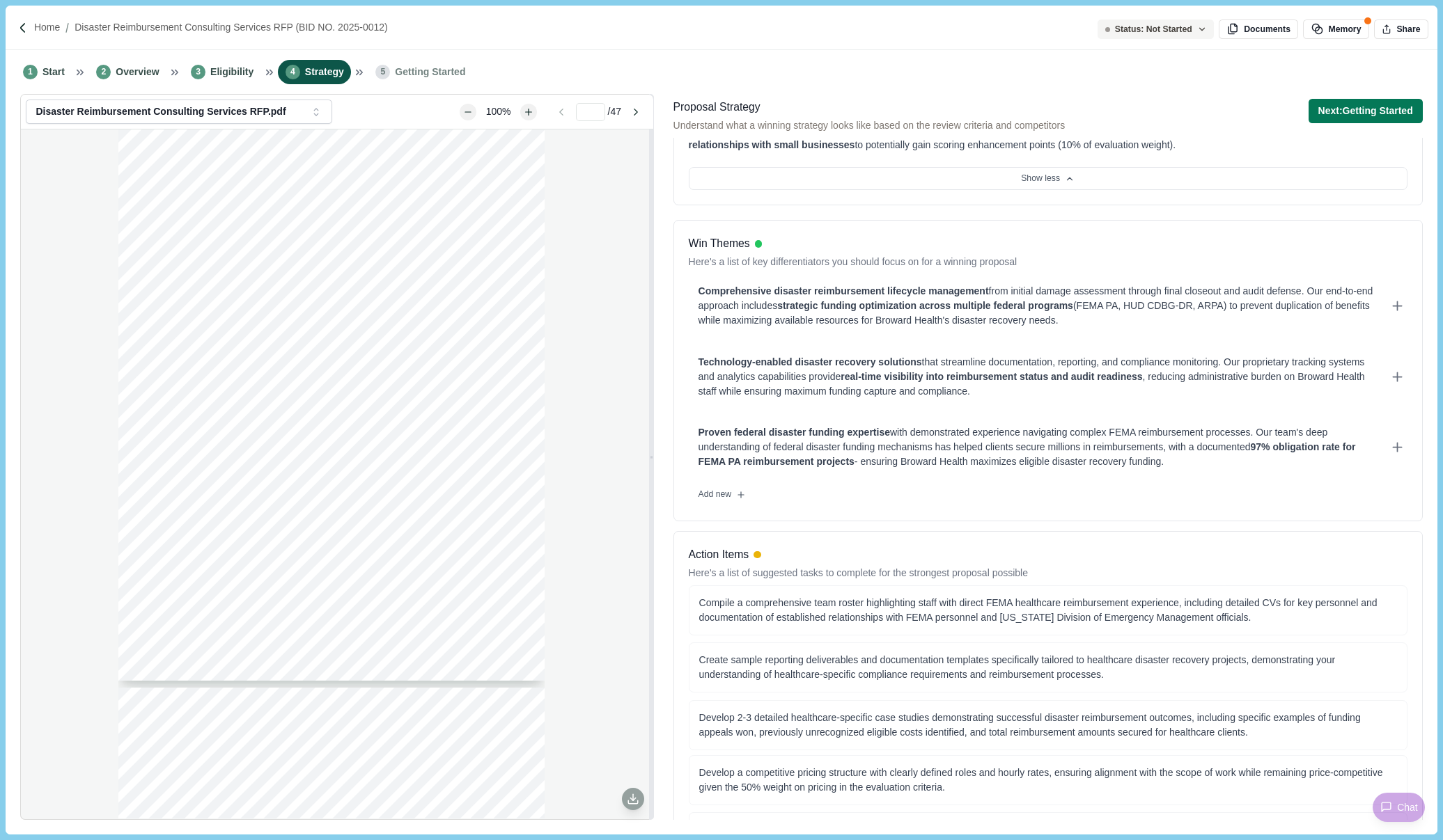
scroll to position [0, 0]
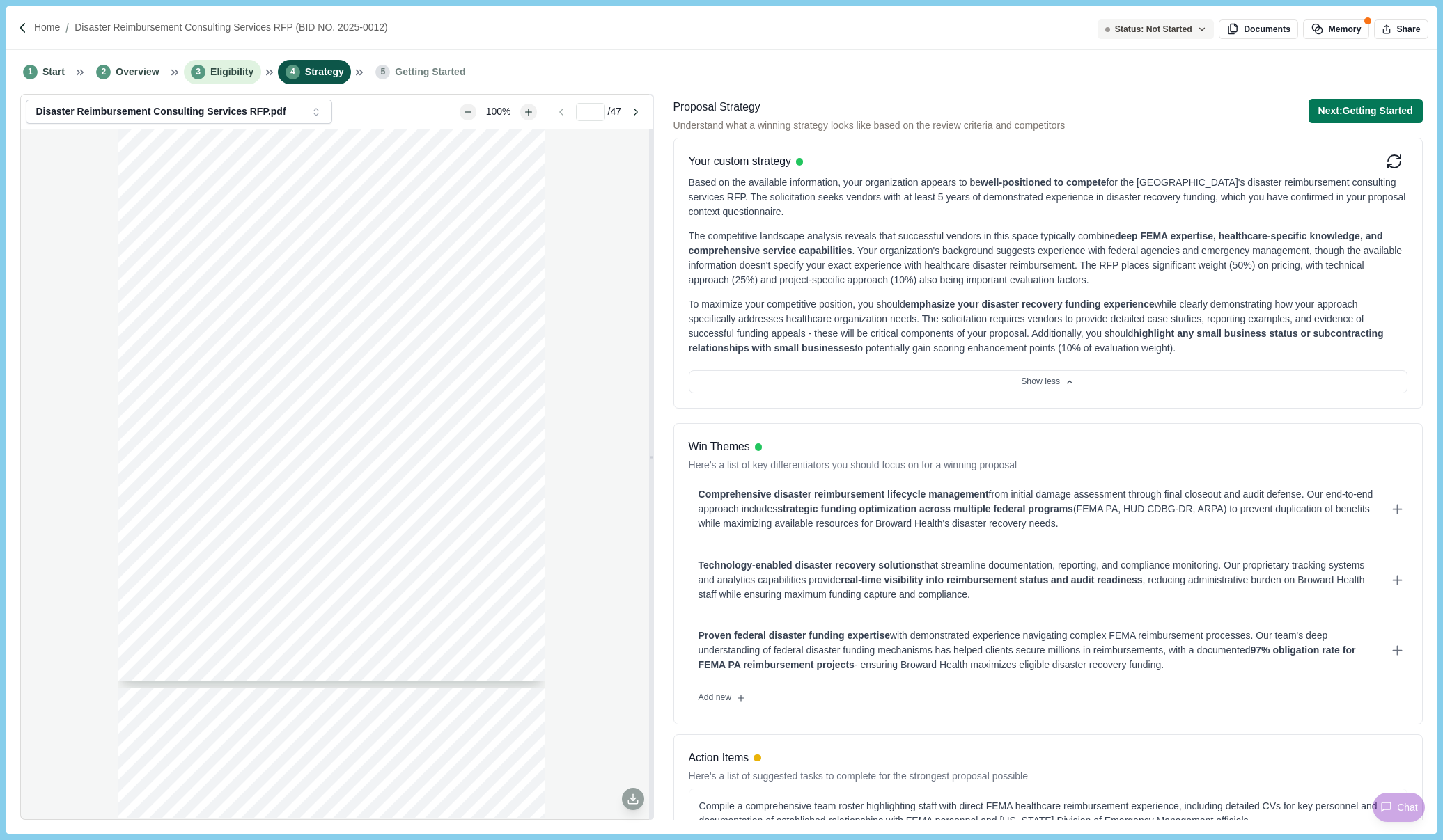
click at [227, 72] on span "Eligibility" at bounding box center [232, 71] width 43 height 14
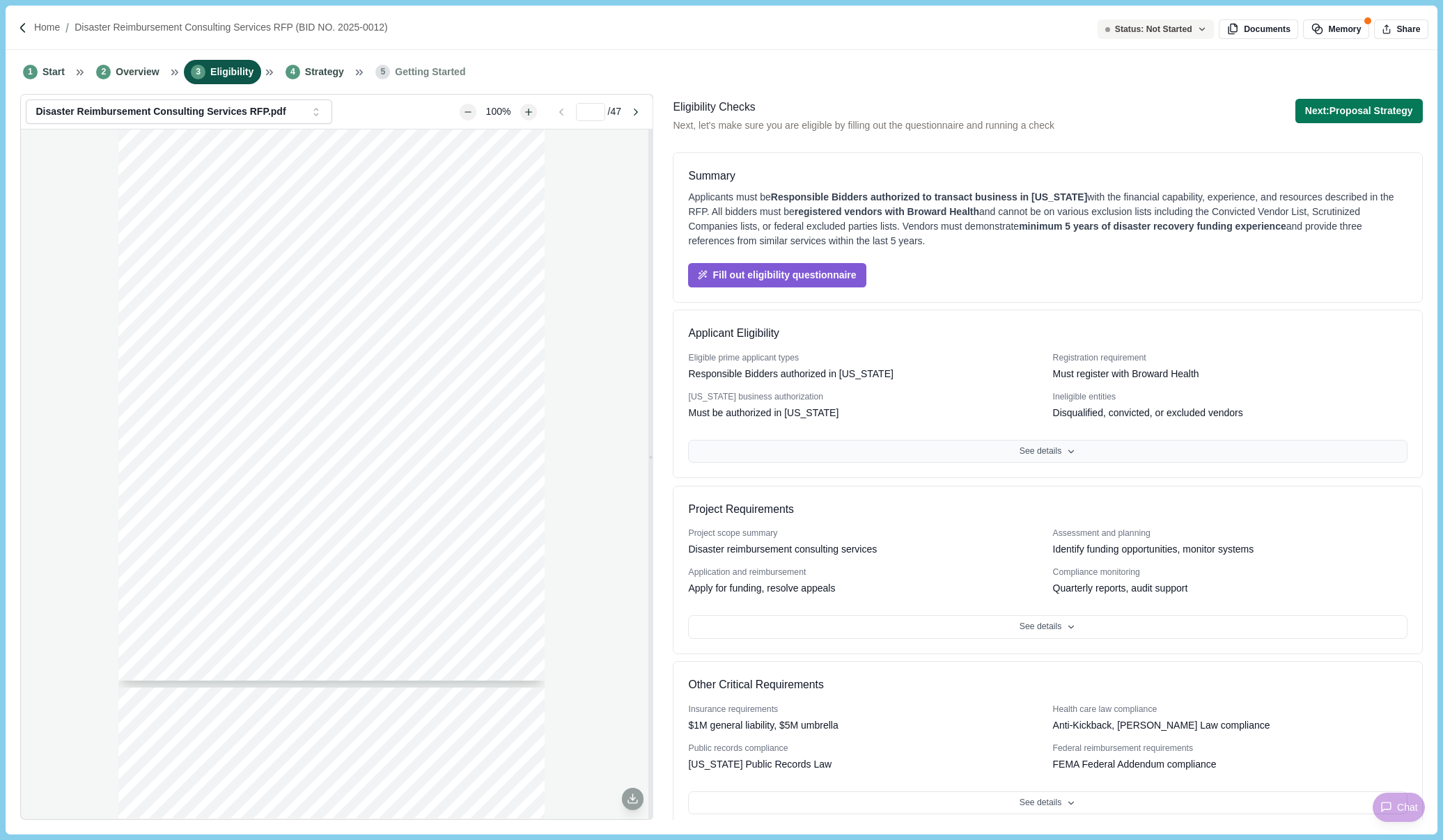
click at [1082, 445] on button "See details" at bounding box center [1047, 452] width 719 height 24
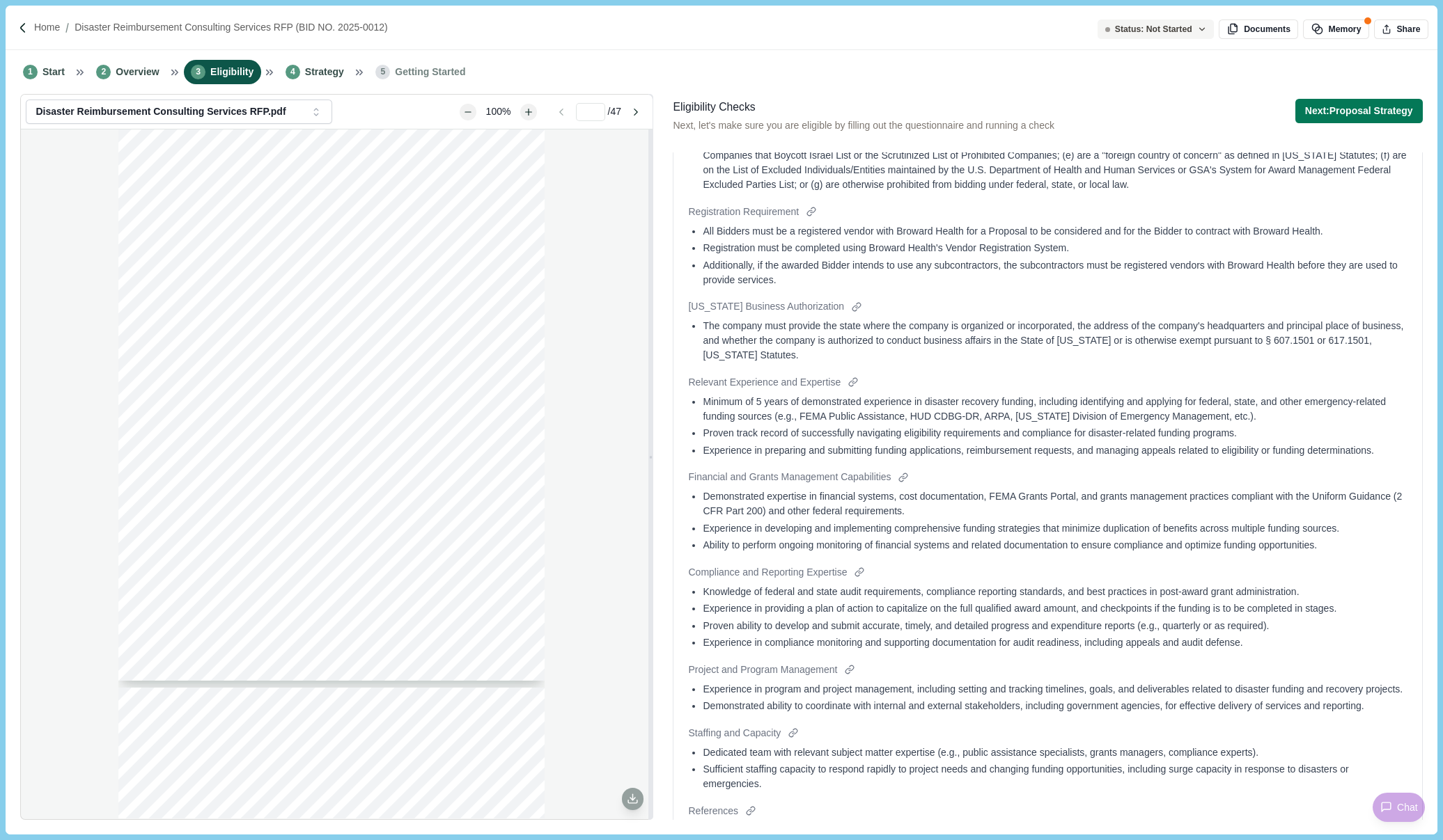
scroll to position [1034, 0]
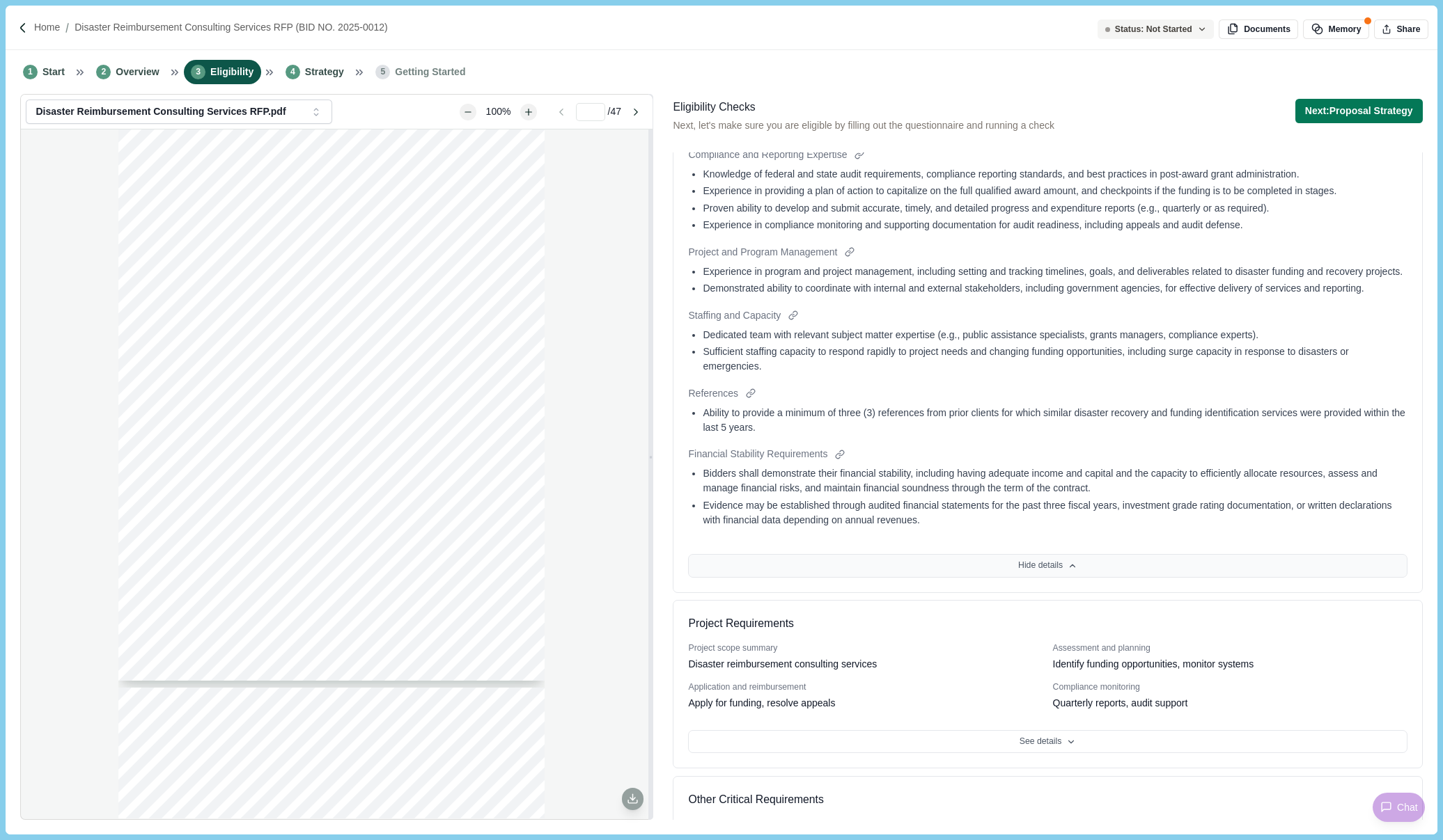
click at [1058, 576] on button "Hide details" at bounding box center [1047, 566] width 719 height 24
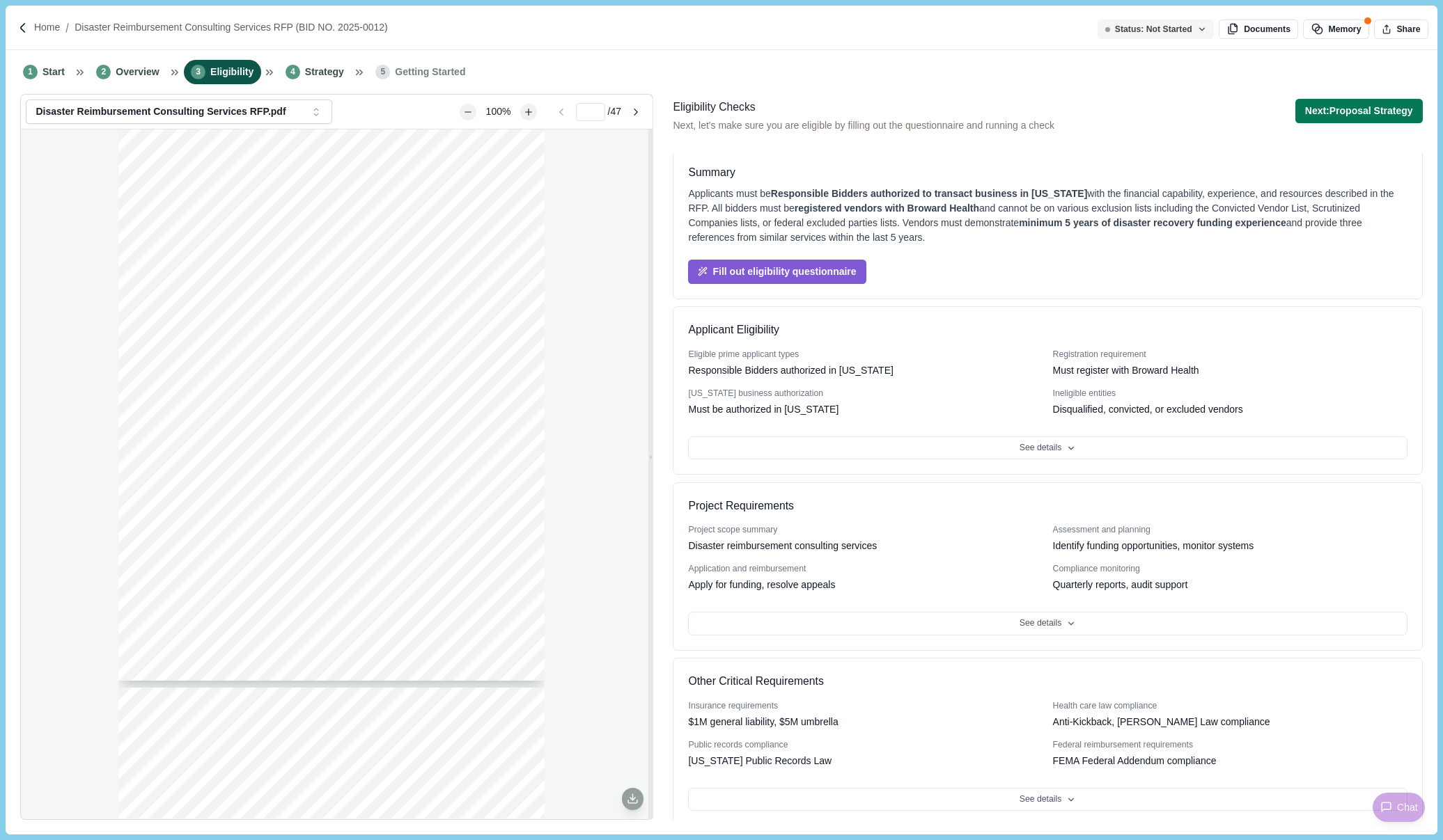
scroll to position [0, 0]
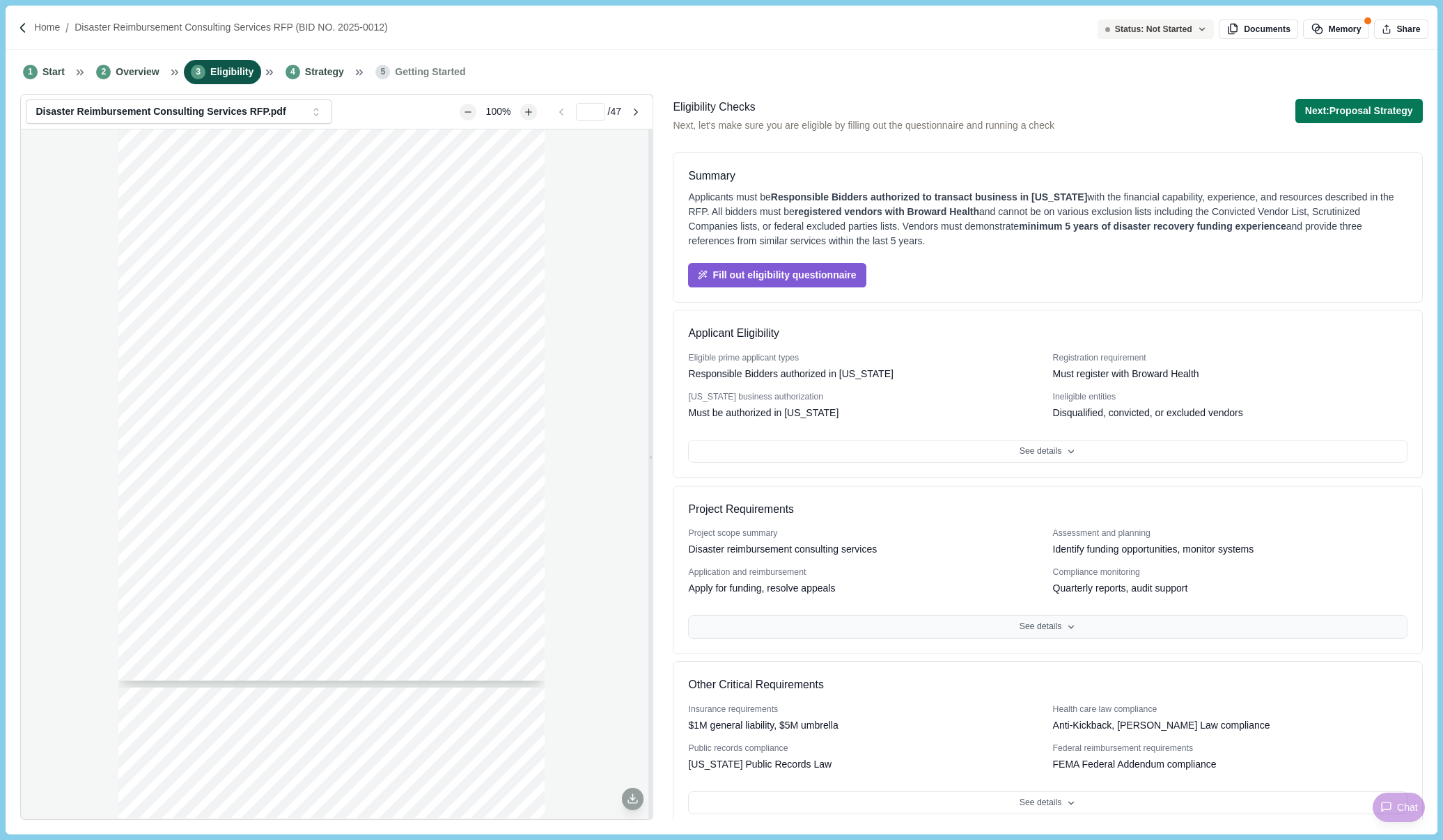
click at [1040, 628] on button "See details" at bounding box center [1047, 627] width 719 height 24
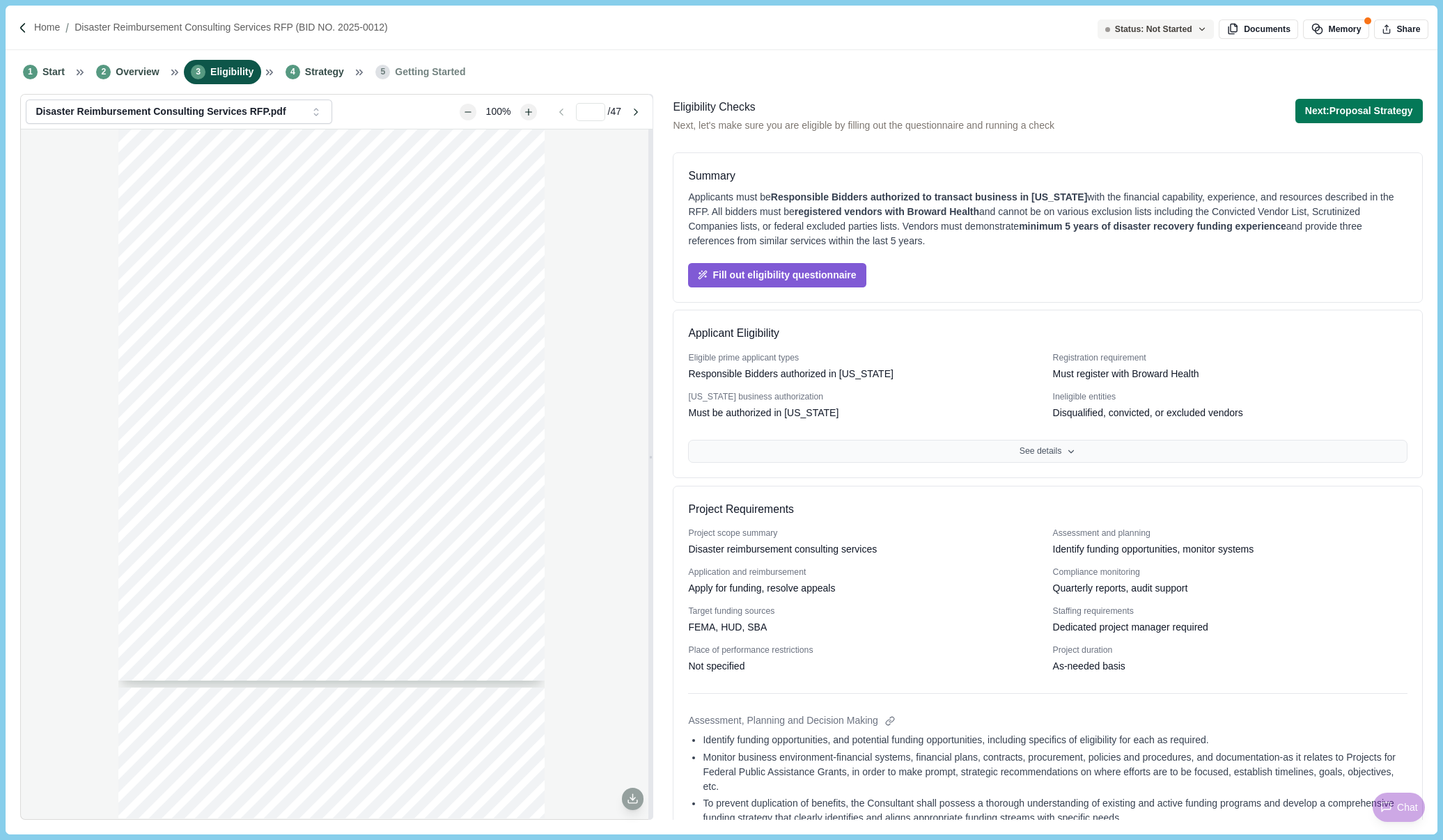
click at [1047, 460] on button "See details" at bounding box center [1047, 452] width 719 height 24
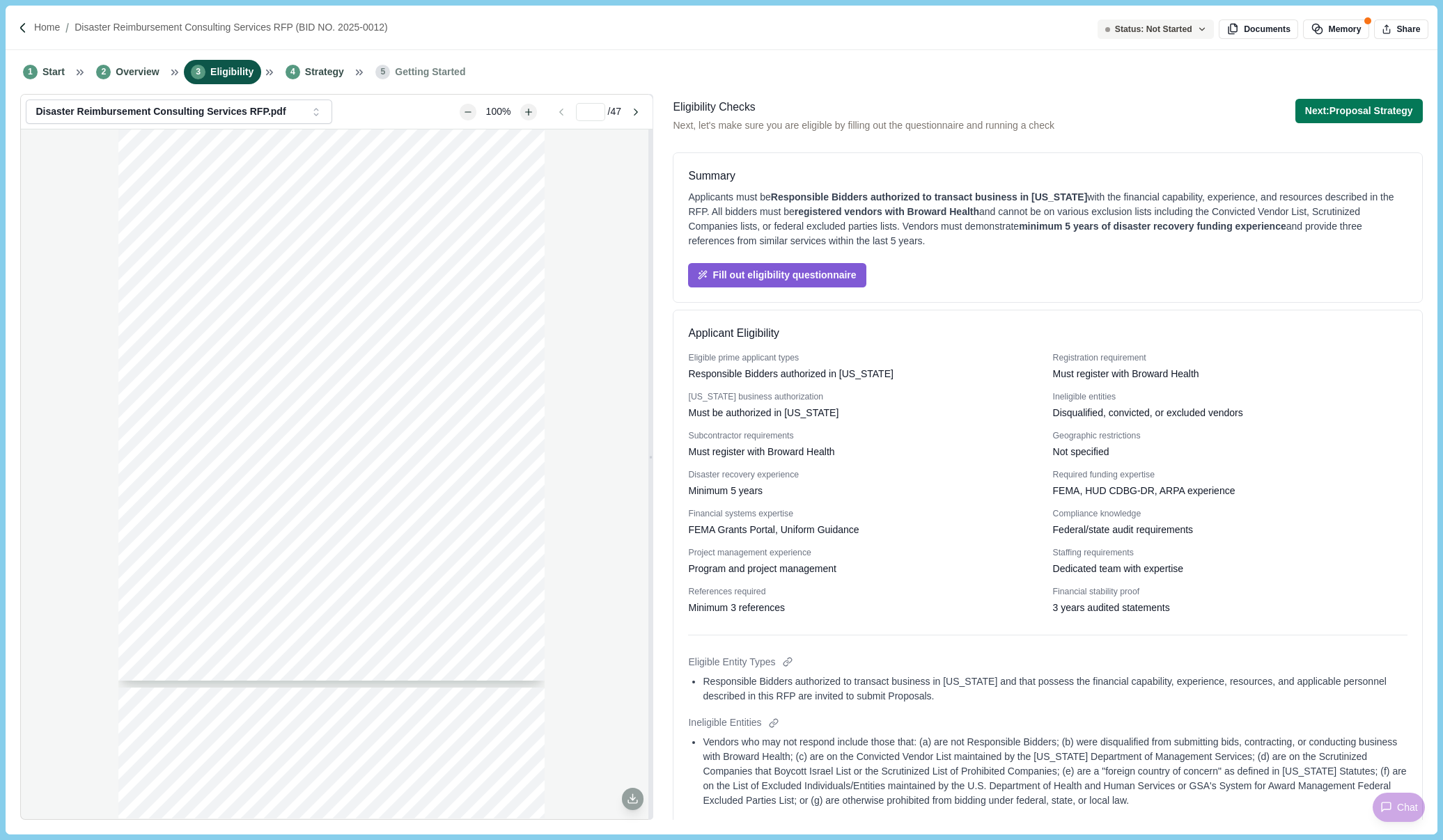
click at [1000, 594] on div "References required" at bounding box center [865, 592] width 354 height 12
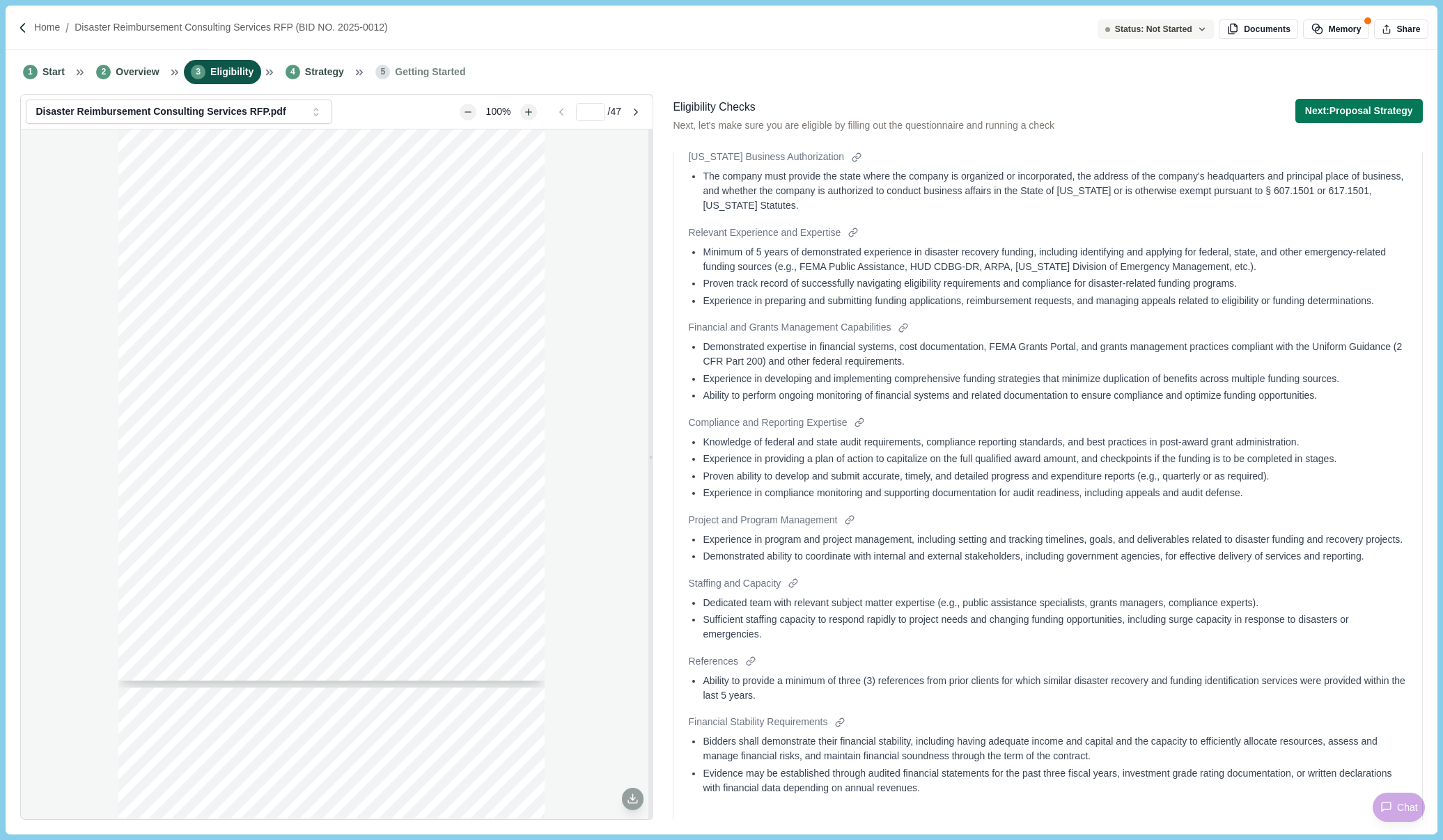
scroll to position [1044, 0]
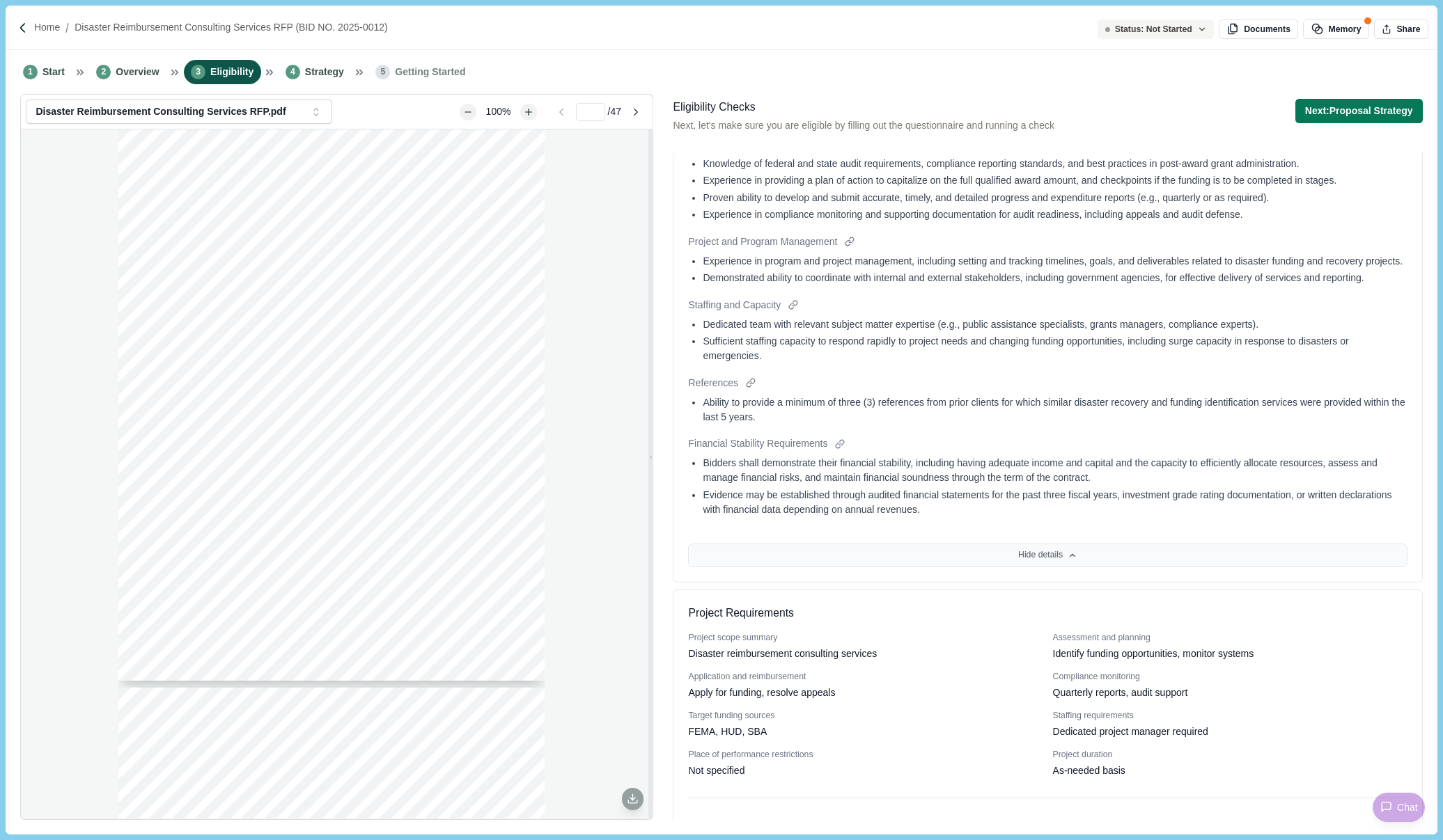
click at [1044, 568] on button "Hide details" at bounding box center [1047, 555] width 719 height 24
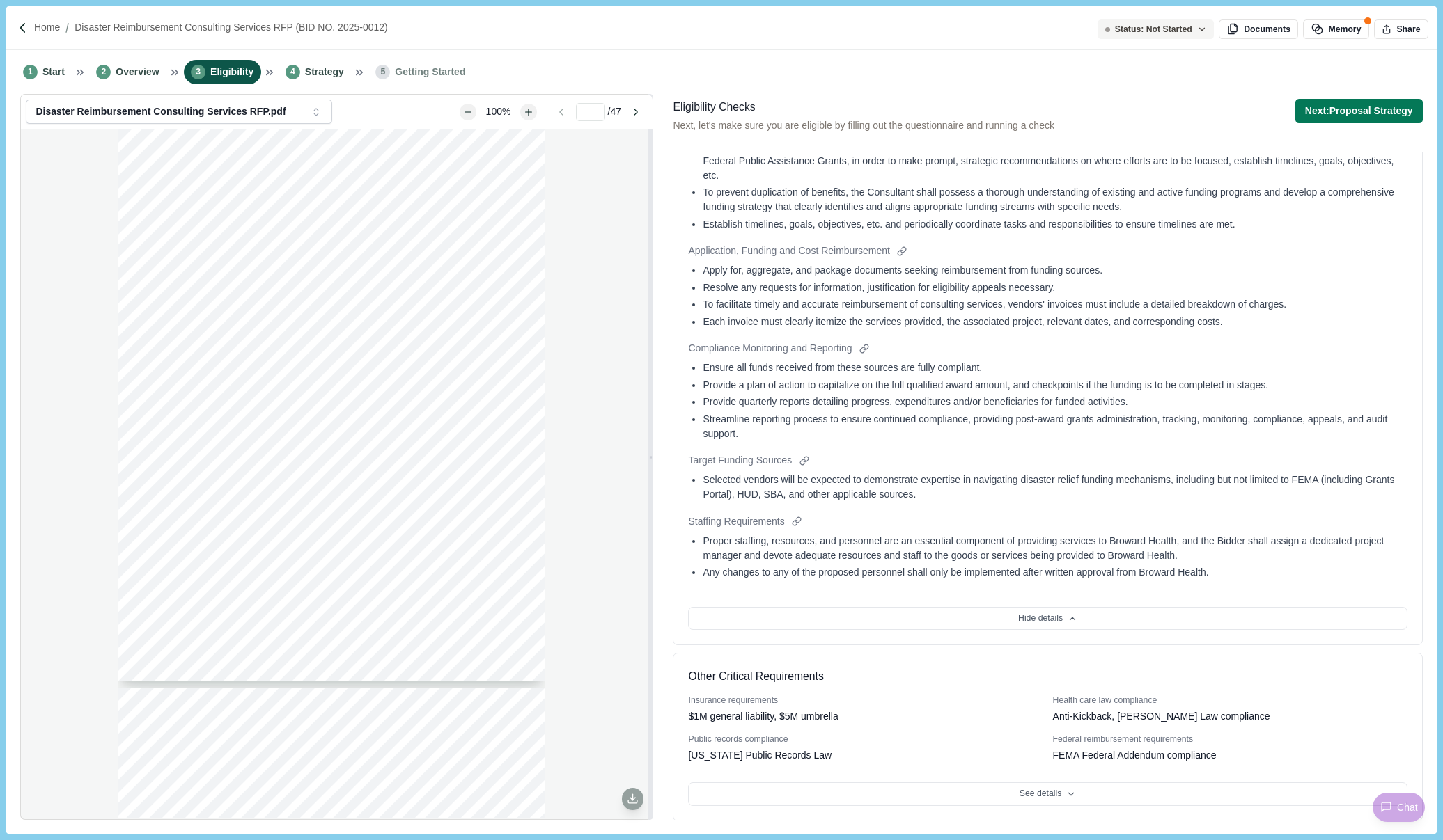
scroll to position [613, 0]
click at [1040, 609] on button "Hide details" at bounding box center [1047, 617] width 719 height 24
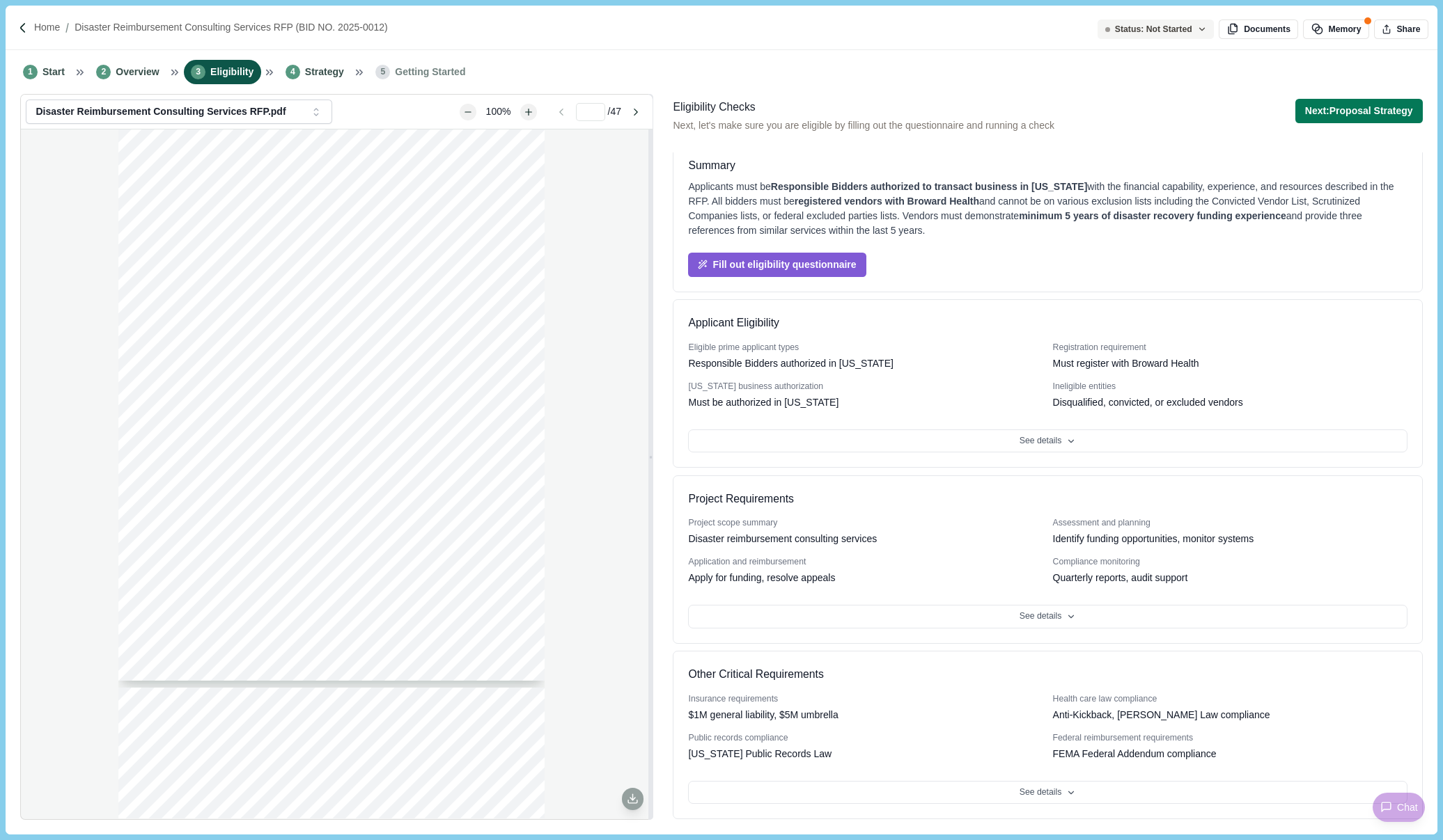
scroll to position [9, 0]
click at [1047, 624] on button "See details" at bounding box center [1047, 617] width 719 height 24
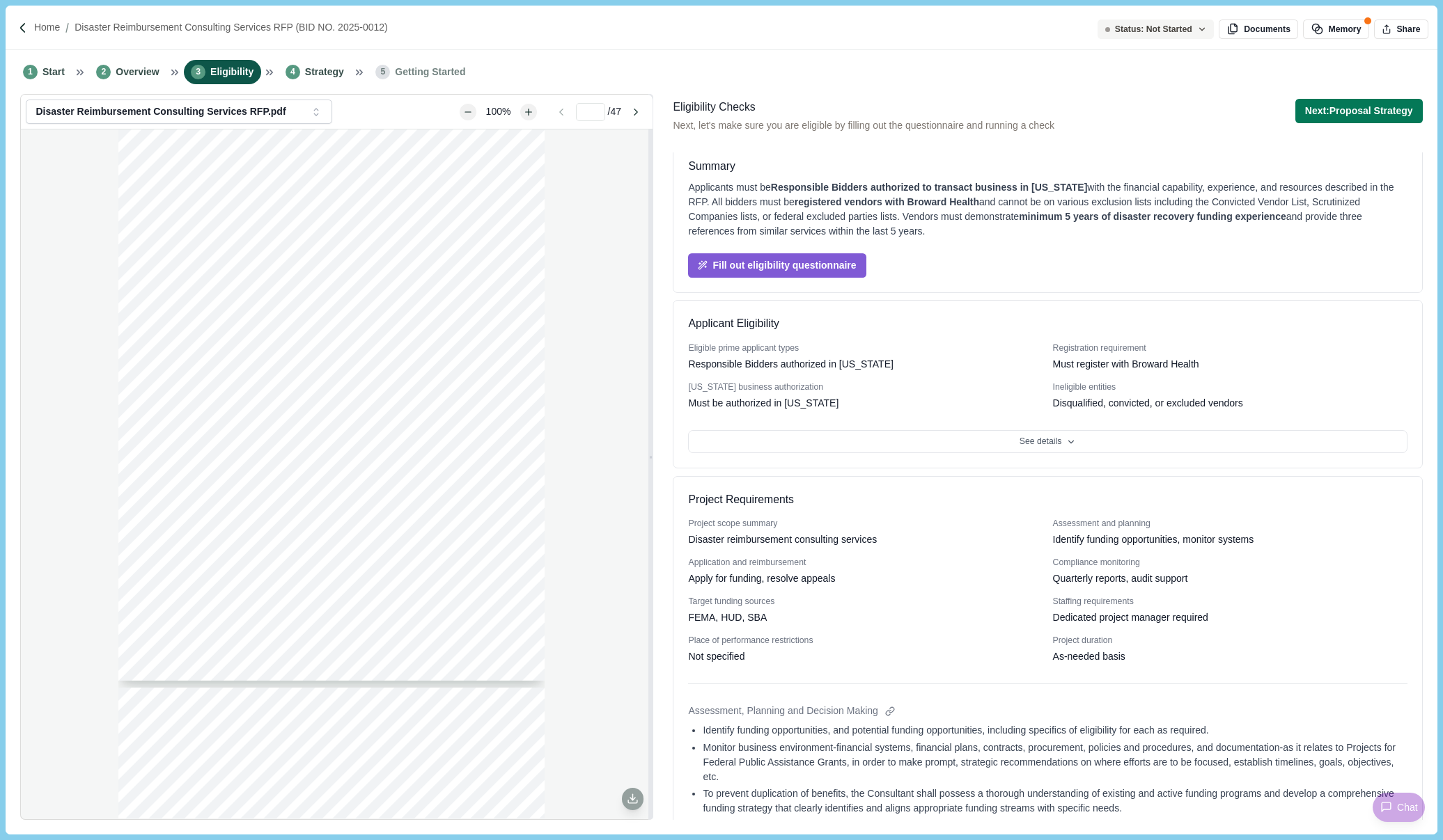
click at [886, 618] on div "FEMA, HUD, SBA" at bounding box center [865, 617] width 354 height 14
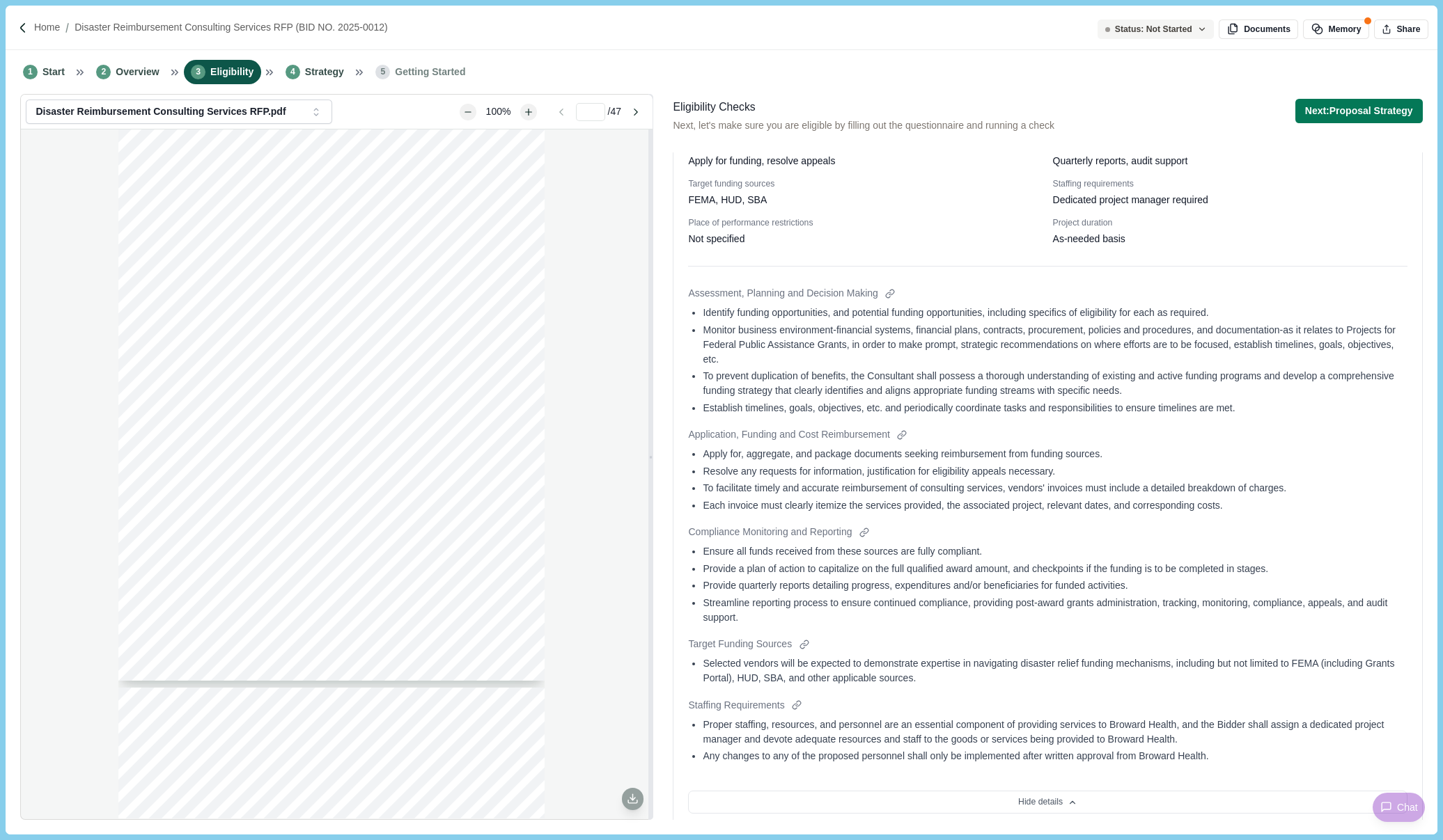
scroll to position [613, 0]
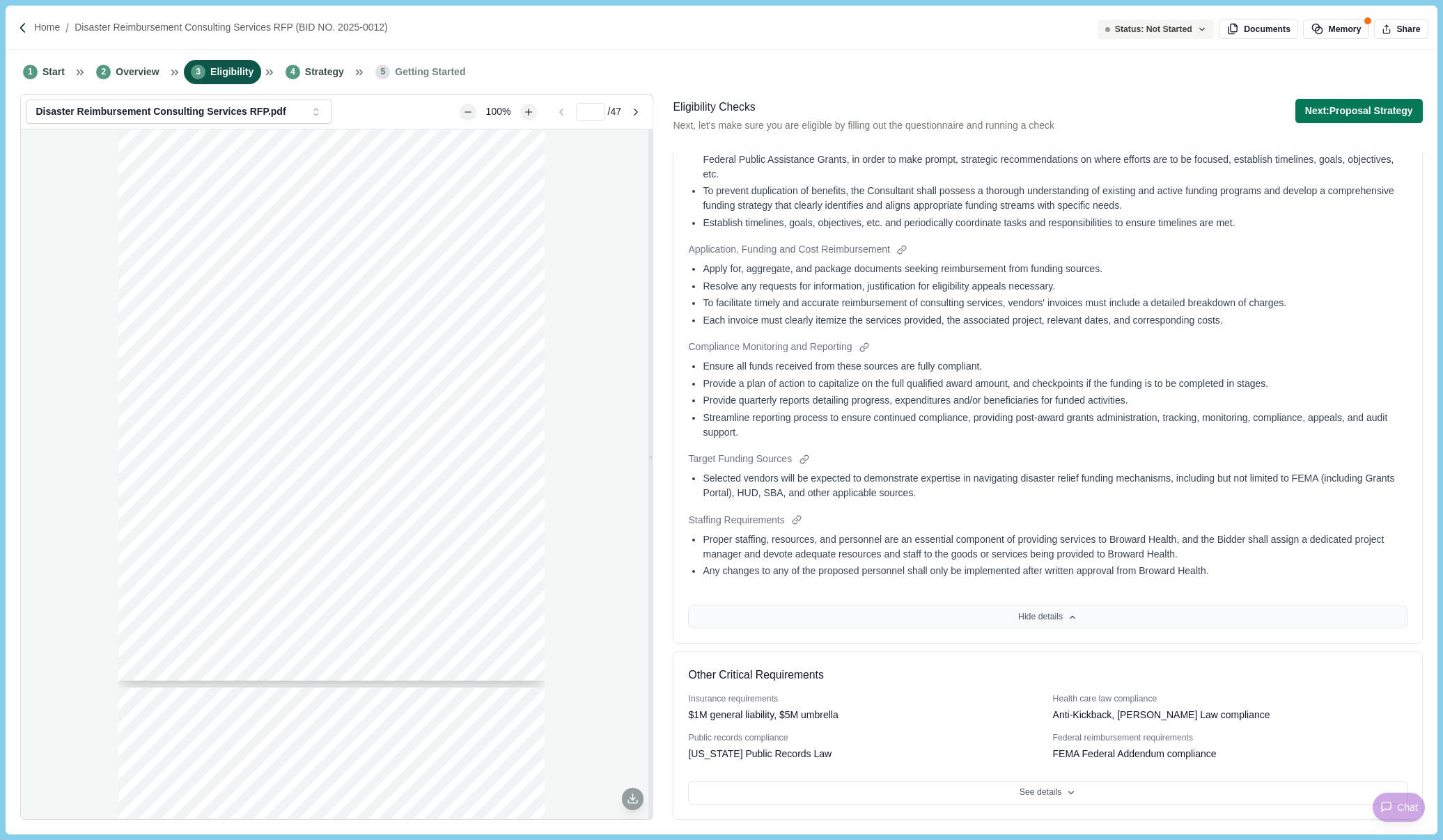
click at [1086, 622] on button "Hide details" at bounding box center [1047, 617] width 719 height 24
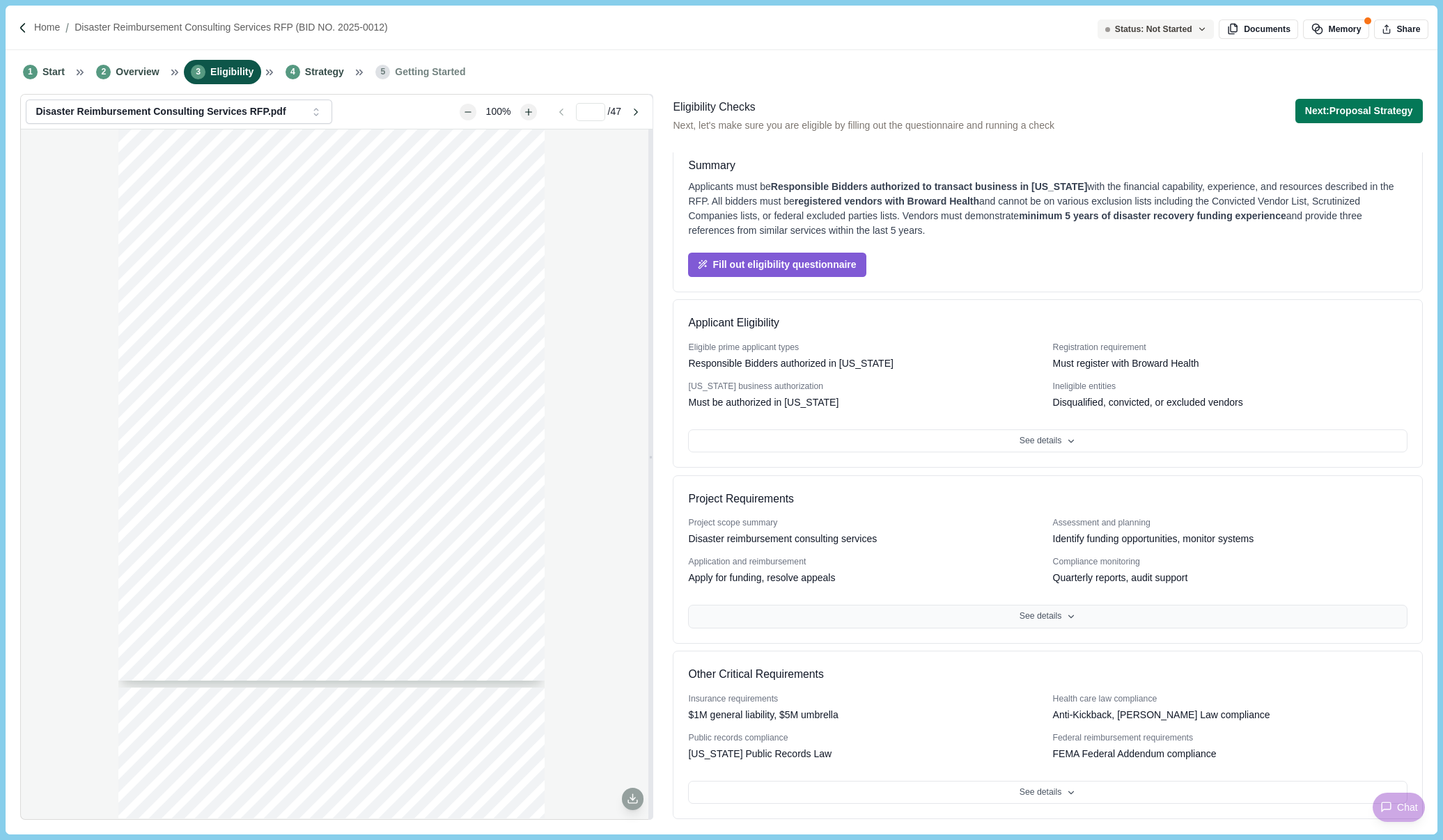
scroll to position [9, 0]
click at [1058, 797] on button "See details" at bounding box center [1047, 793] width 719 height 24
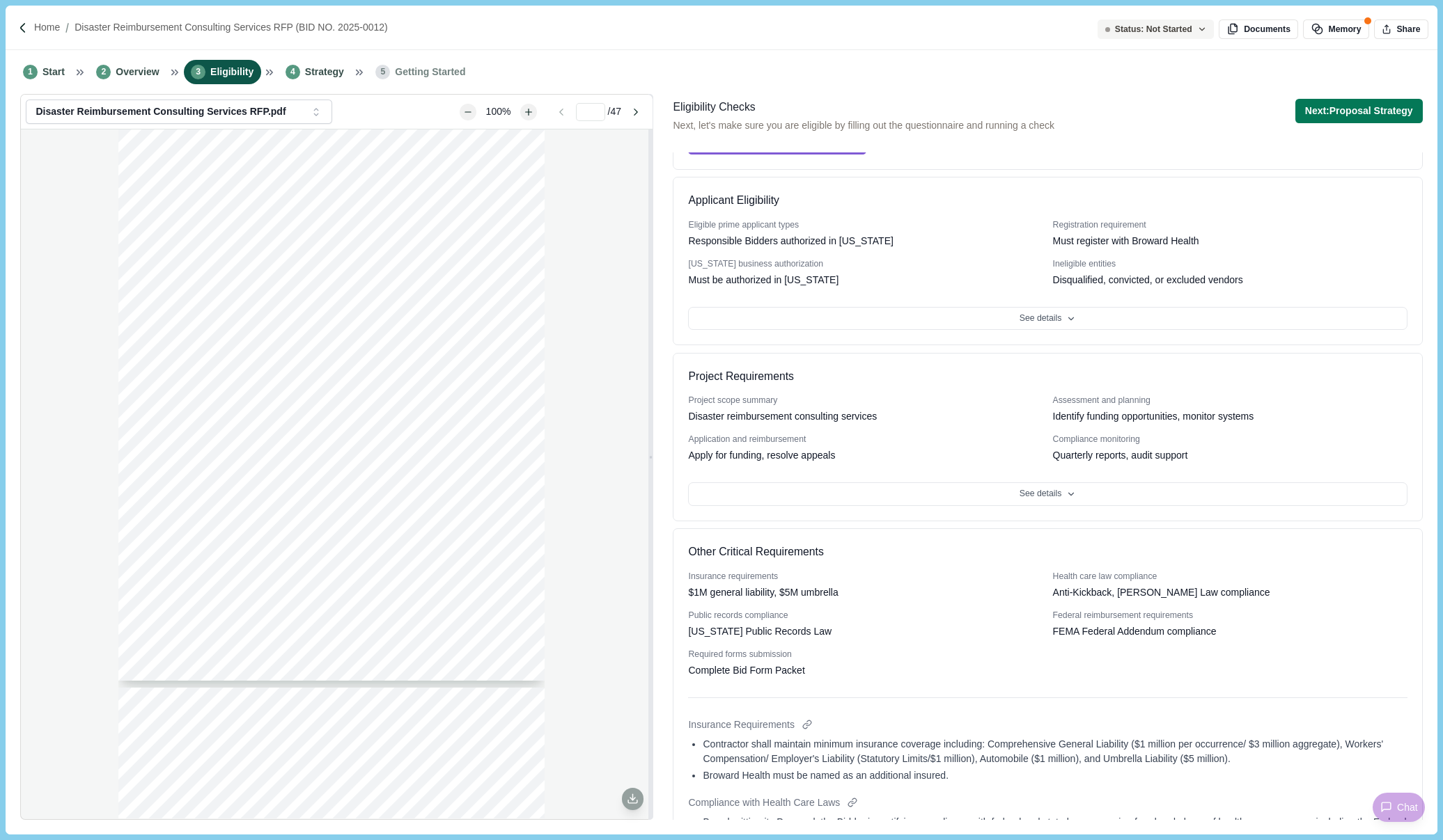
scroll to position [358, 0]
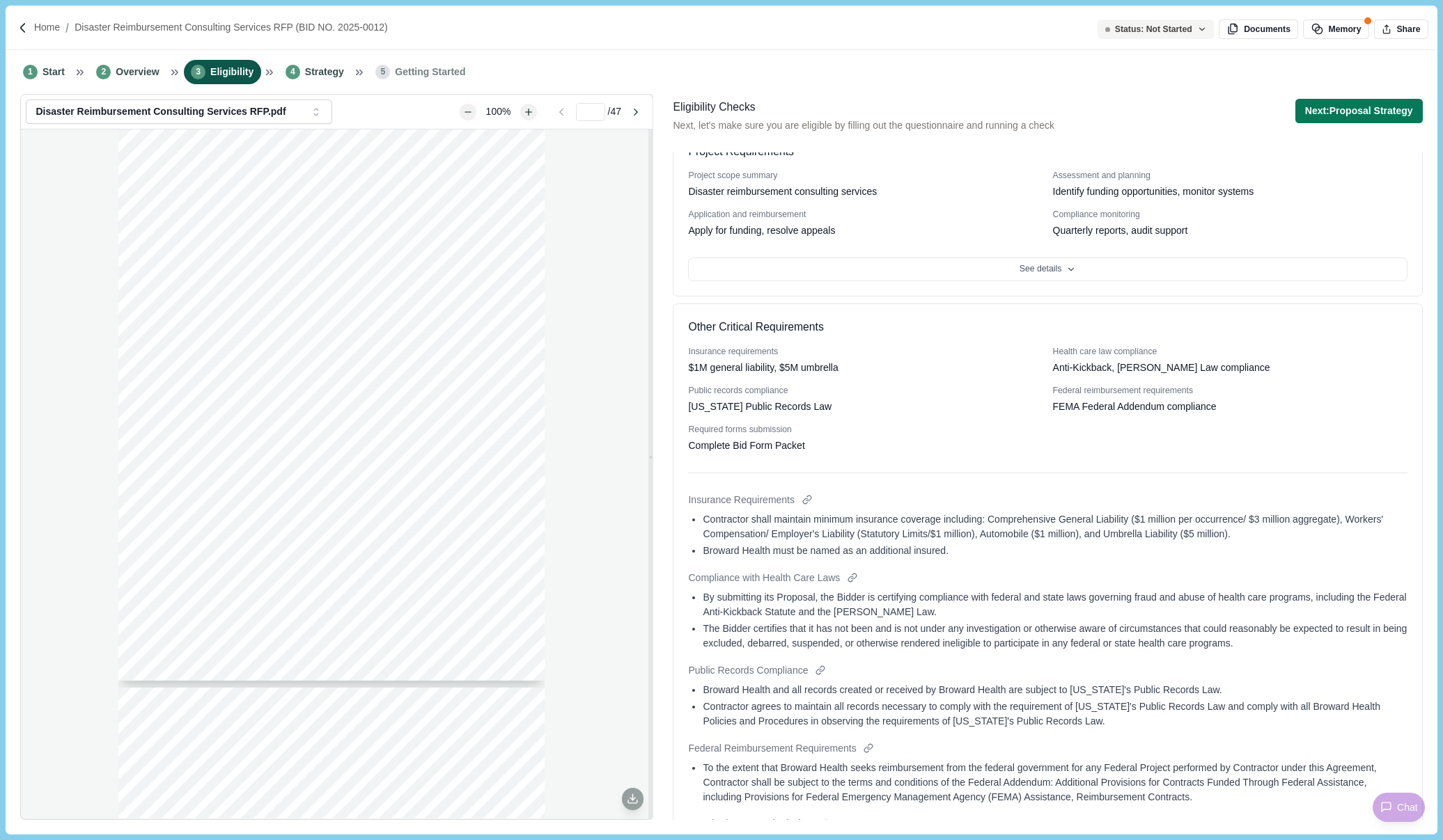
click at [1309, 421] on div "Insurance requirements $1M general liability, $5M umbrella Health care law comp…" at bounding box center [1047, 400] width 719 height 107
click at [127, 63] on li "2 Overview" at bounding box center [127, 72] width 77 height 25
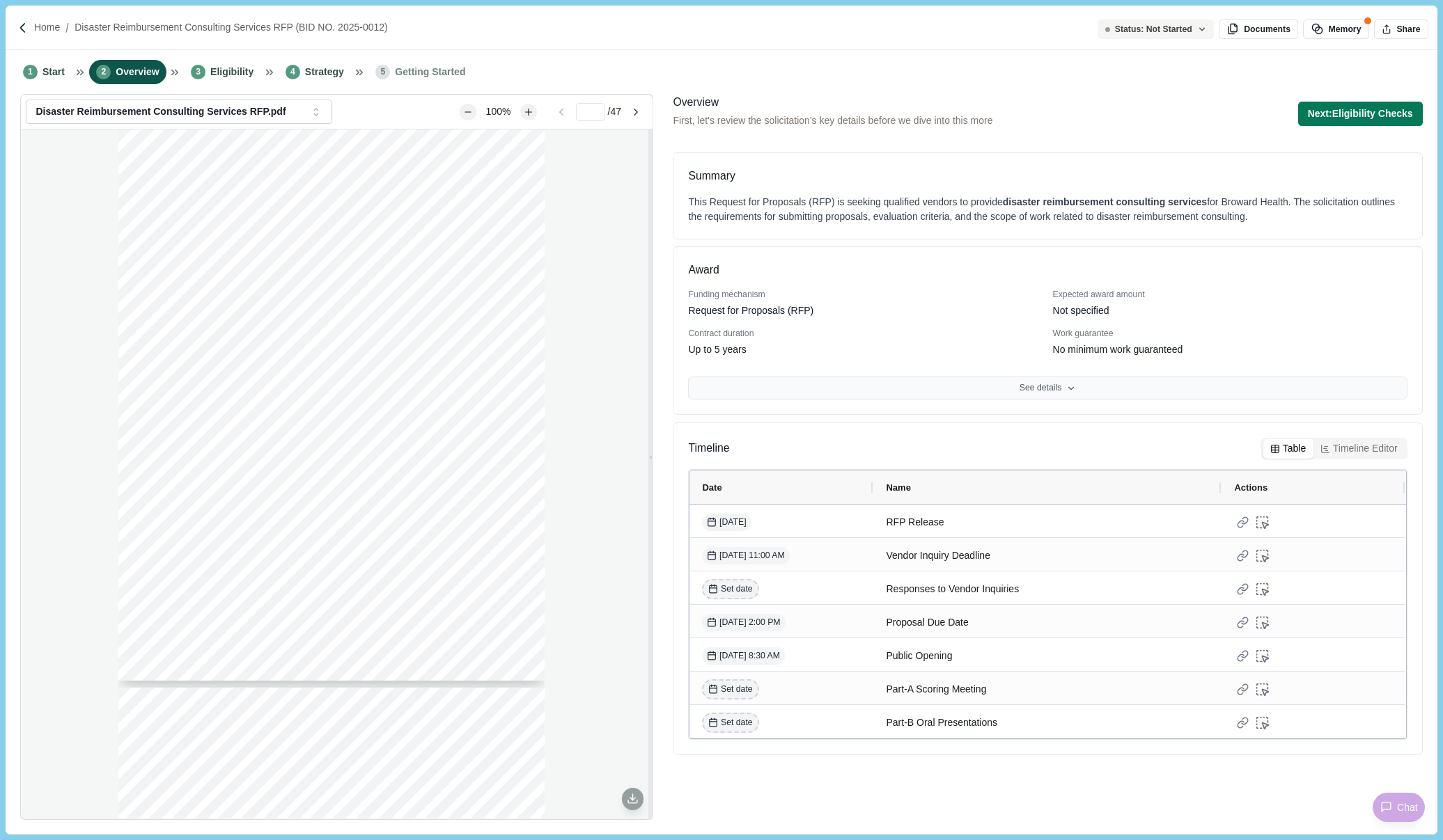
click at [1029, 383] on button "See details" at bounding box center [1047, 388] width 719 height 24
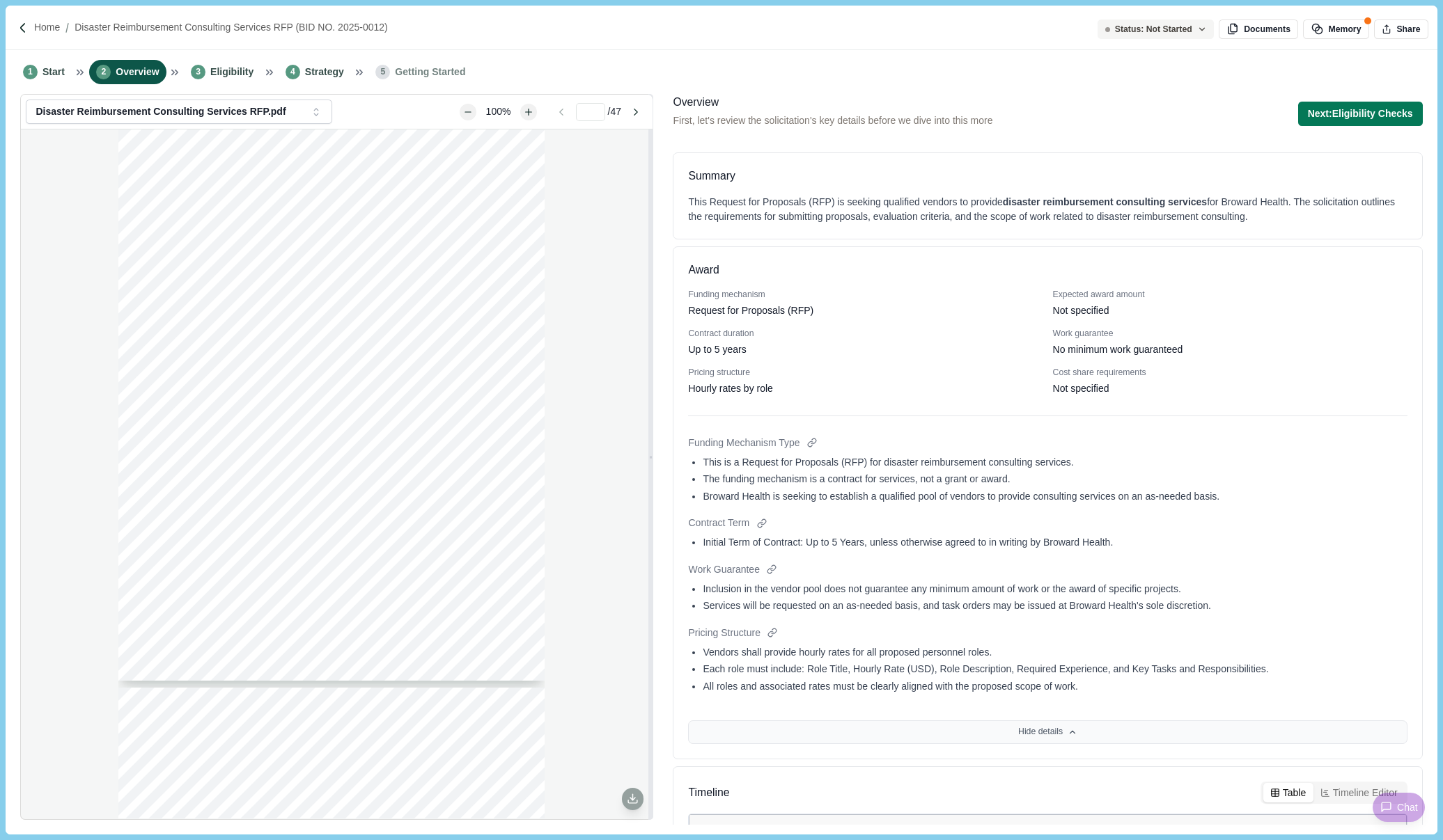
click at [1036, 735] on button "Hide details" at bounding box center [1047, 732] width 719 height 24
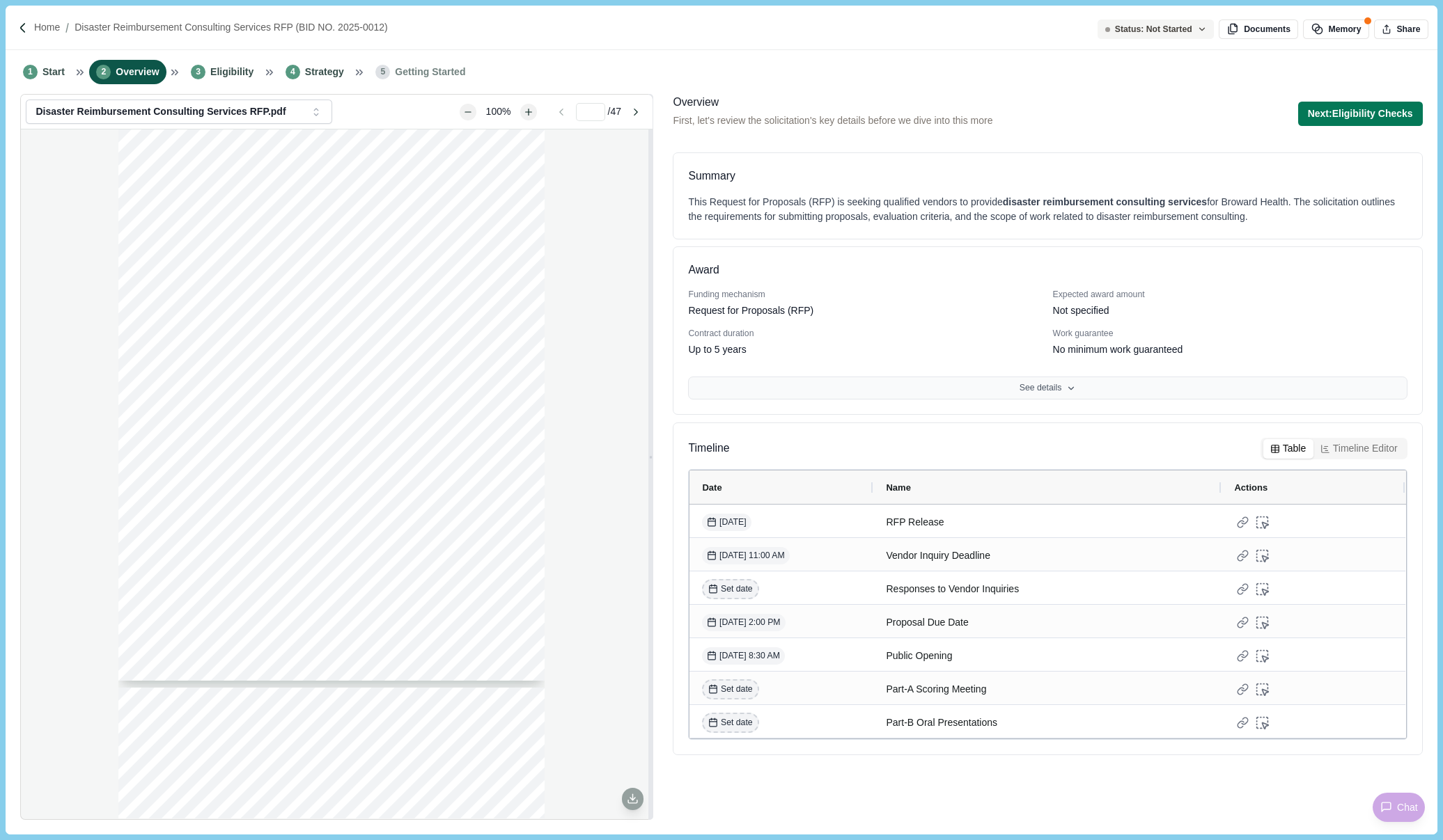
click at [1048, 382] on button "See details" at bounding box center [1047, 388] width 719 height 24
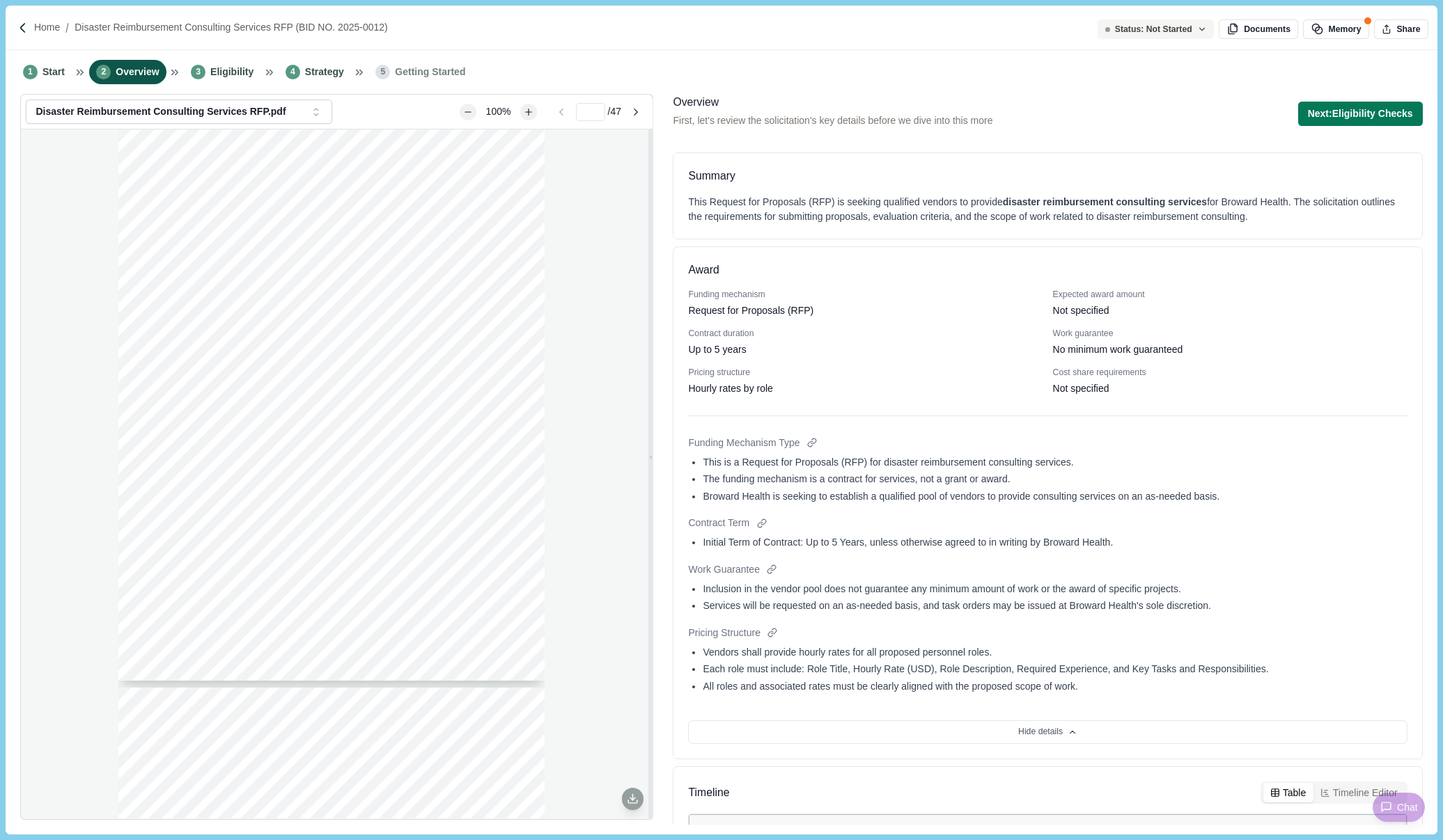
click at [1292, 445] on div "Funding Mechanism Type" at bounding box center [1047, 442] width 719 height 14
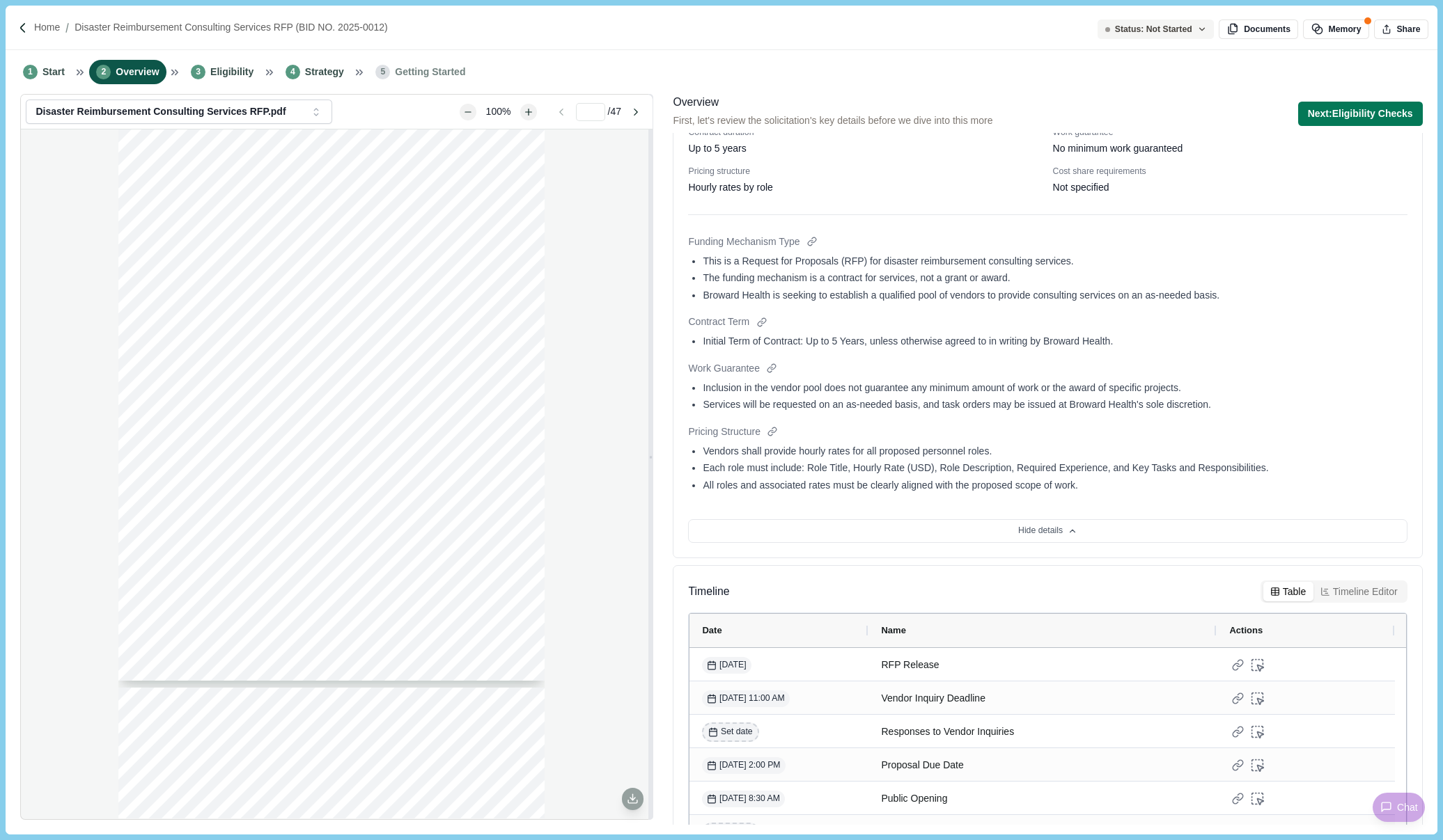
scroll to position [209, 0]
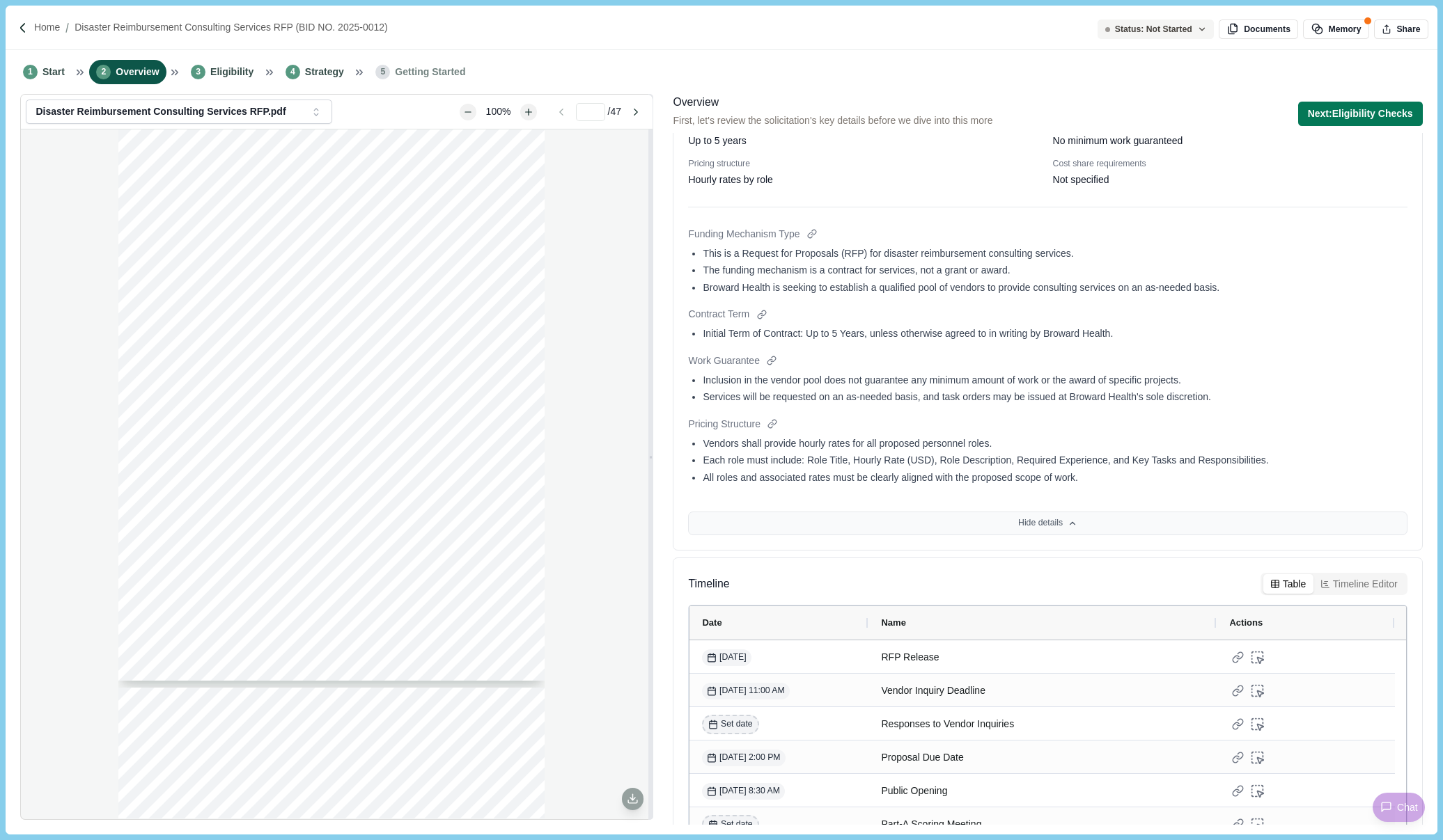
click at [1080, 519] on button "Hide details" at bounding box center [1047, 523] width 719 height 24
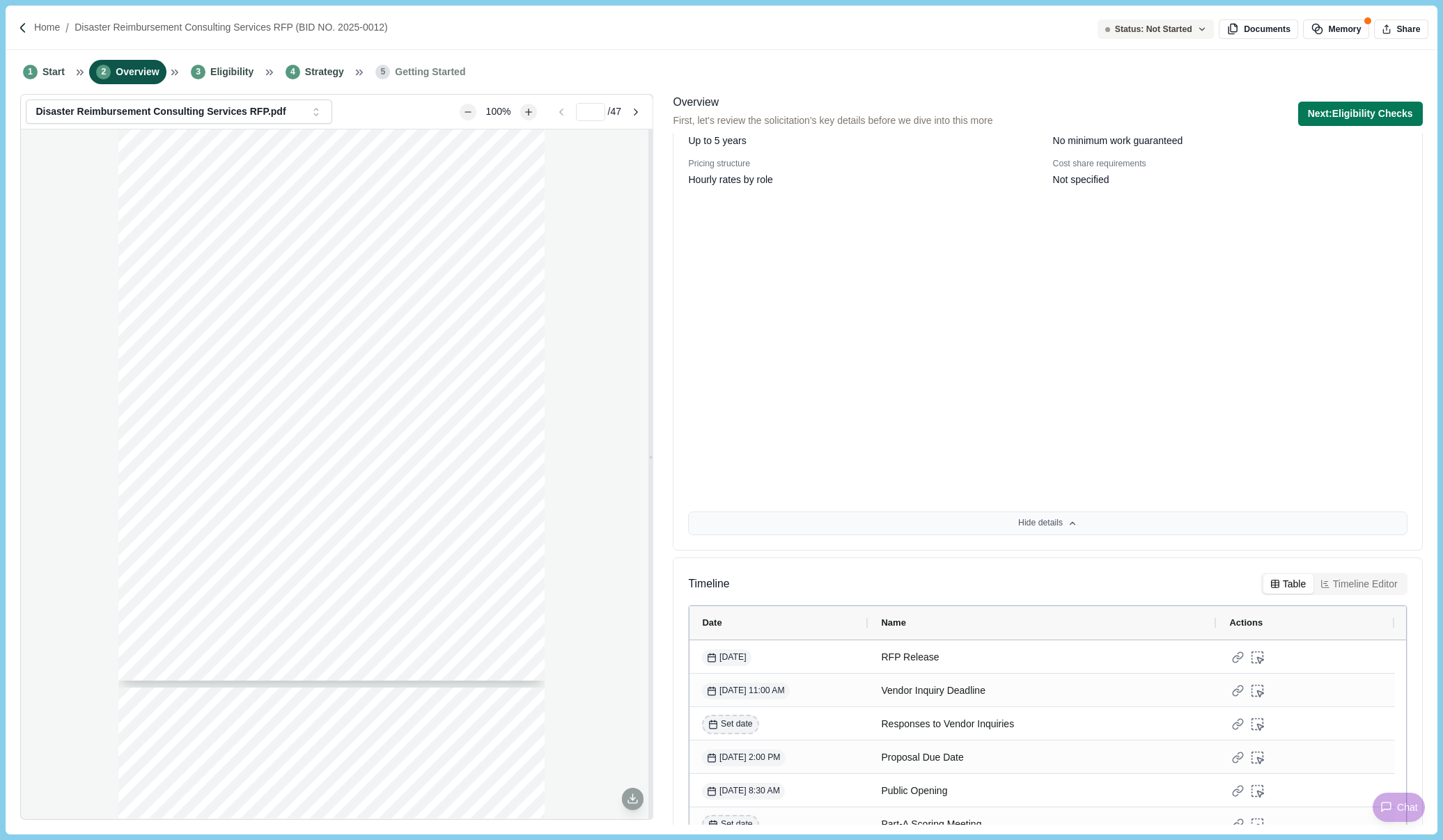
scroll to position [0, 0]
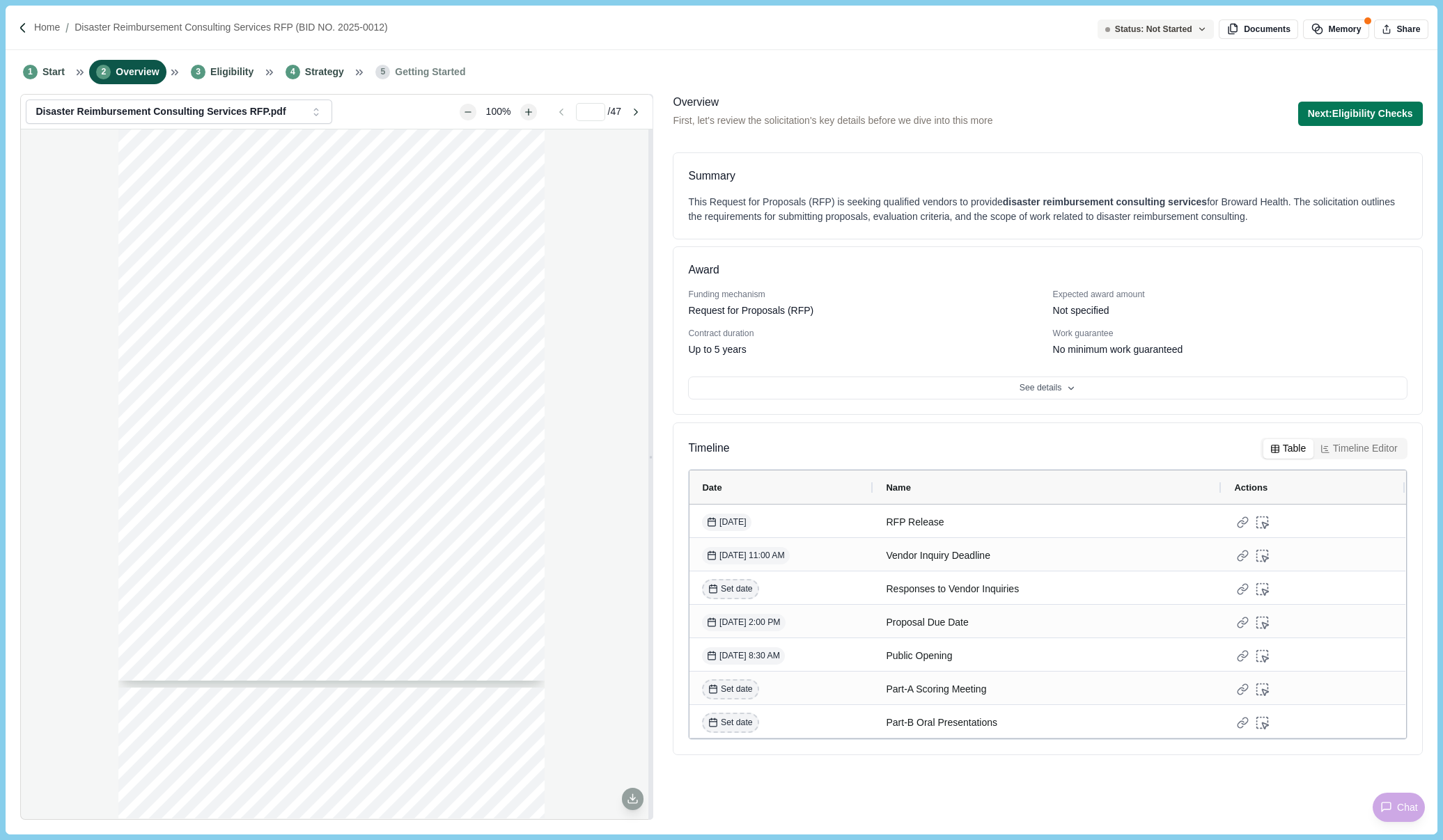
drag, startPoint x: 907, startPoint y: 783, endPoint x: 888, endPoint y: 762, distance: 28.3
click at [907, 783] on div "Overview First, let's review the solicitation's key details before we dive into…" at bounding box center [1048, 459] width 759 height 731
click at [229, 69] on span "Eligibility" at bounding box center [232, 71] width 43 height 14
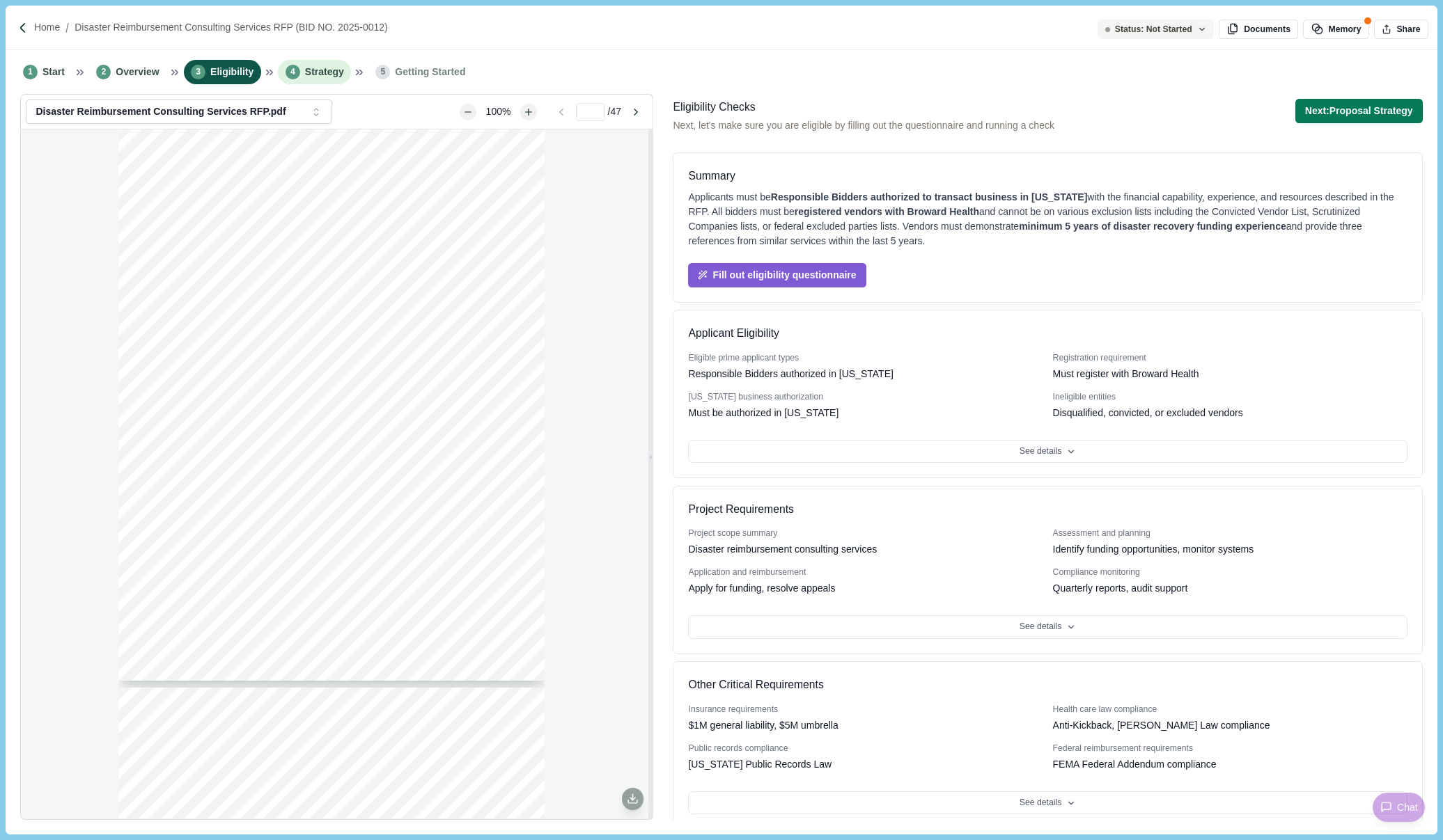
click at [305, 72] on span "Strategy" at bounding box center [324, 71] width 39 height 14
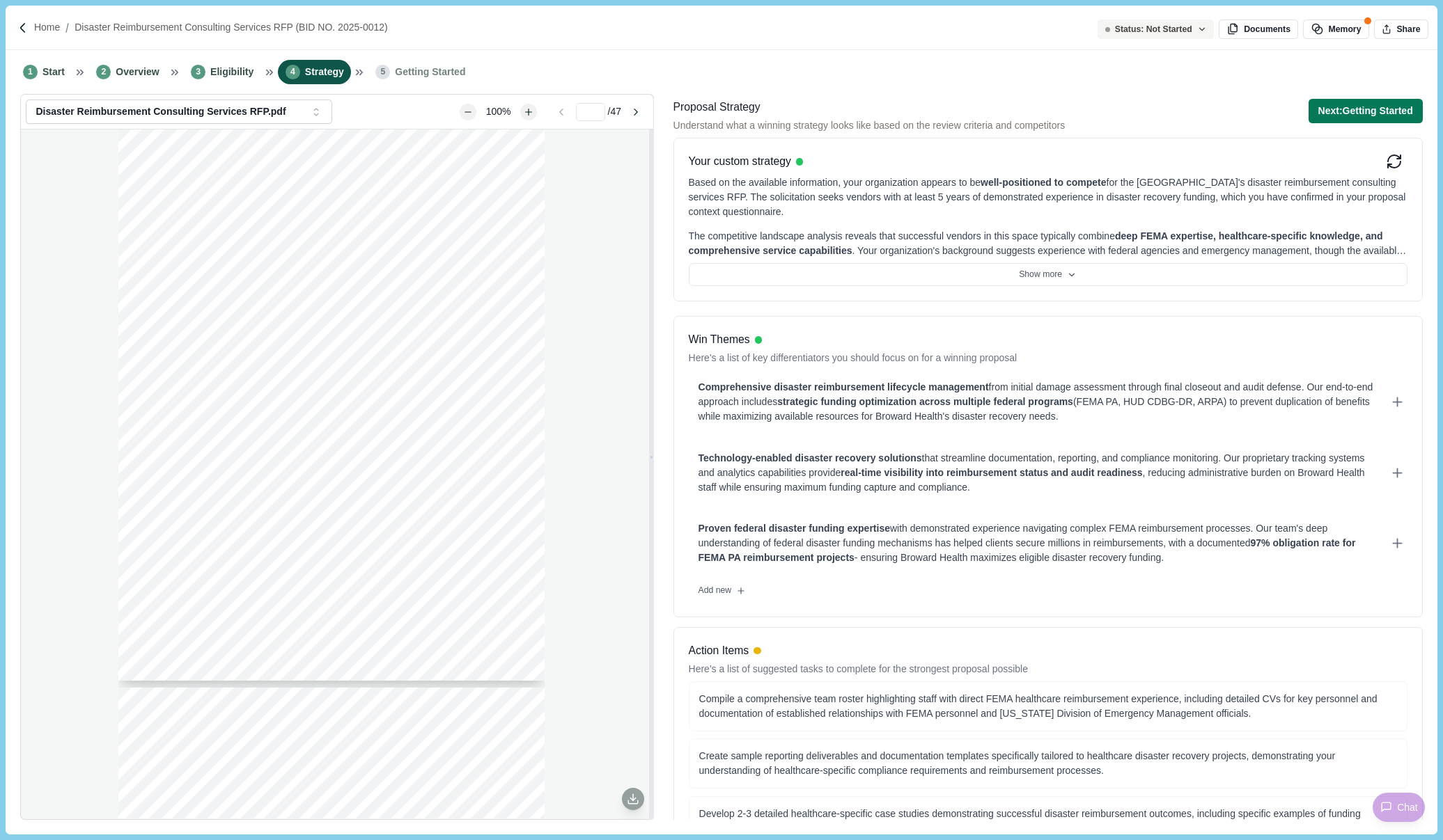
click at [417, 82] on li "5 Getting Started" at bounding box center [421, 72] width 104 height 25
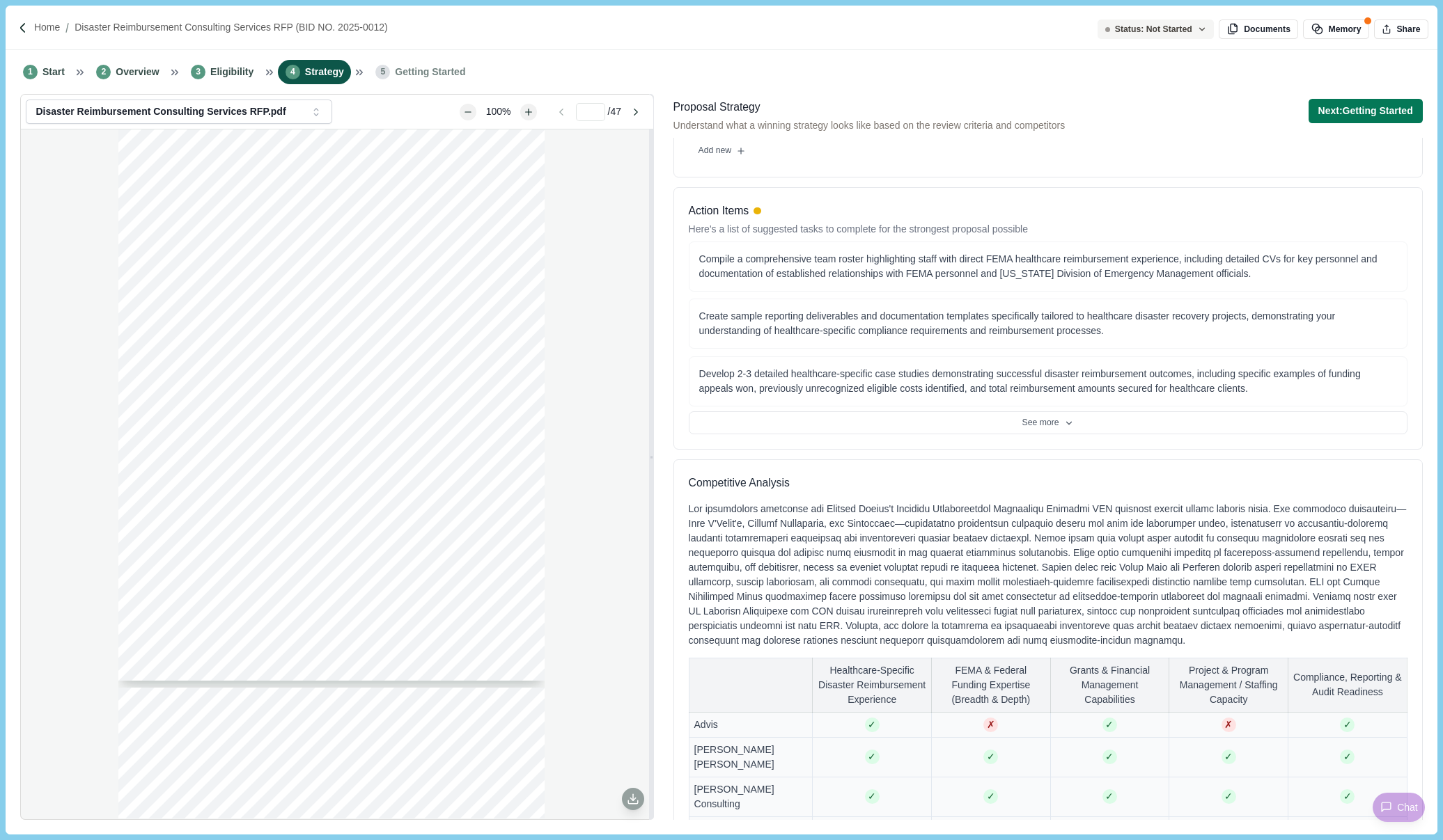
scroll to position [697, 0]
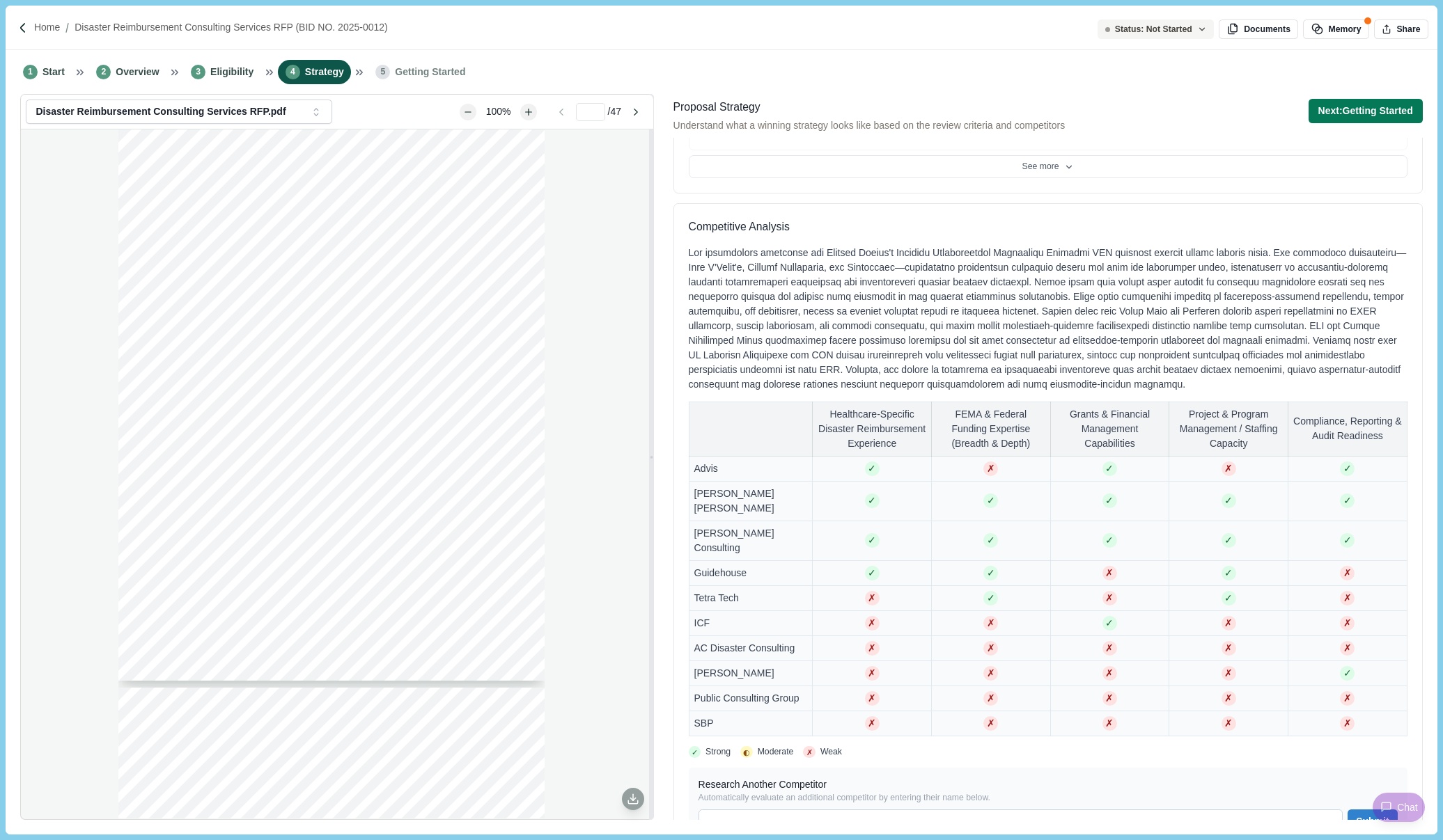
click at [1185, 827] on div "Status: Not Started Documents Memory Share Disaster Reimbursement Consulting Se…" at bounding box center [722, 464] width 1432 height 740
click at [1309, 310] on div "Status: Not Started Documents Memory Share Disaster Reimbursement Consulting Se…" at bounding box center [722, 464] width 1432 height 740
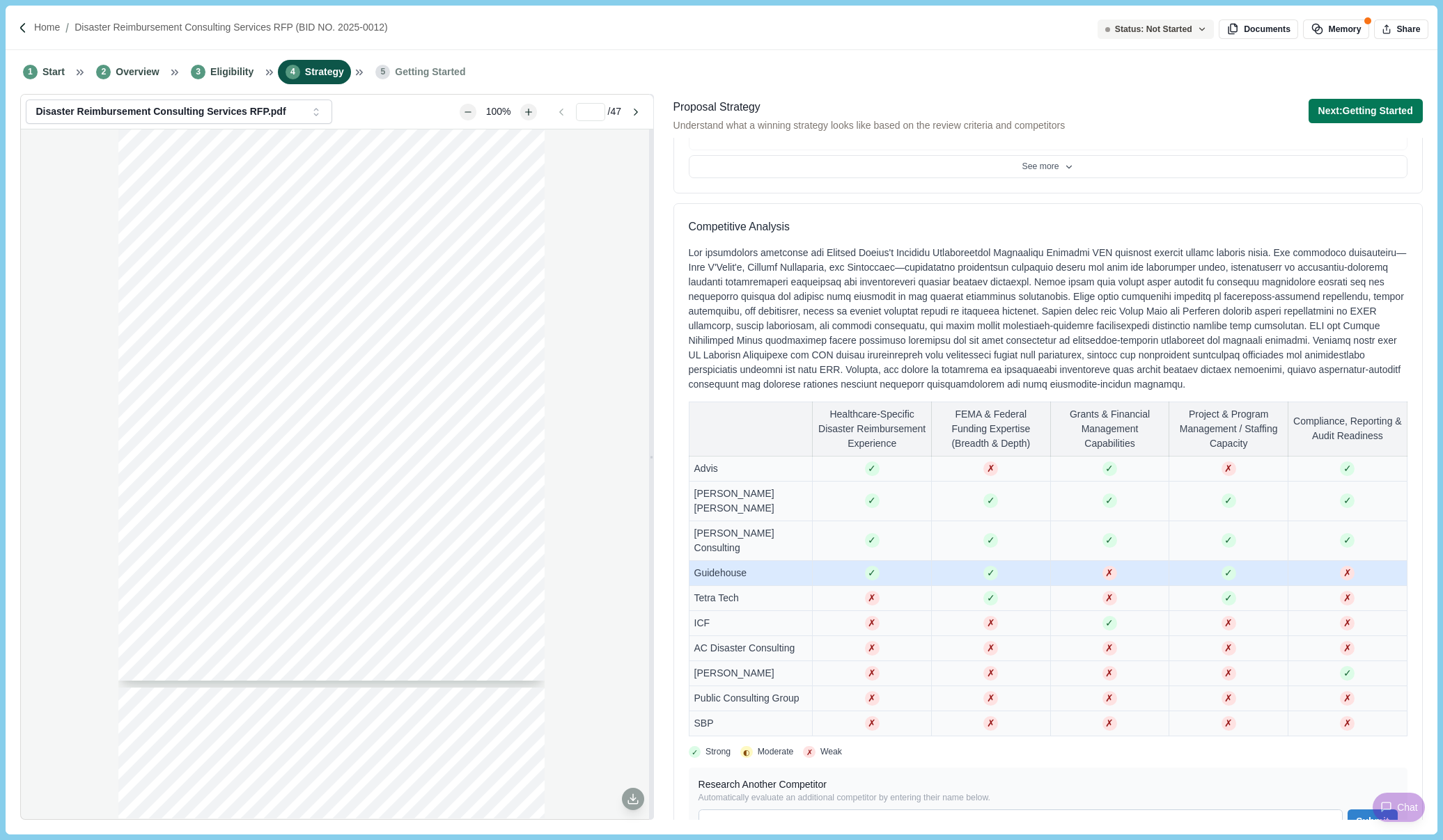
click at [1309, 561] on td "✗" at bounding box center [1347, 573] width 119 height 25
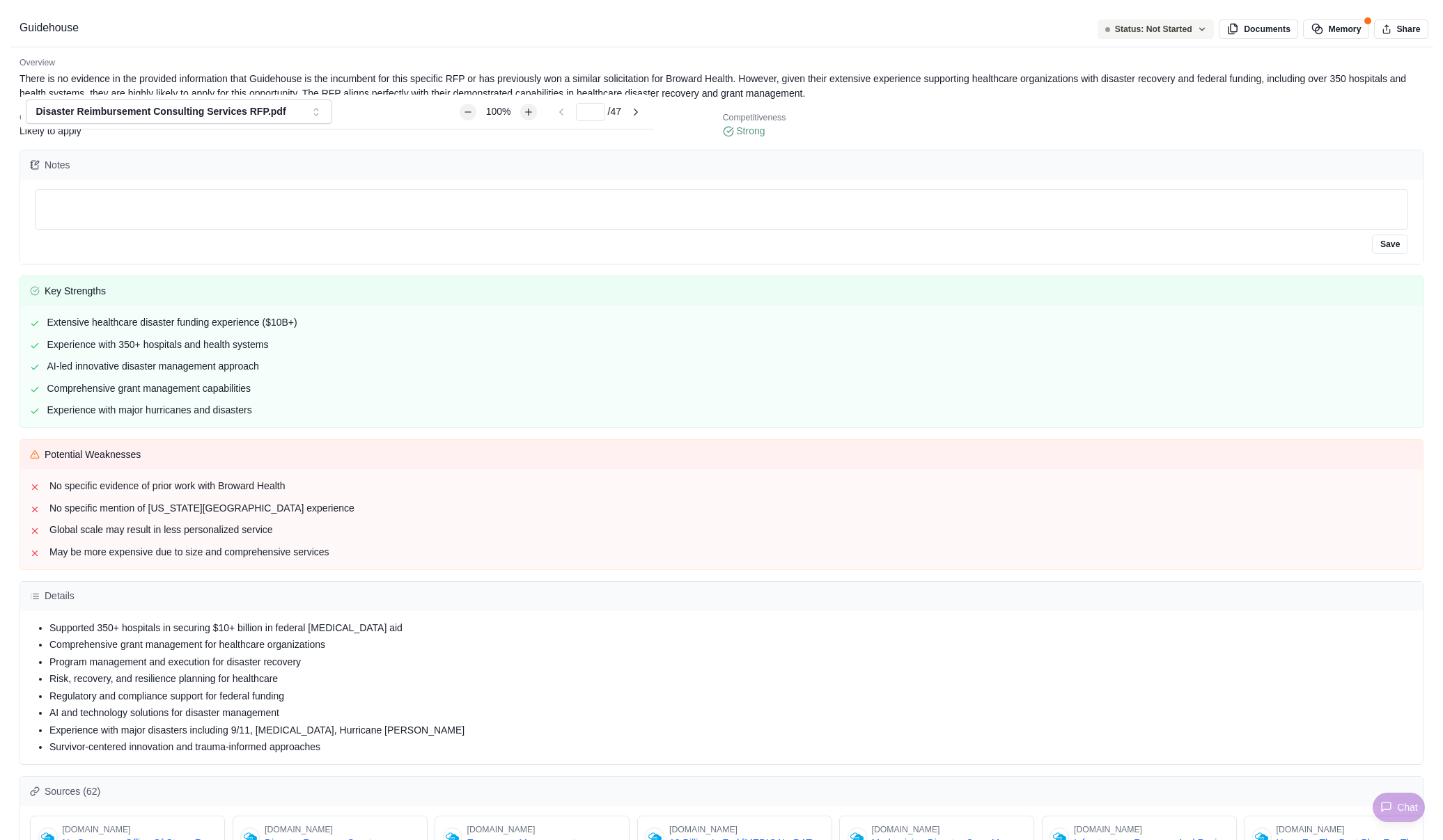
click at [605, 840] on div "Guidehouse Overview There is no evidence in the provided information that Guide…" at bounding box center [722, 840] width 1443 height 0
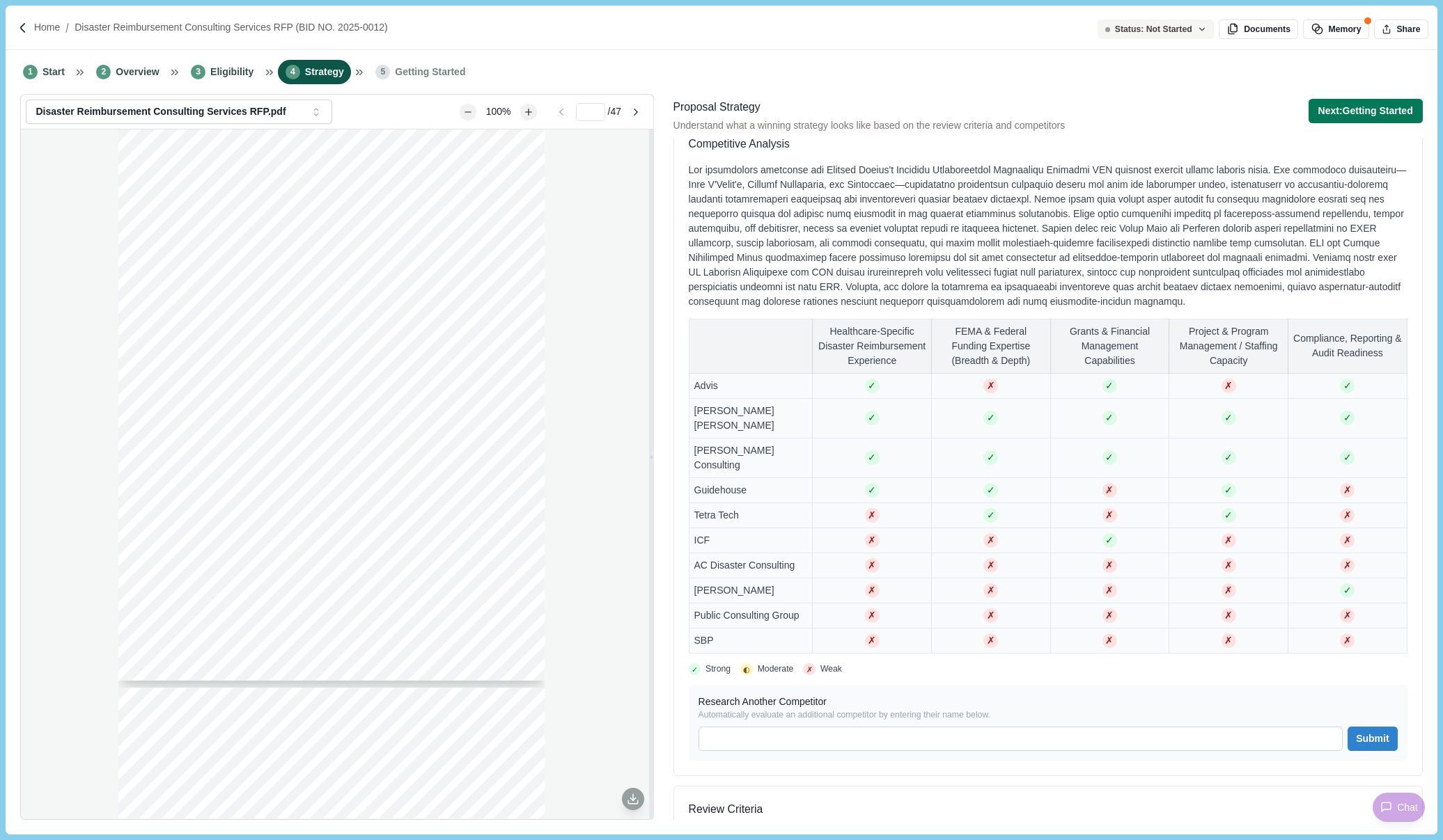
scroll to position [905, 0]
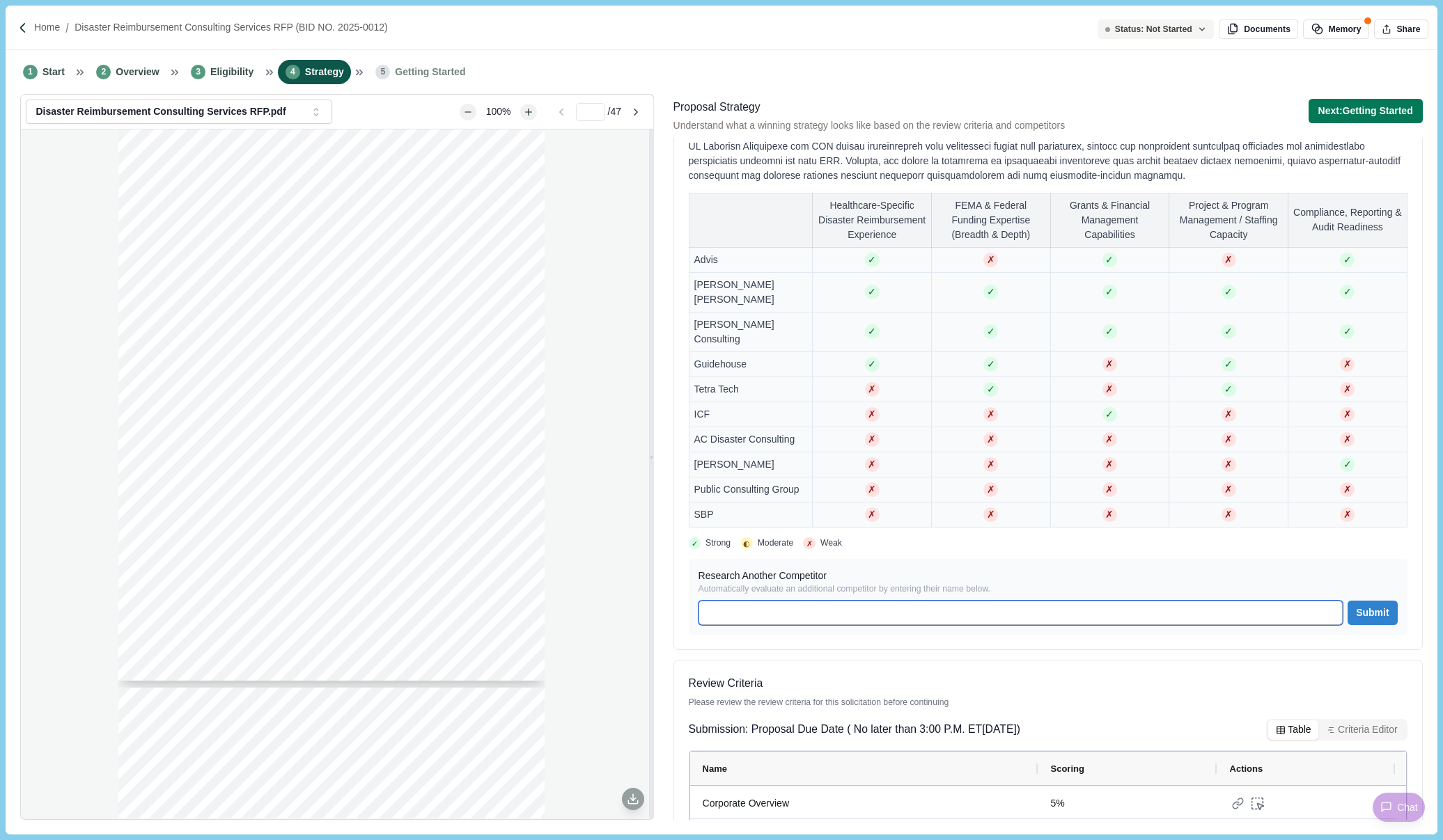
click at [847, 601] on input at bounding box center [1021, 613] width 645 height 25
click at [1309, 537] on div "✓ Strong ◐ Moderate ✗ Weak" at bounding box center [1048, 543] width 719 height 12
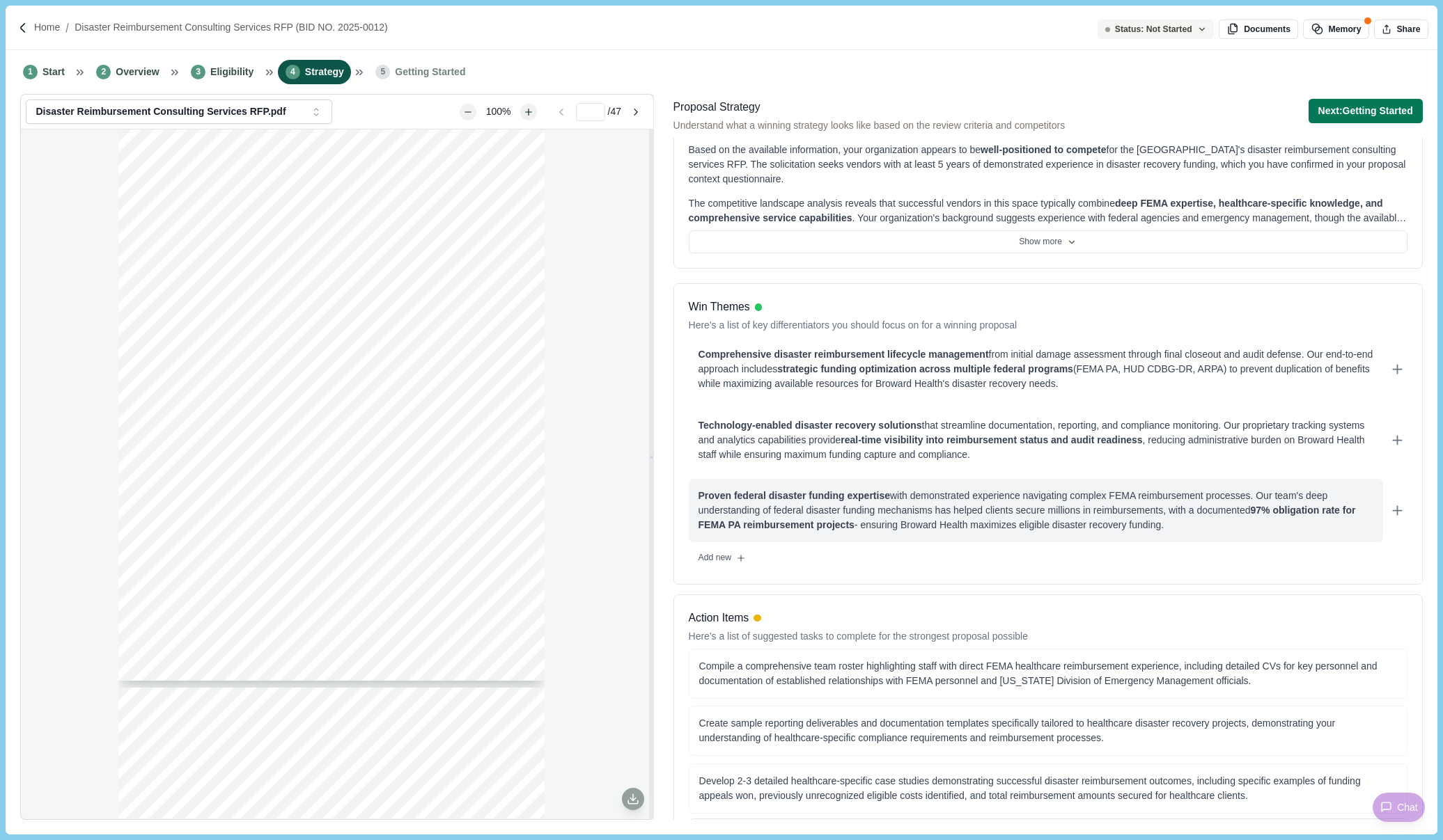
scroll to position [0, 0]
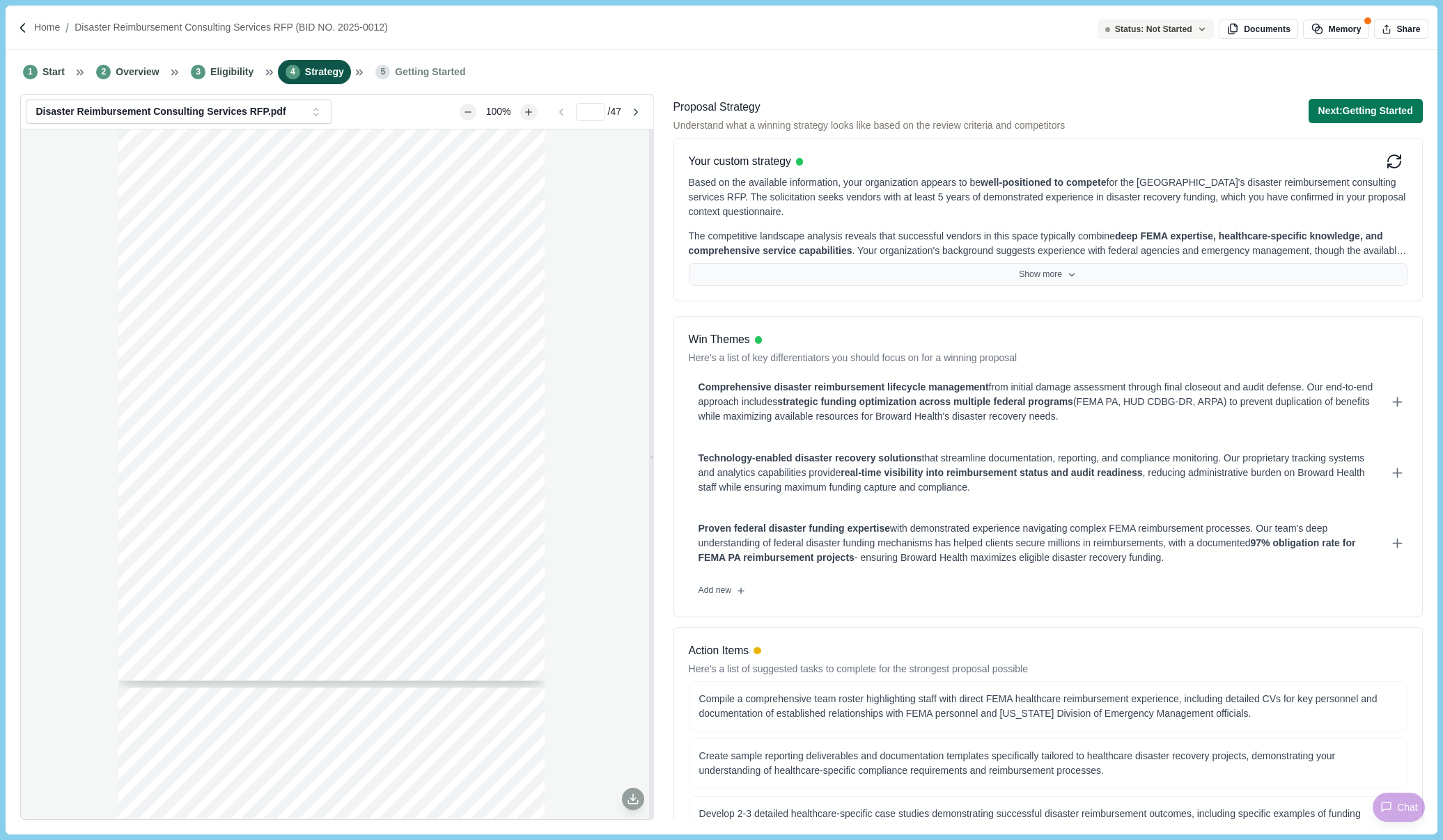
click at [1078, 269] on button "Show more" at bounding box center [1048, 274] width 719 height 24
